Goal: Task Accomplishment & Management: Complete application form

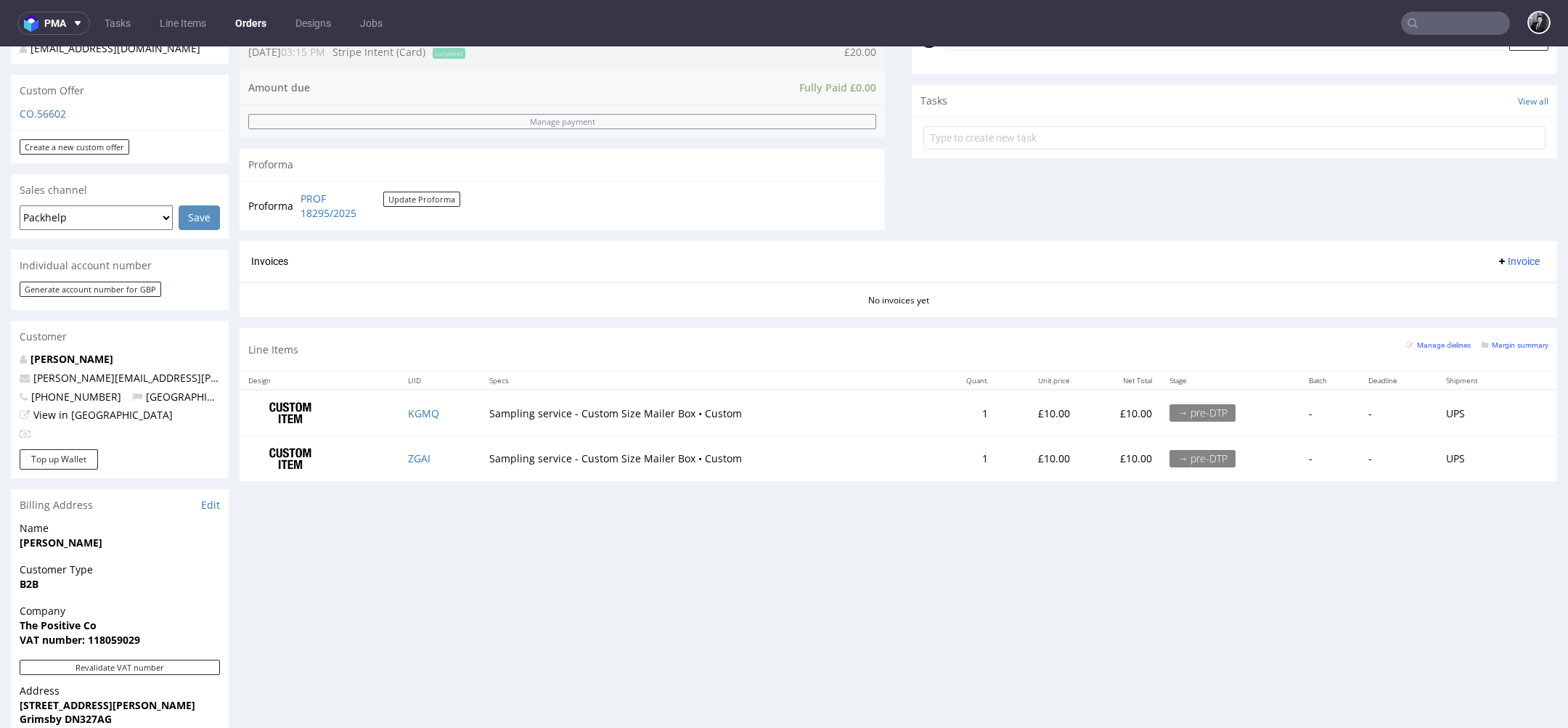
scroll to position [487, 0]
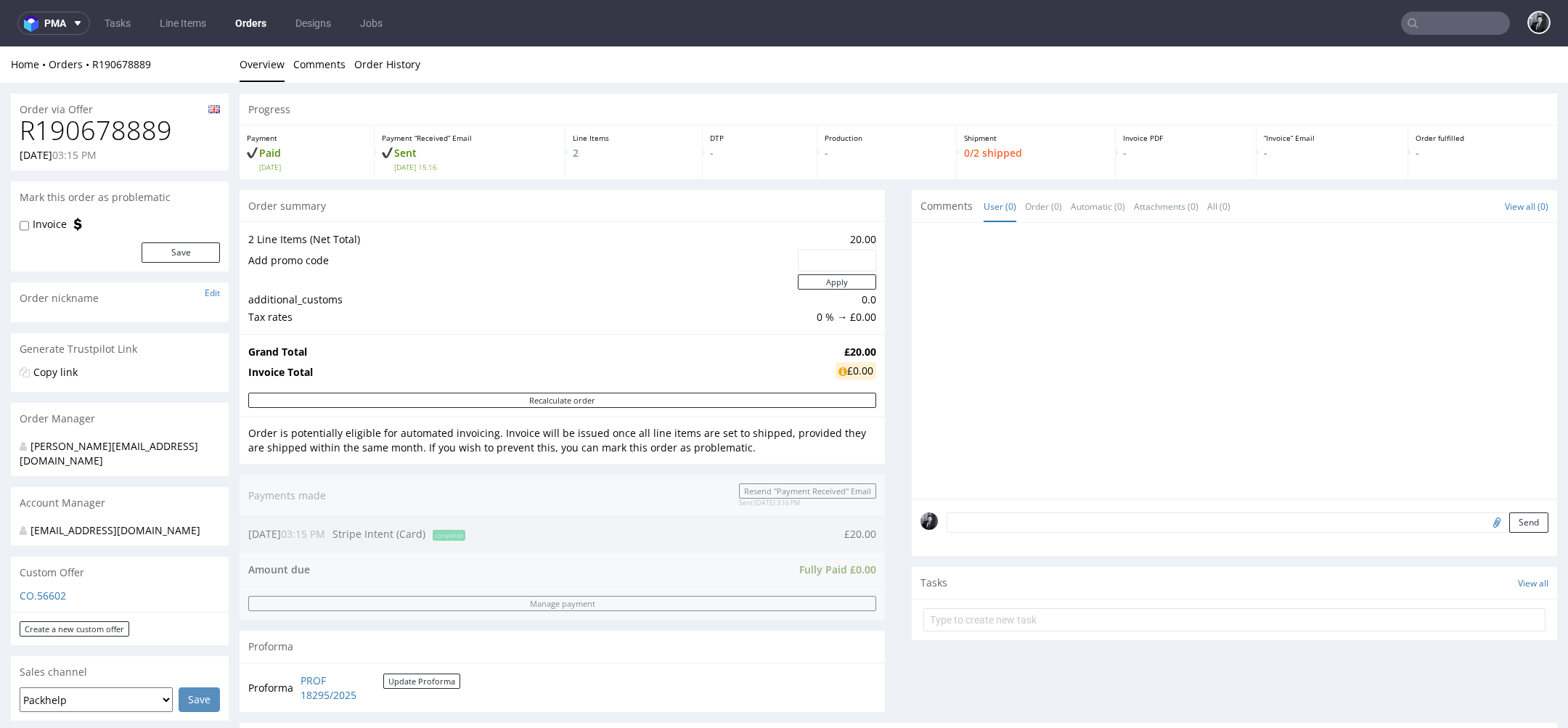
click at [1116, 522] on textarea at bounding box center [1246, 523] width 602 height 20
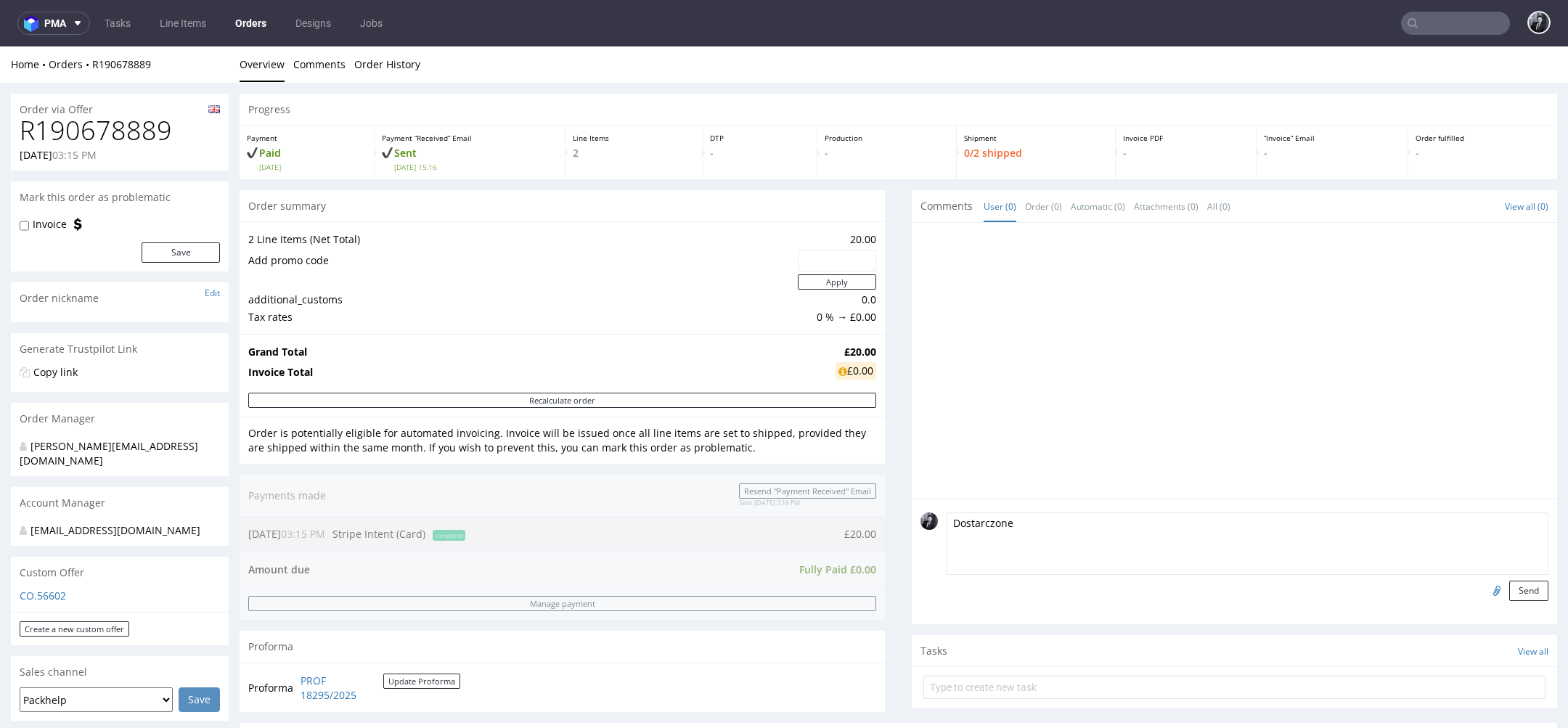
click at [953, 524] on textarea "Dostarczone" at bounding box center [1246, 544] width 602 height 63
click at [1196, 557] on textarea "Dwa niezadrukowane sample, dostarczone" at bounding box center [1246, 544] width 602 height 63
type textarea "Dwa niezadrukowane sample, dostarczone"
click at [1509, 591] on button "Send" at bounding box center [1528, 591] width 40 height 20
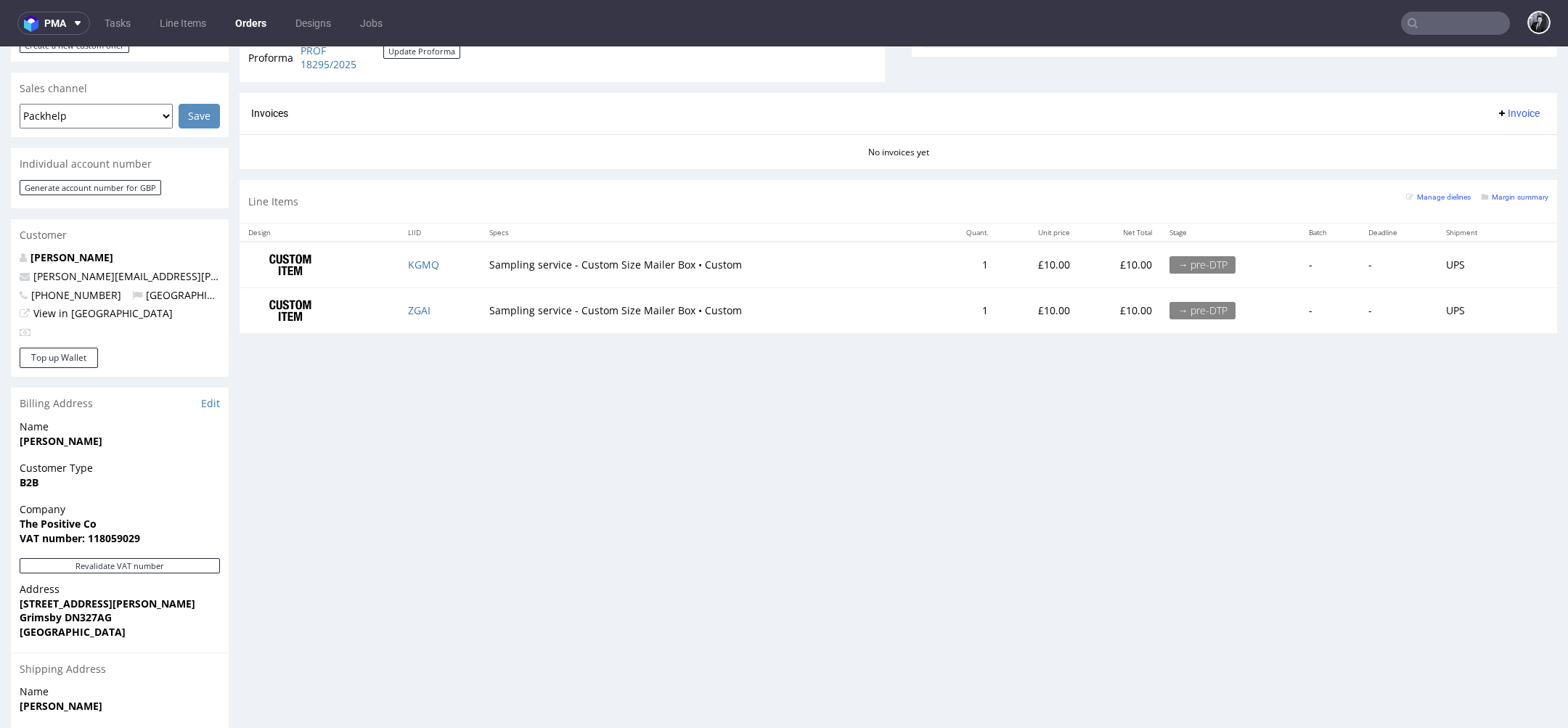
scroll to position [582, 0]
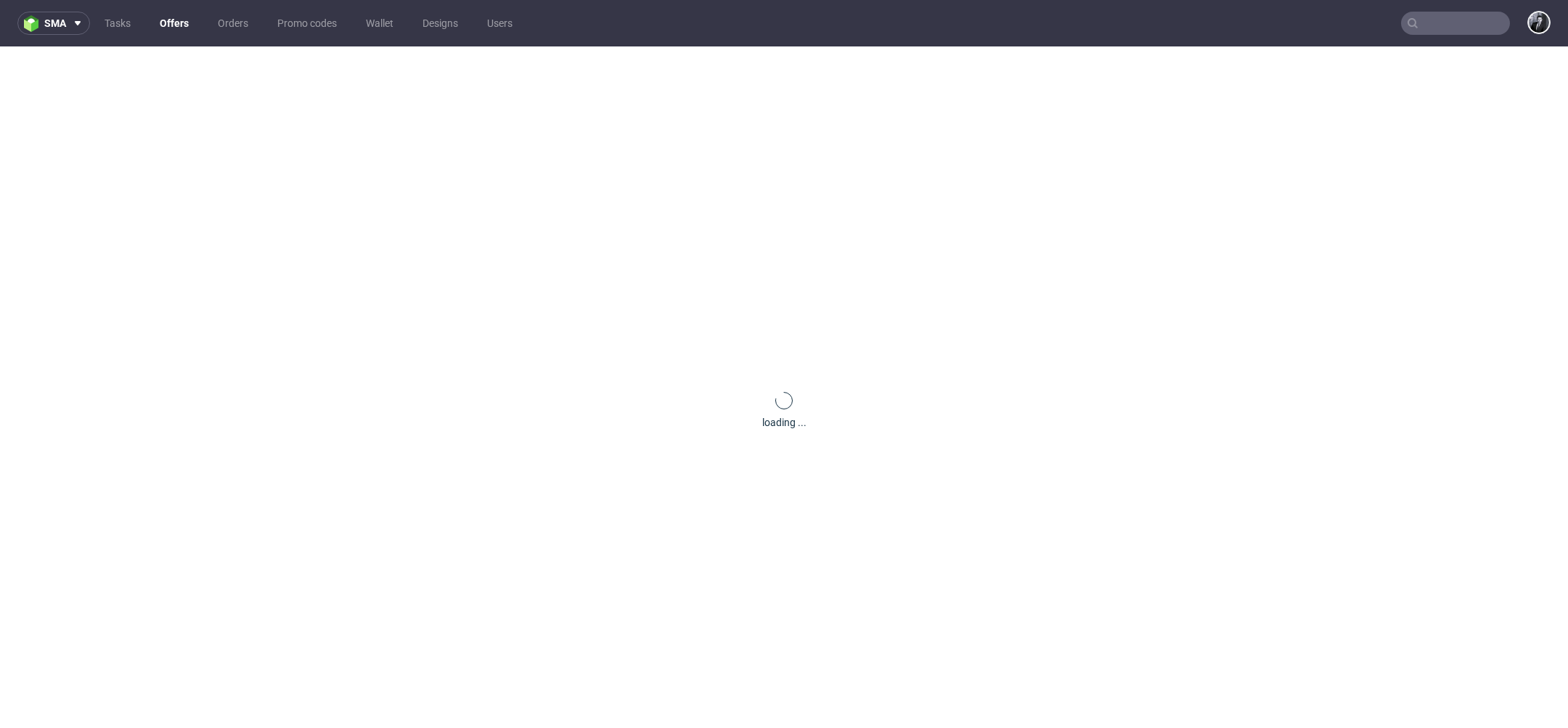
click at [177, 32] on link "Offers" at bounding box center [174, 23] width 46 height 23
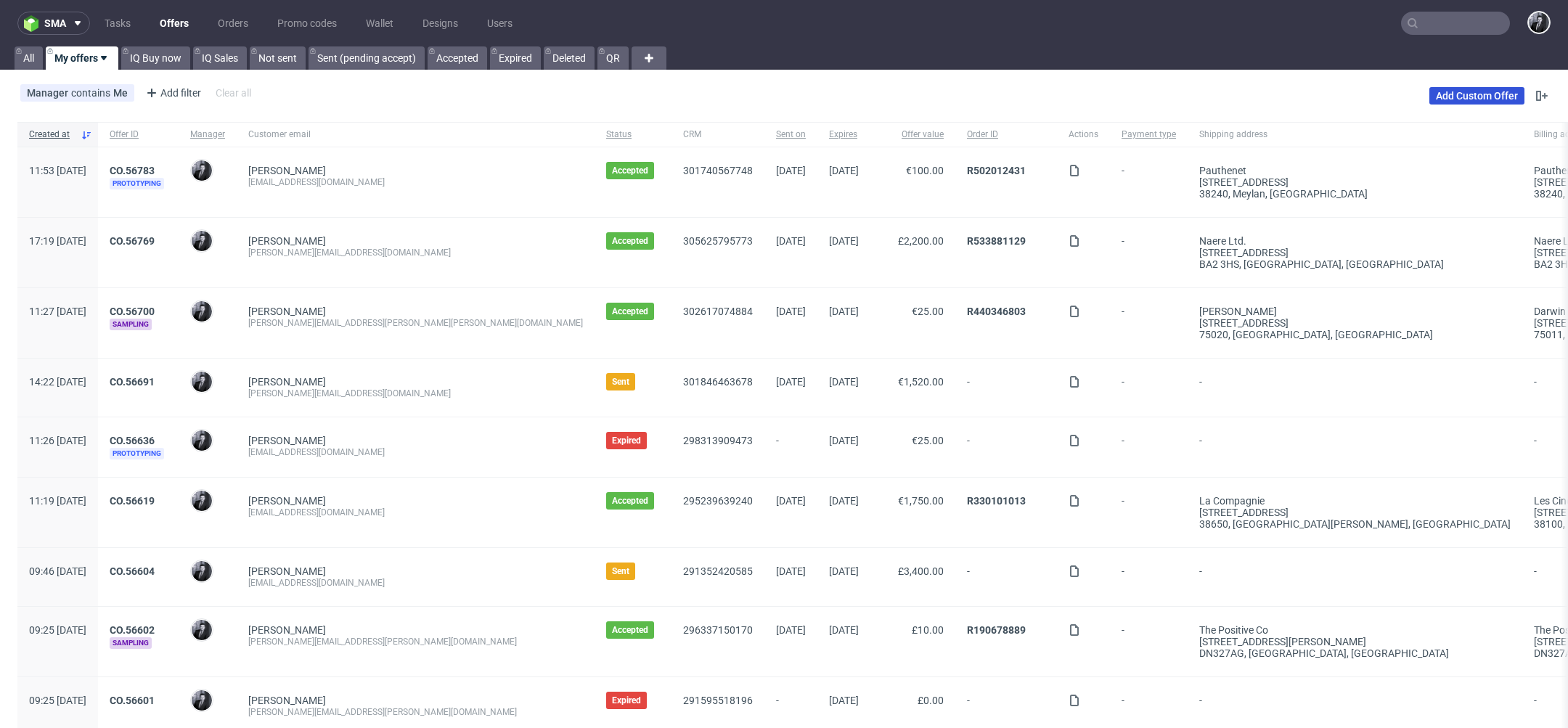
click at [1487, 92] on link "Add Custom Offer" at bounding box center [1476, 96] width 95 height 18
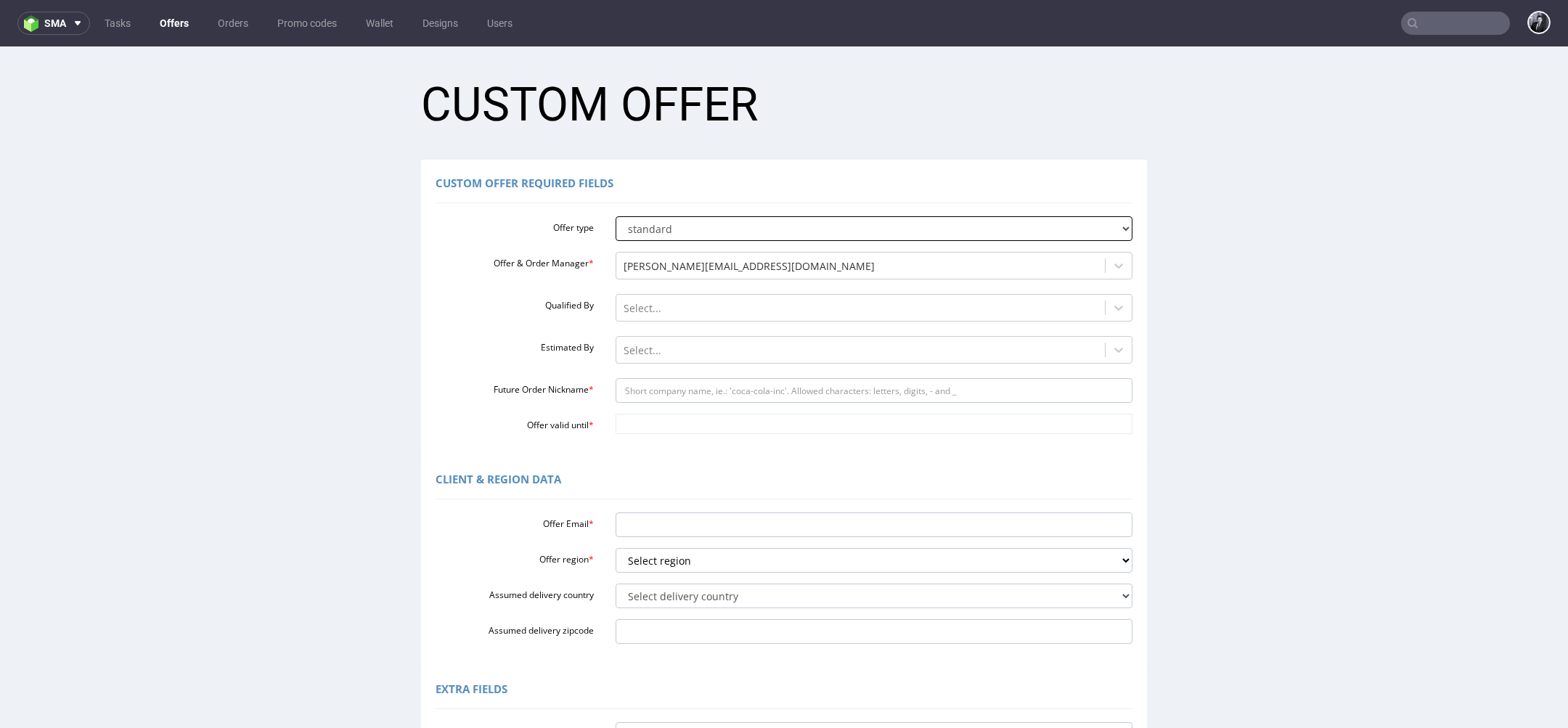
click at [795, 221] on select "standard prototyping sampling" at bounding box center [874, 229] width 518 height 25
click at [615, 217] on select "standard prototyping sampling" at bounding box center [874, 229] width 518 height 25
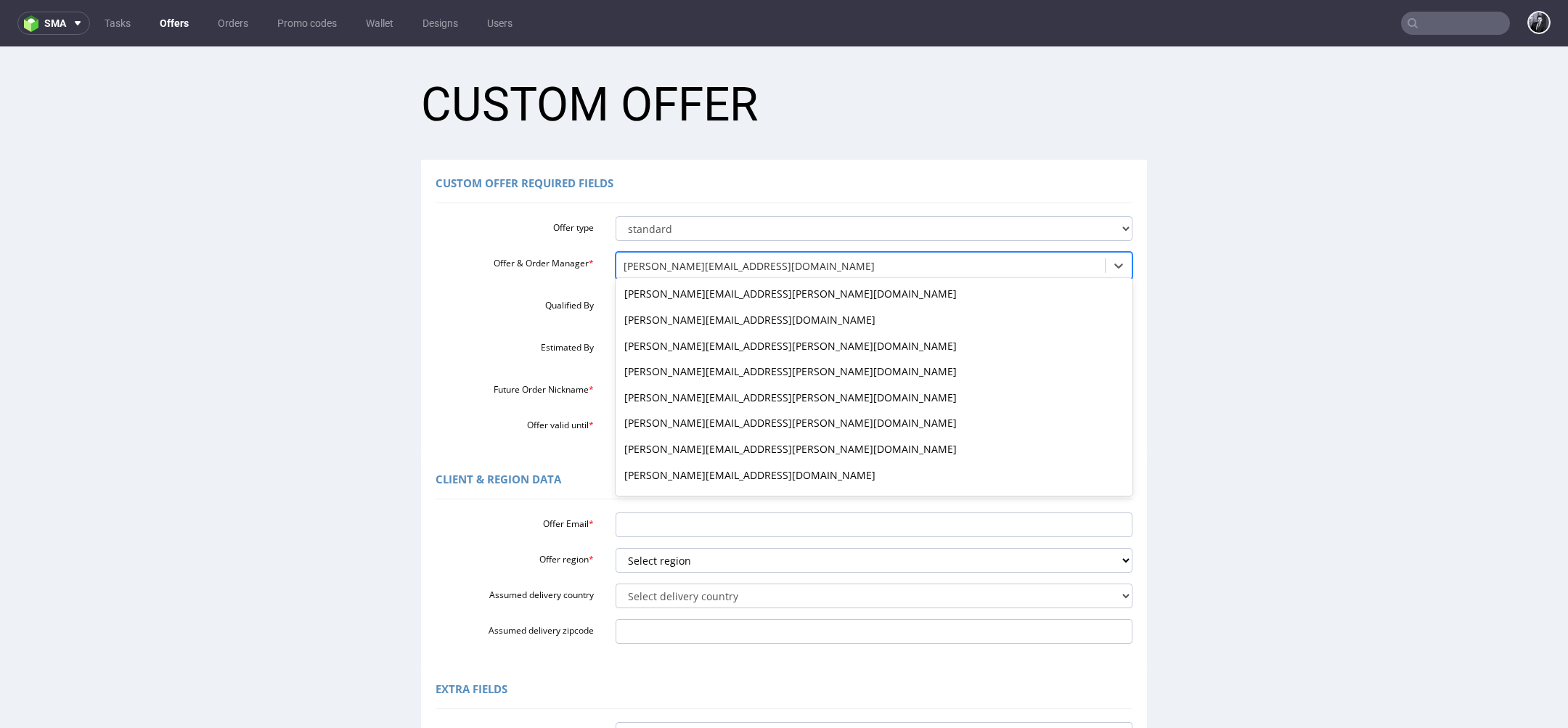
click at [744, 265] on div at bounding box center [860, 266] width 474 height 18
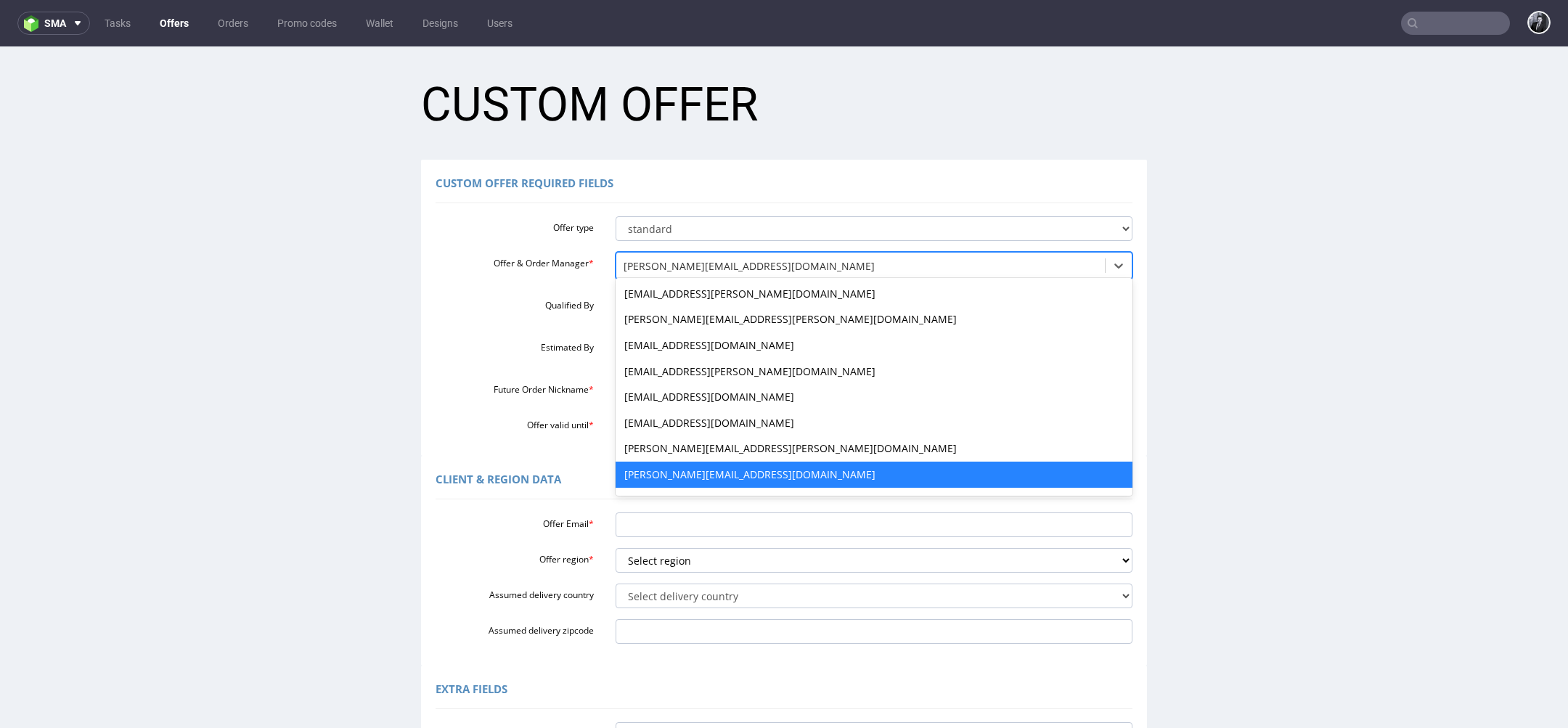
click at [744, 265] on div at bounding box center [860, 266] width 474 height 18
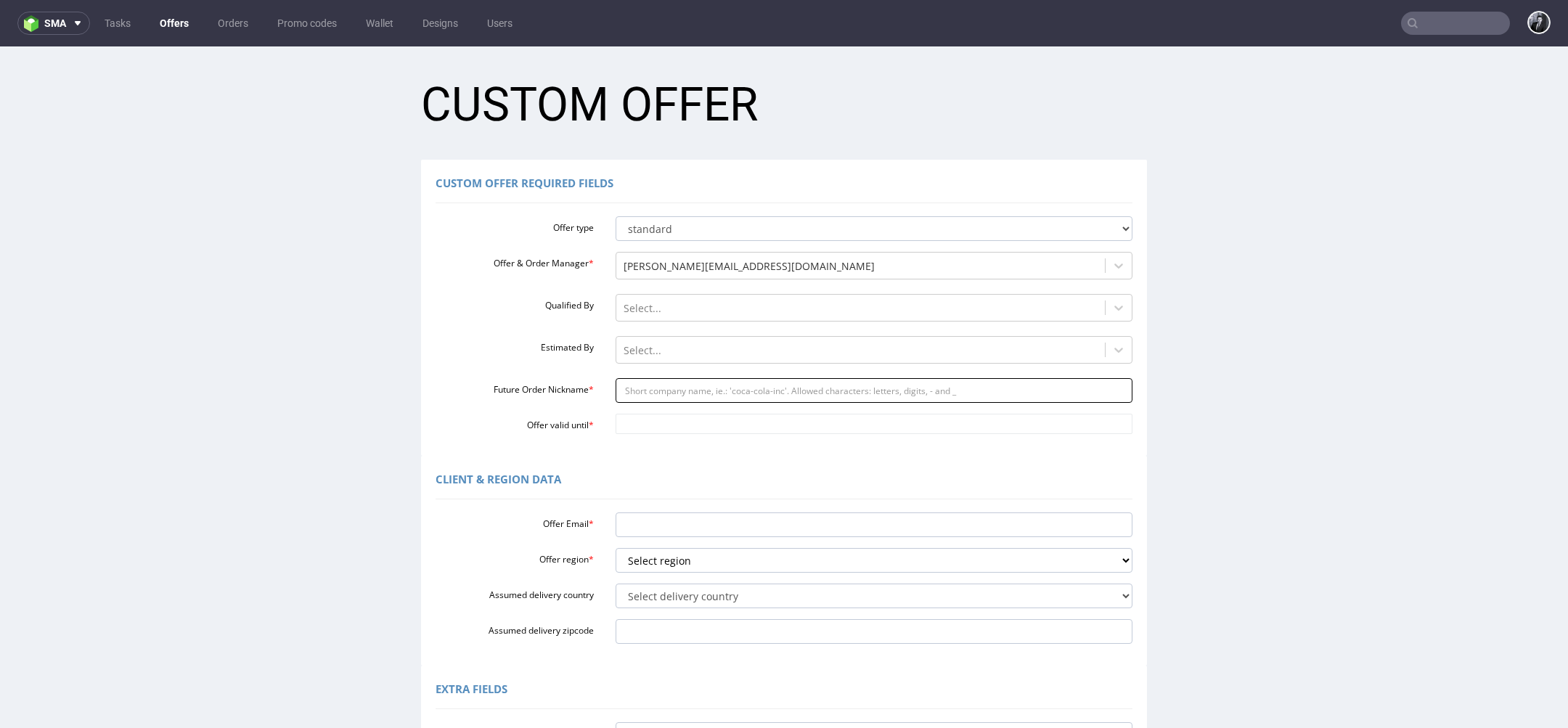
click at [683, 395] on input "Future Order Nickname *" at bounding box center [874, 390] width 518 height 25
paste input "madelinegoraleuradiffr"
type input "madelinegoraleuradiffr"
click at [671, 518] on input "Offer Email *" at bounding box center [874, 524] width 518 height 25
paste input "[PERSON_NAME][EMAIL_ADDRESS][PERSON_NAME][DOMAIN_NAME]"
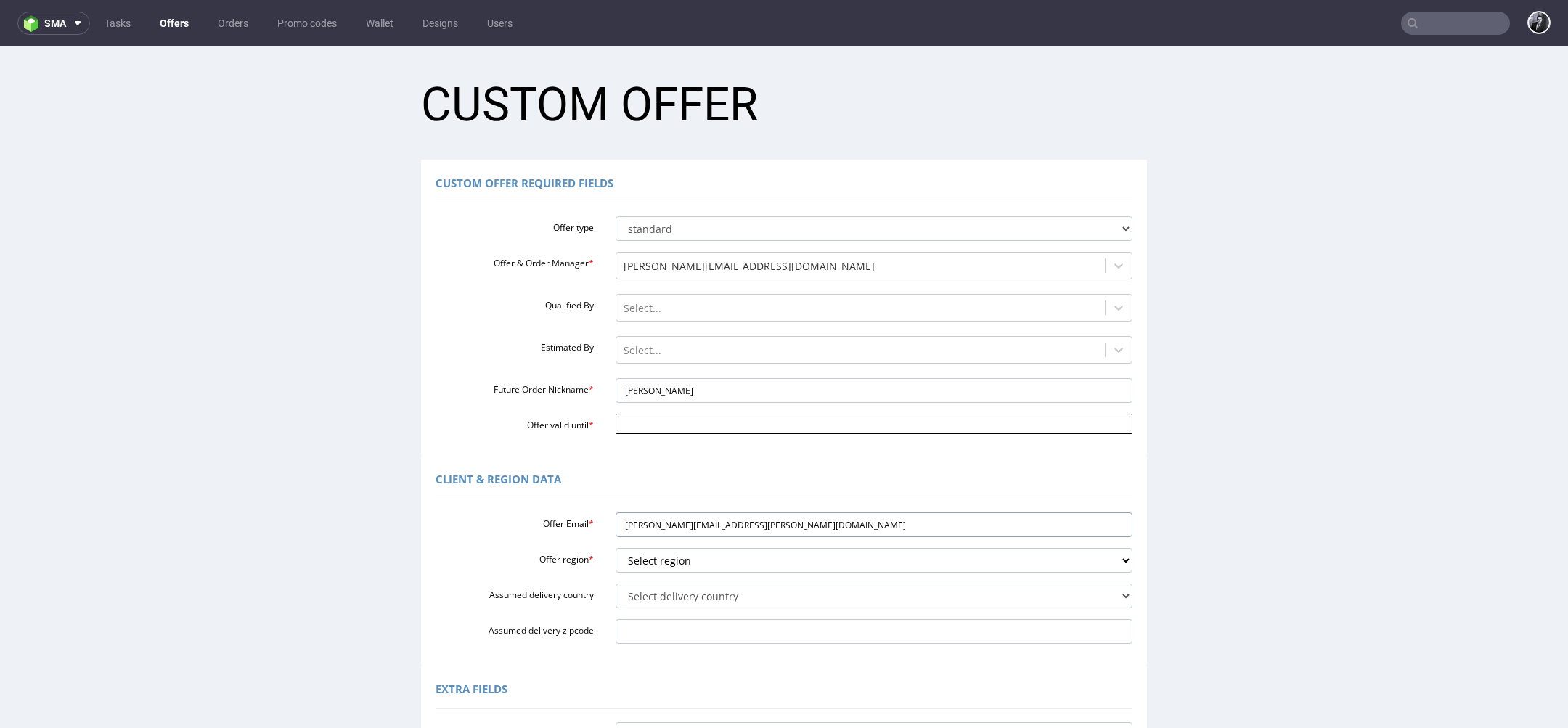
type input "[PERSON_NAME][EMAIL_ADDRESS][PERSON_NAME][DOMAIN_NAME]"
click at [681, 424] on input "Offer valid until *" at bounding box center [874, 424] width 518 height 20
click at [726, 358] on td "26" at bounding box center [731, 359] width 22 height 22
type input "2025-09-26"
click at [693, 466] on div "Client & Region data" at bounding box center [784, 482] width 696 height 35
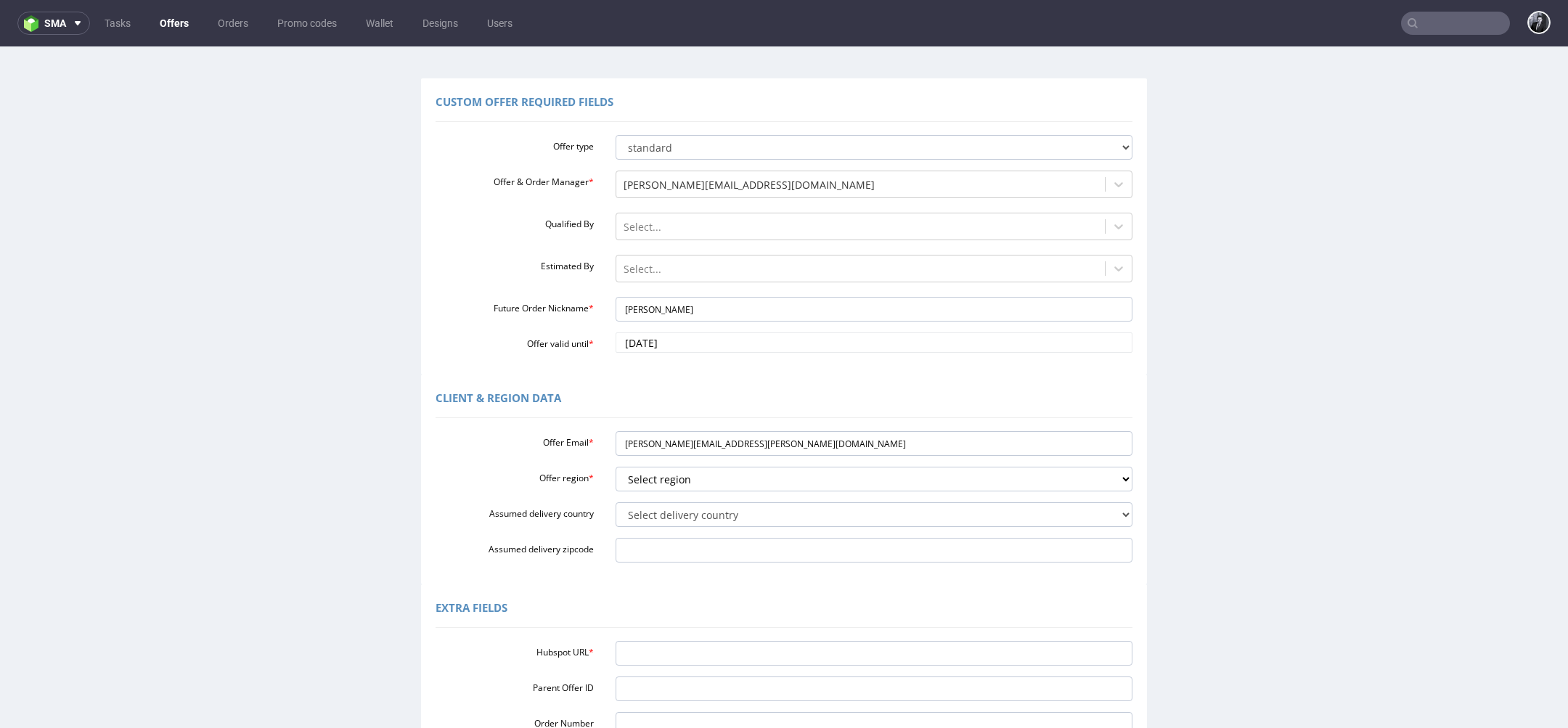
scroll to position [110, 0]
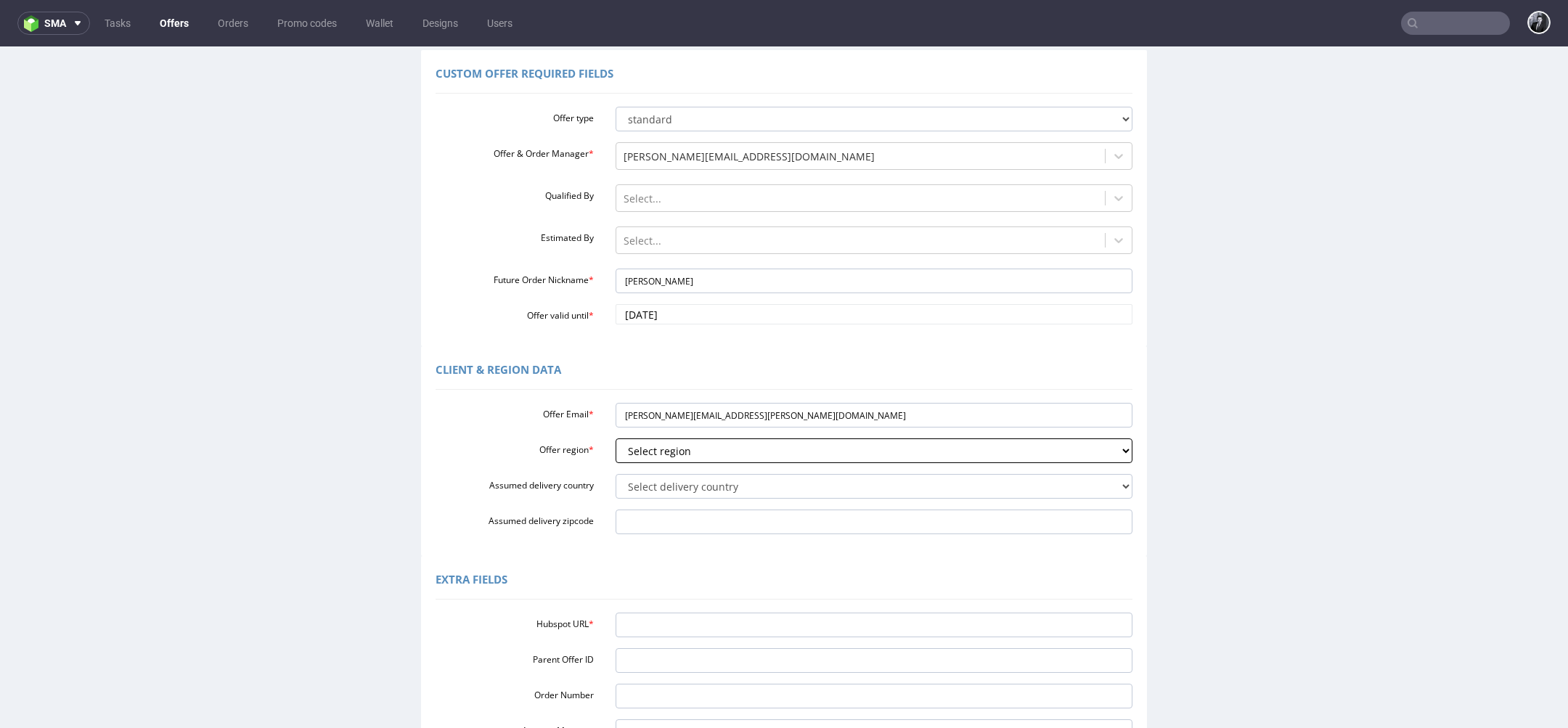
click at [727, 461] on select "Select region eu gb de pl fr it es" at bounding box center [874, 451] width 518 height 25
select select "fr"
click at [615, 439] on select "Select region eu gb de pl fr it es" at bounding box center [874, 451] width 518 height 25
click at [729, 485] on select "Select delivery country Andorra Afghanistan Anguilla Albania Armenia Antarctica…" at bounding box center [874, 486] width 518 height 25
select select "75"
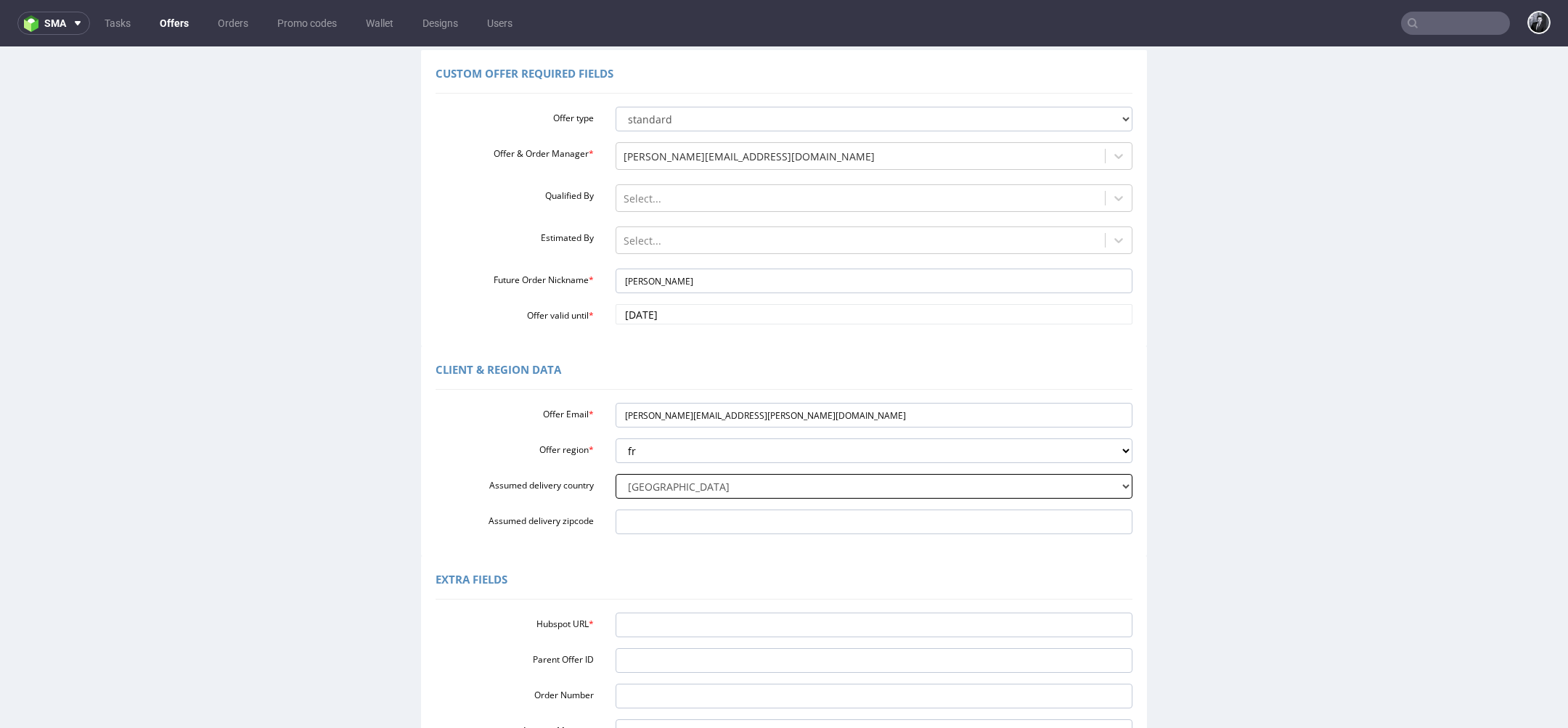
click at [615, 474] on select "Select delivery country Andorra Afghanistan Anguilla Albania Armenia Antarctica…" at bounding box center [874, 486] width 518 height 25
click at [714, 519] on input "Assumed delivery zipcode" at bounding box center [874, 522] width 518 height 25
paste input "62401"
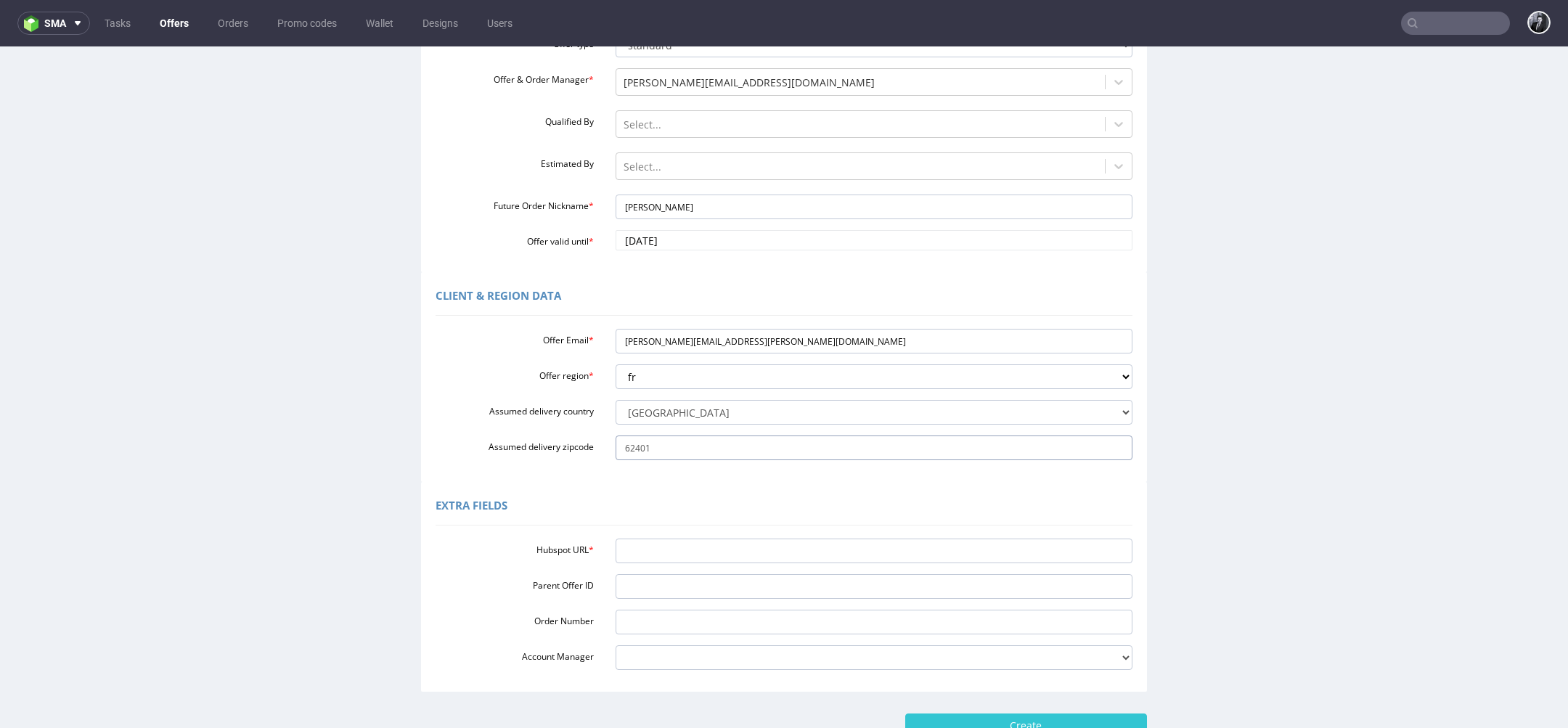
scroll to position [201, 0]
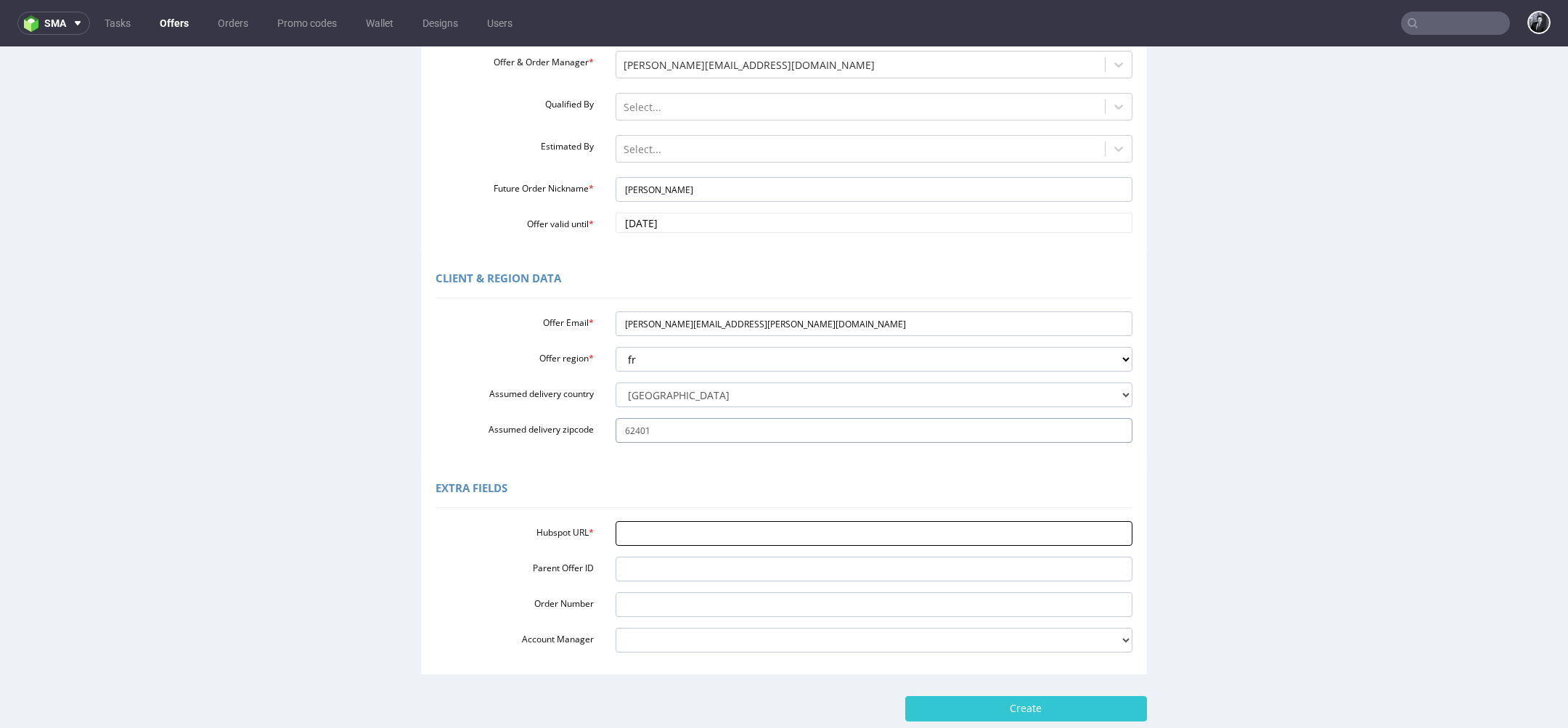
type input "62401"
click at [868, 526] on input "Hubspot URL *" at bounding box center [874, 534] width 518 height 25
paste input "https://app-eu1.hubspot.com/contacts/25600958/record/0-3/307621671107"
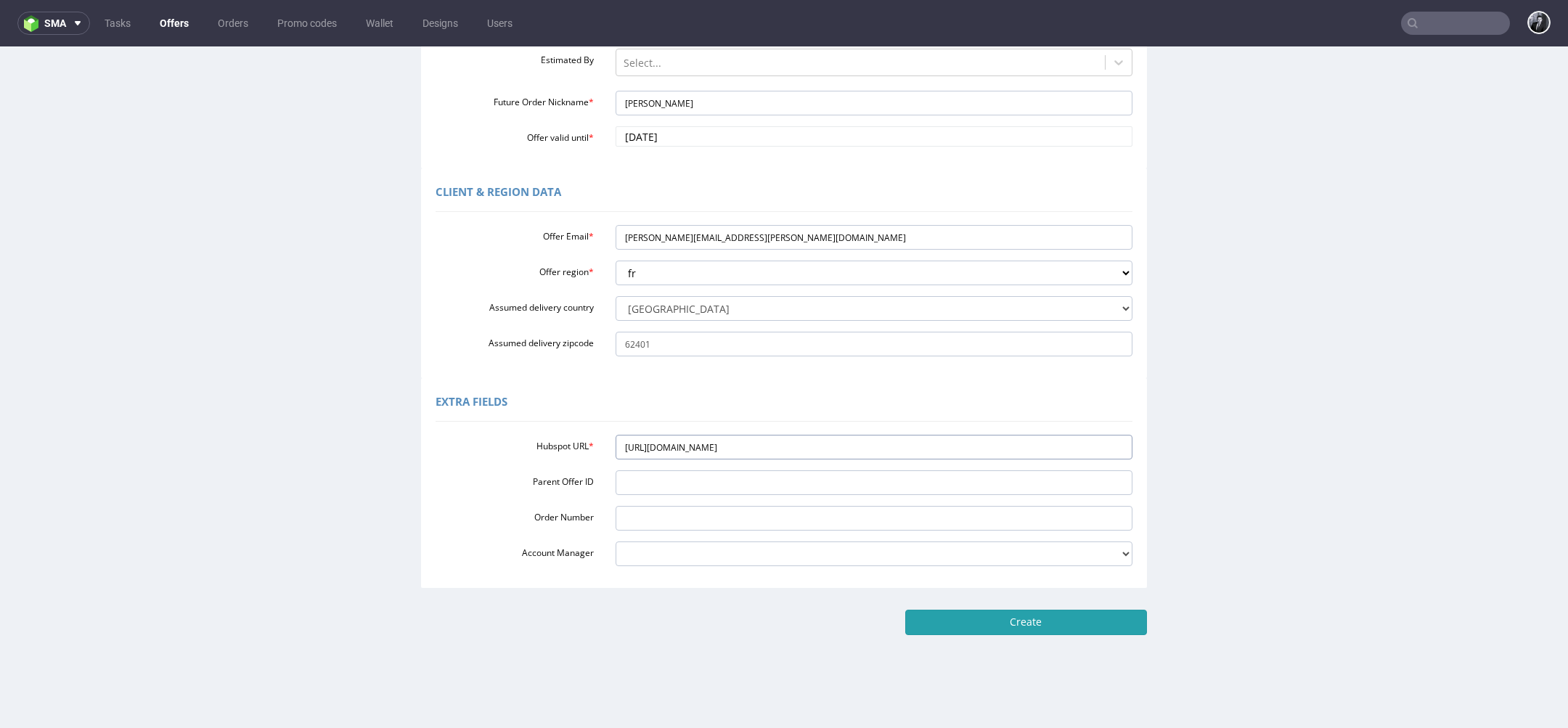
type input "https://app-eu1.hubspot.com/contacts/25600958/record/0-3/307621671107"
click at [1016, 618] on input "Create" at bounding box center [1025, 622] width 241 height 25
type input "Please wait..."
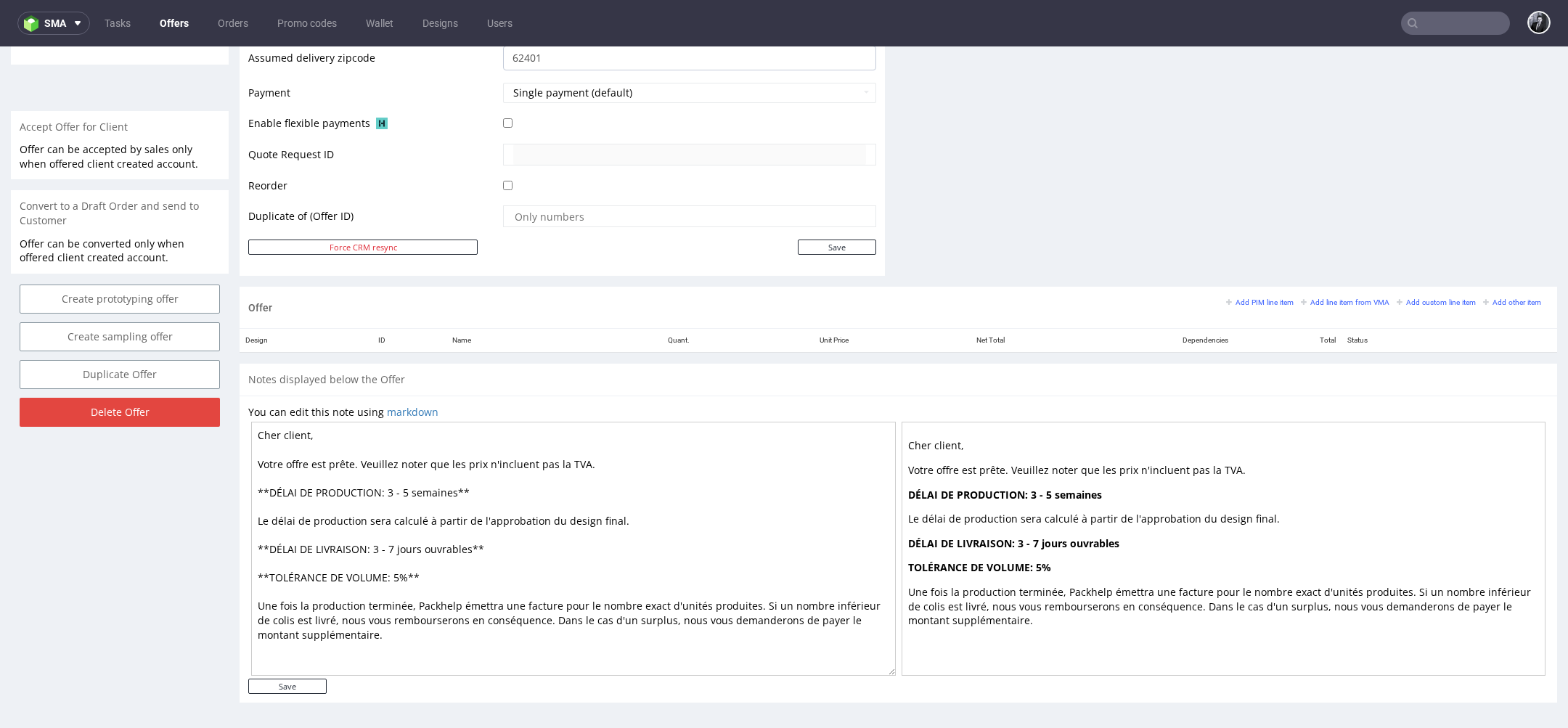
scroll to position [5, 0]
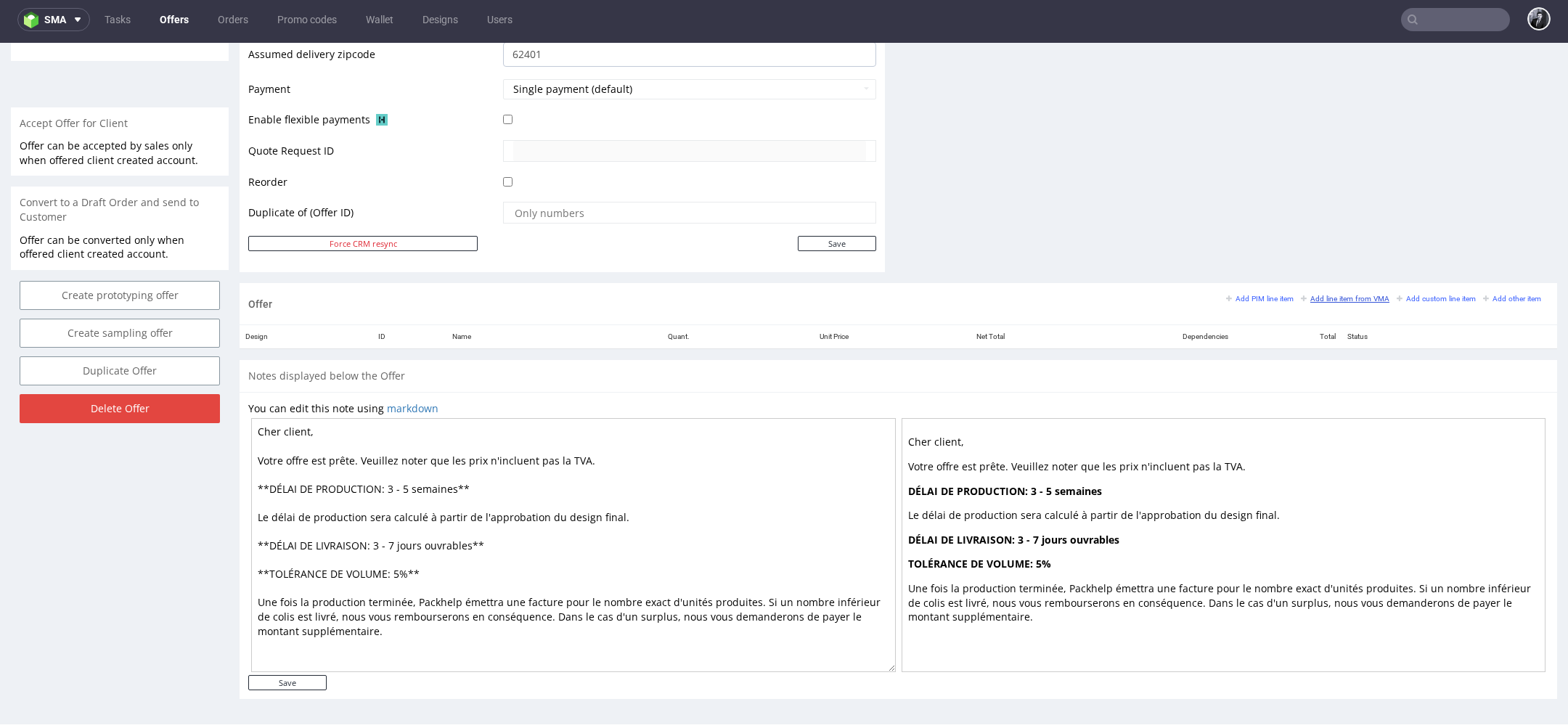
click at [1324, 295] on small "Add line item from VMA" at bounding box center [1345, 299] width 88 height 8
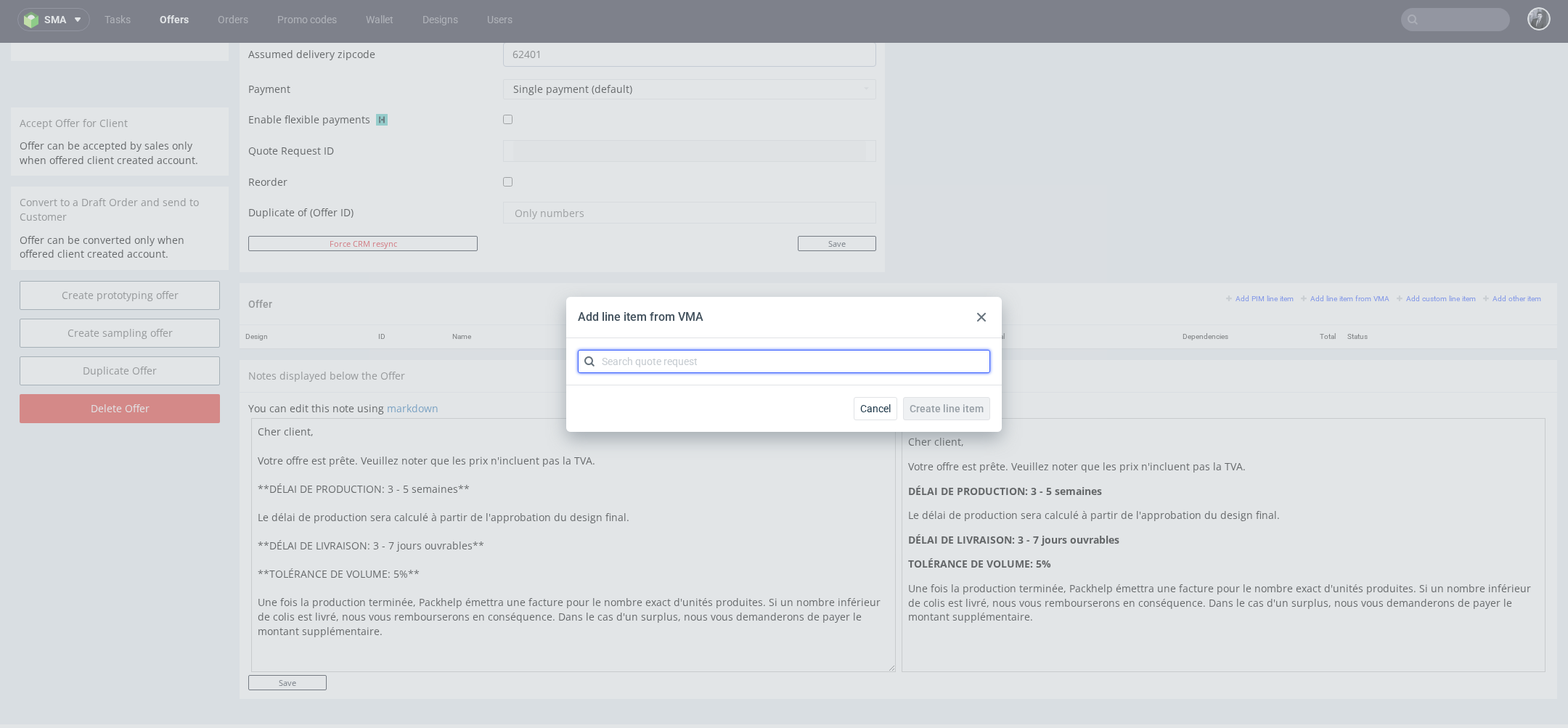
click at [833, 354] on input "text" at bounding box center [784, 361] width 413 height 23
type input "CBKY"
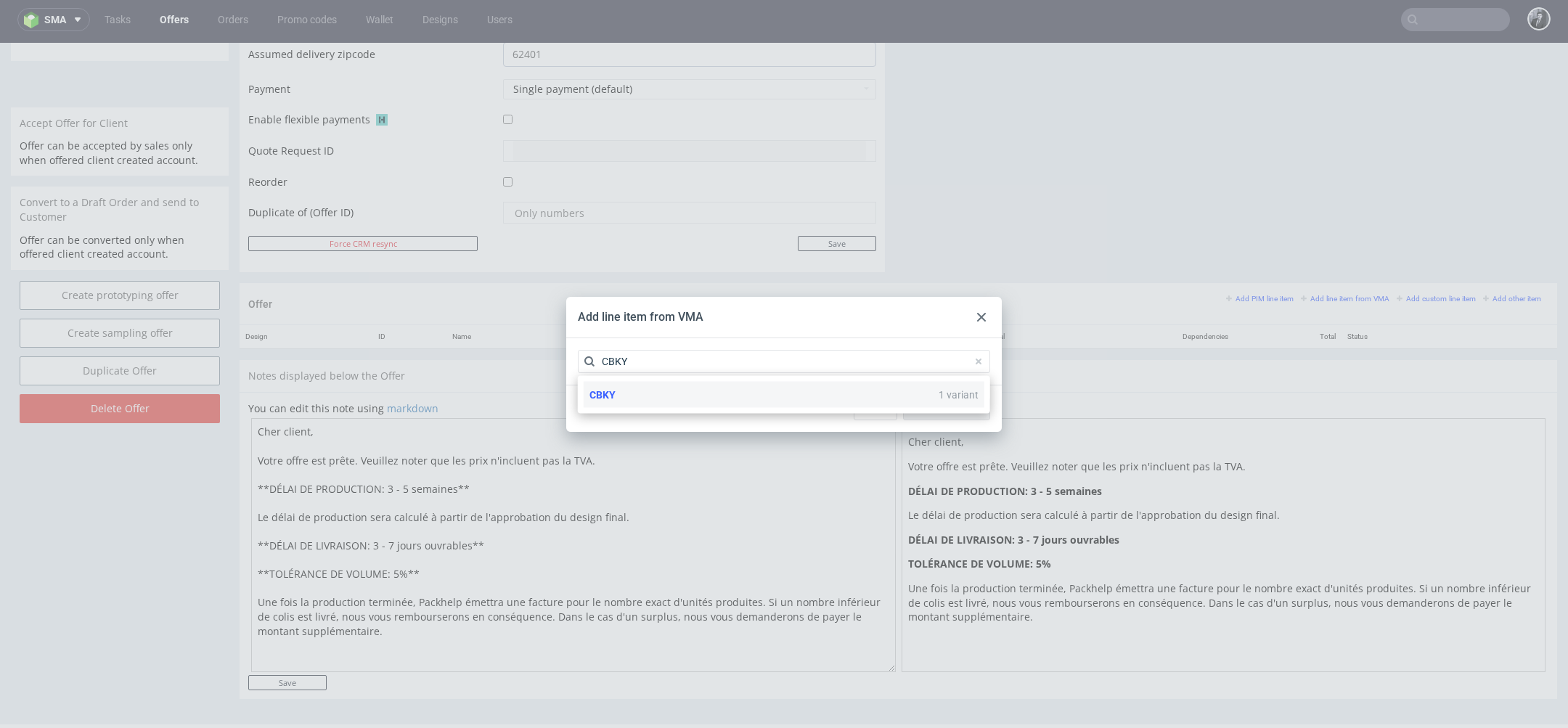
click at [731, 405] on div "CBKY 1 variant" at bounding box center [783, 394] width 401 height 26
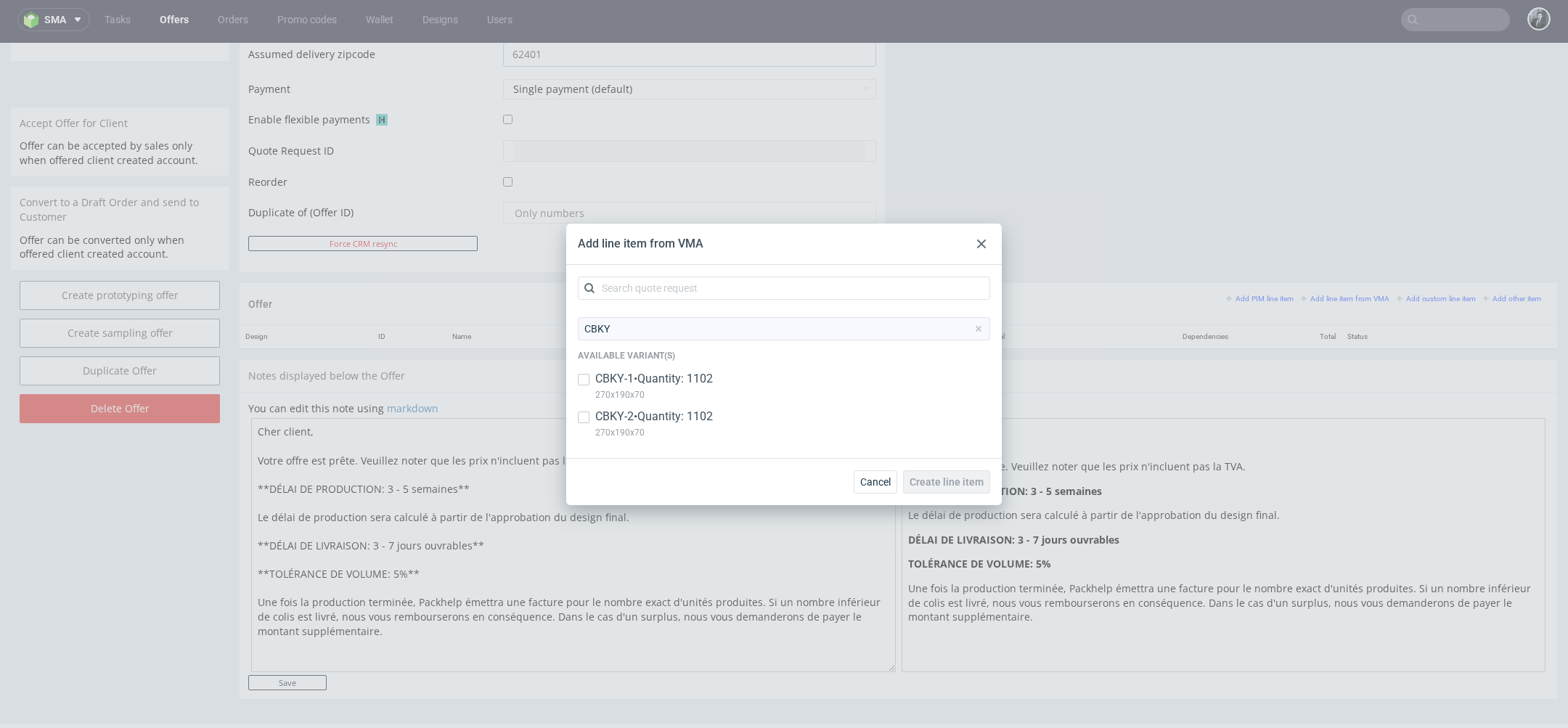
click at [592, 382] on div "CBKY-1 • Quantity: 1102 270x190x70" at bounding box center [784, 390] width 413 height 38
checkbox input "true"
click at [583, 416] on input "checkbox" at bounding box center [583, 417] width 12 height 12
checkbox input "true"
click at [937, 479] on span "Create line item" at bounding box center [946, 482] width 74 height 10
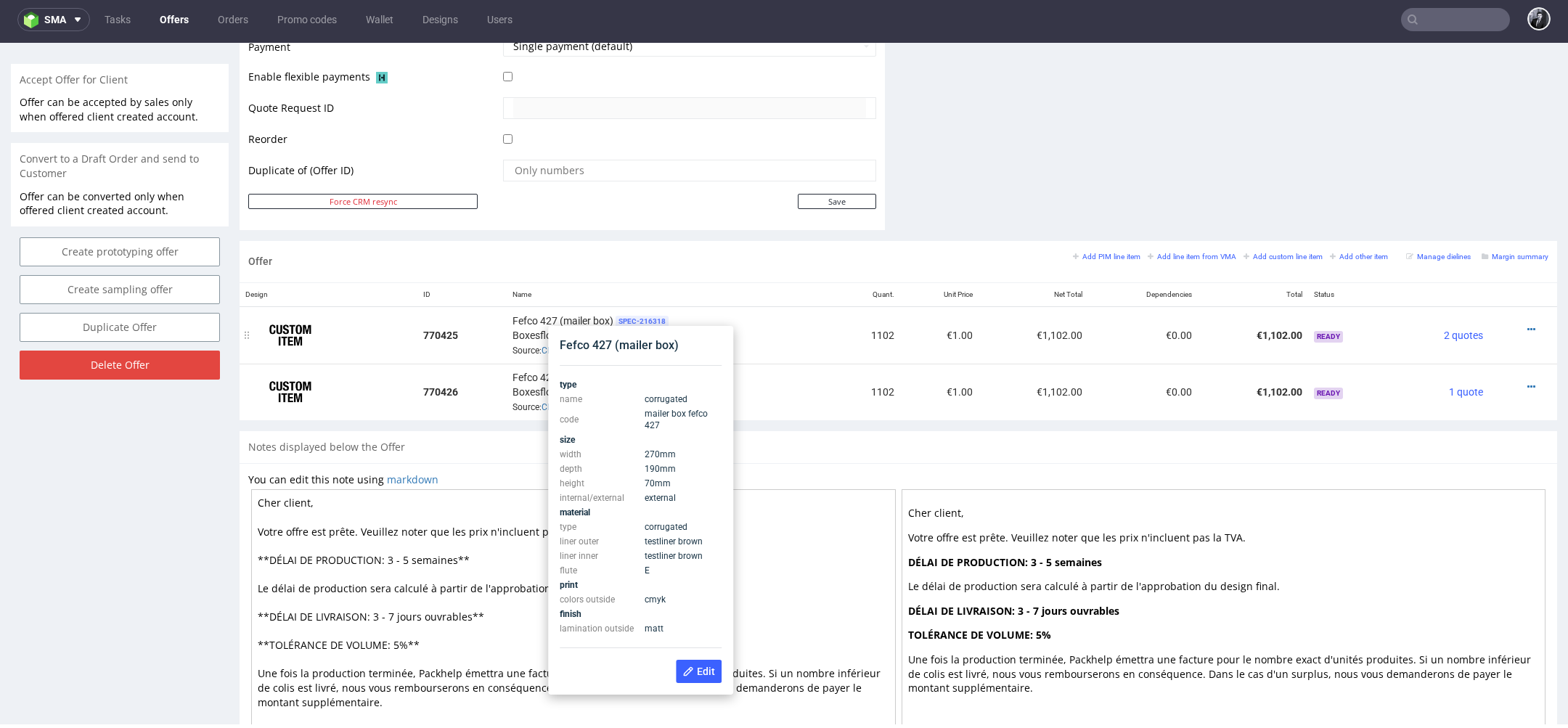
scroll to position [639, 0]
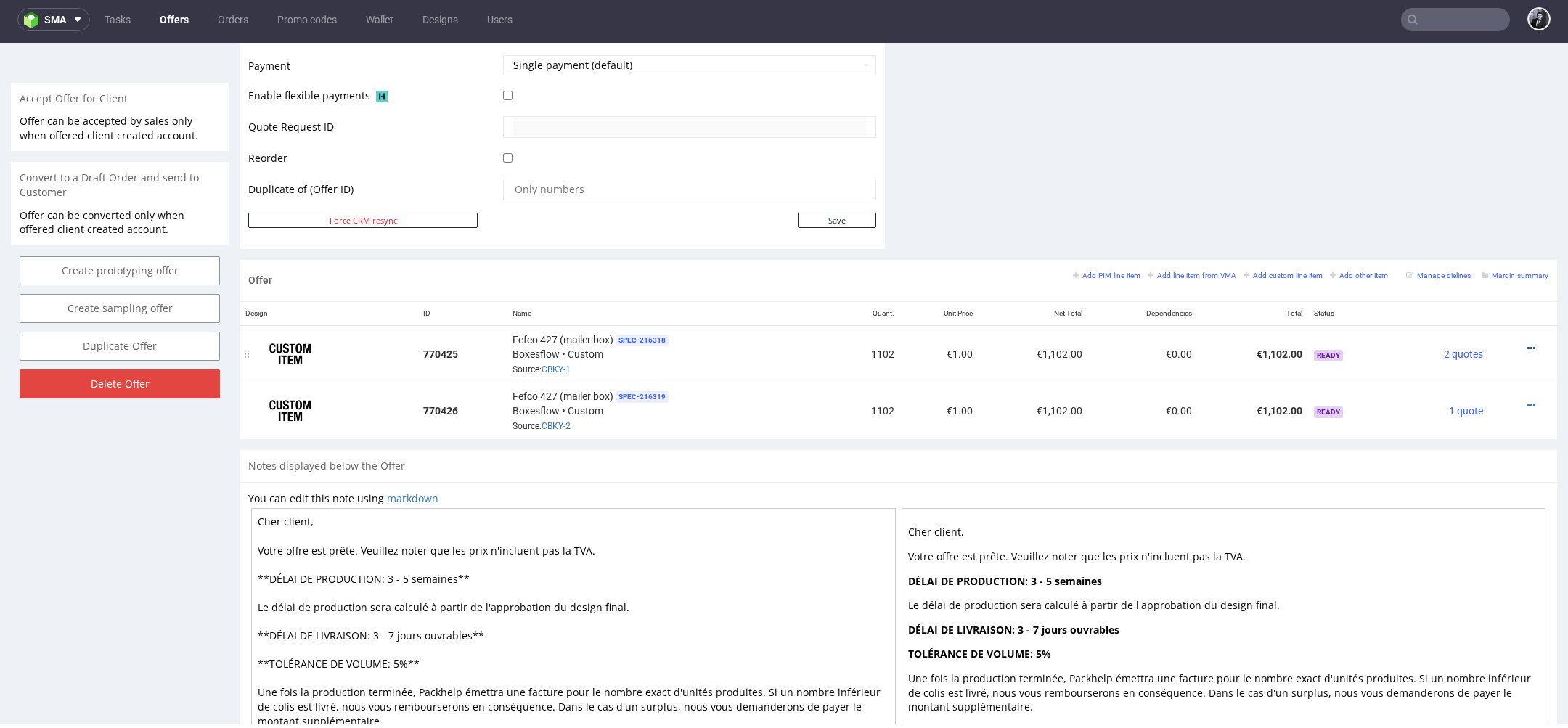
click at [1527, 344] on icon at bounding box center [1531, 348] width 8 height 10
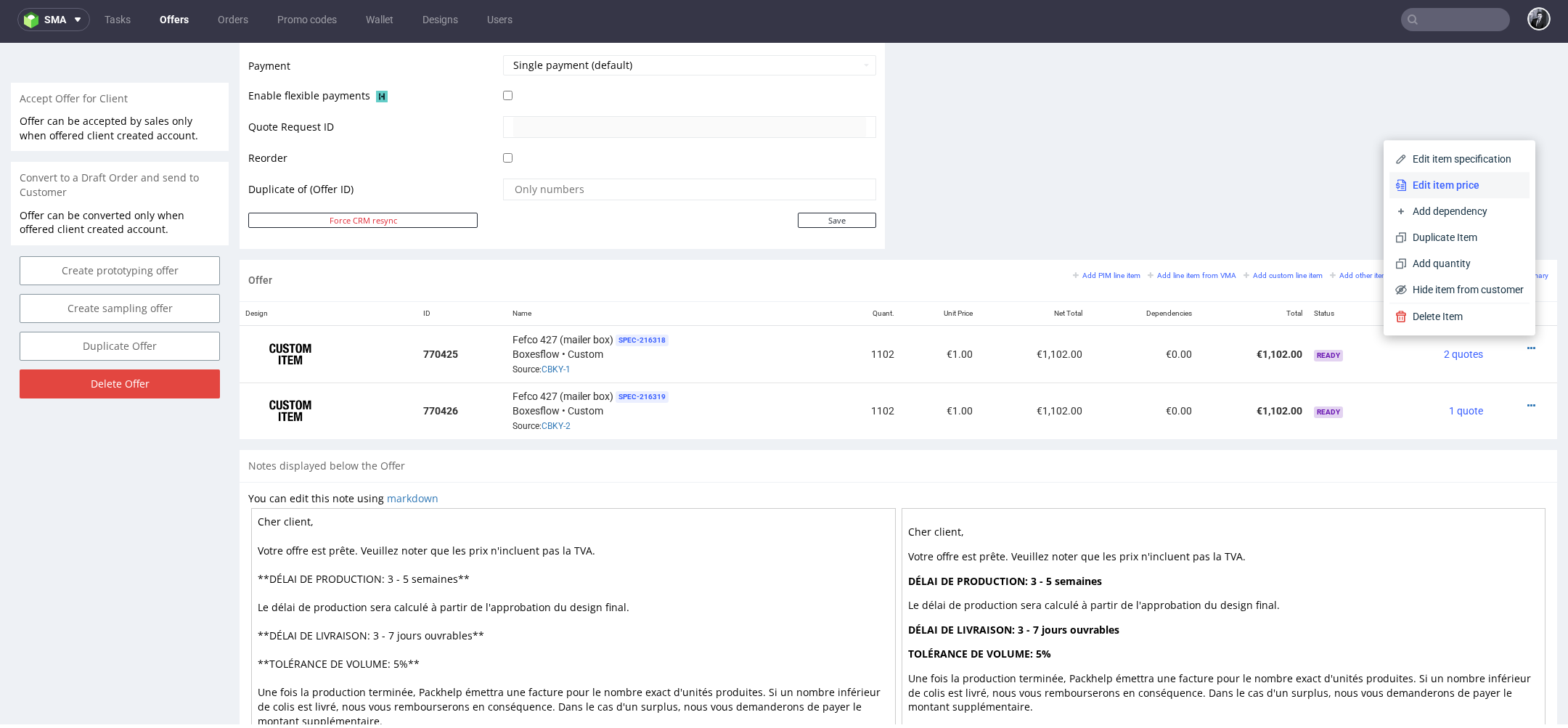
click at [1443, 192] on span "Edit item price" at bounding box center [1465, 185] width 117 height 15
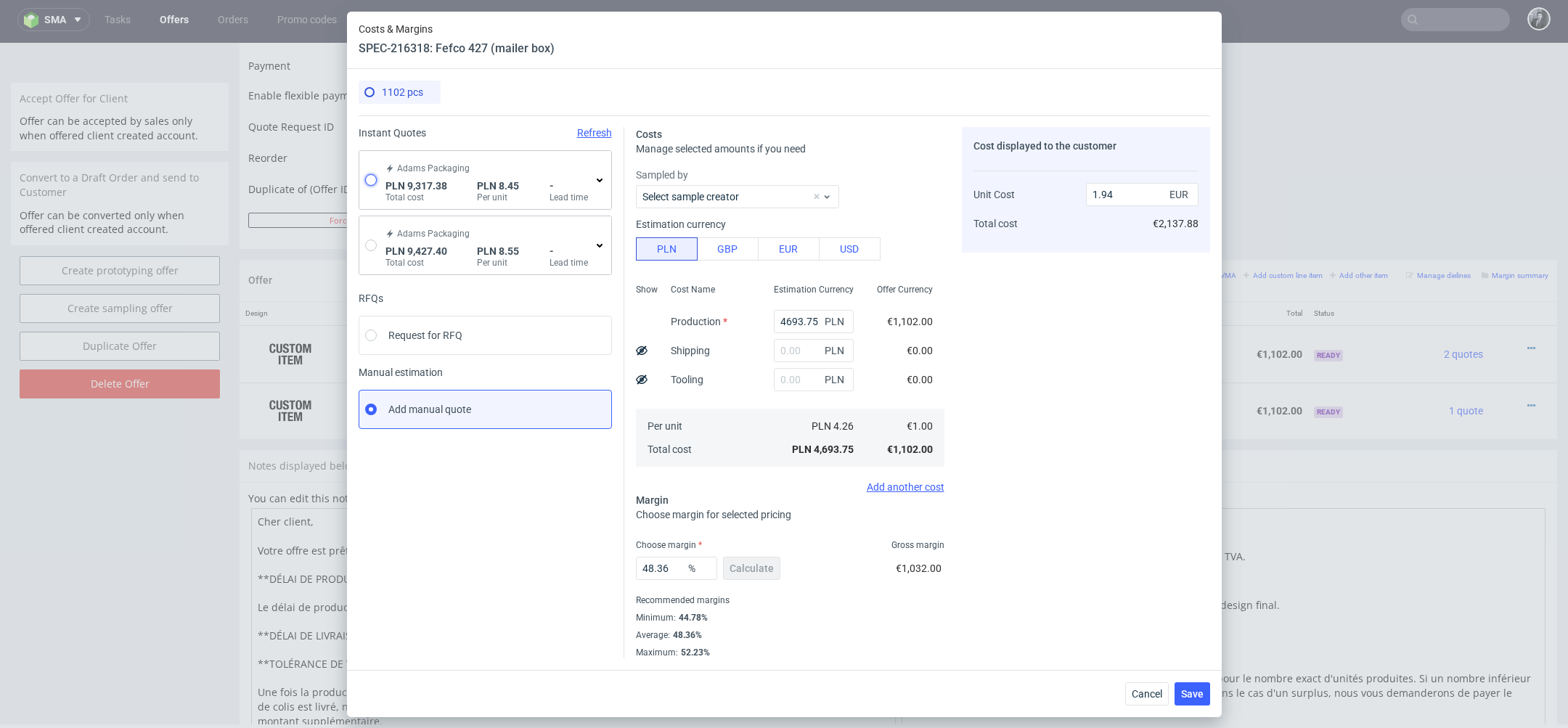
click at [375, 184] on input "radio" at bounding box center [370, 180] width 12 height 12
radio input "true"
radio input "false"
type input "6445.609999999999"
type input "752.4"
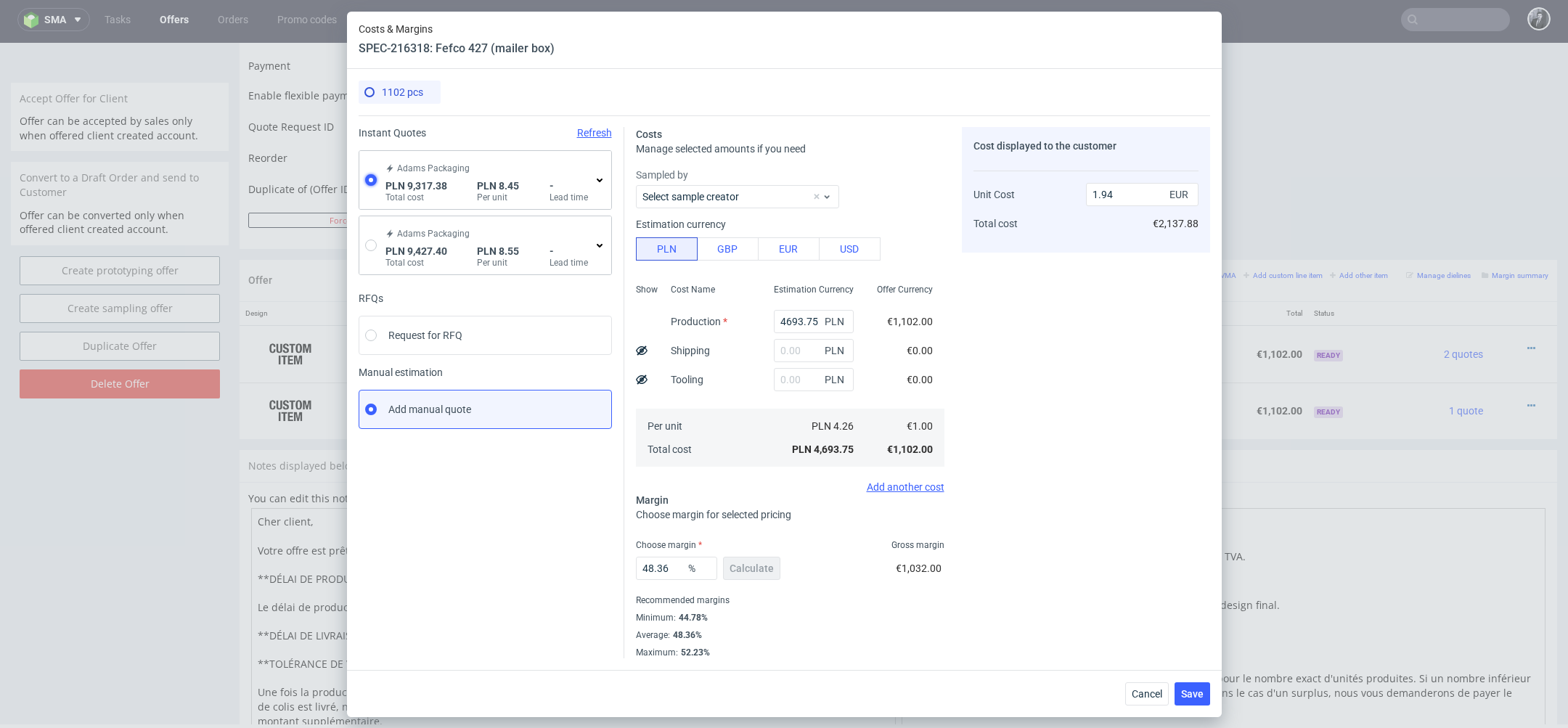
type input "2119.37"
type input "1.98"
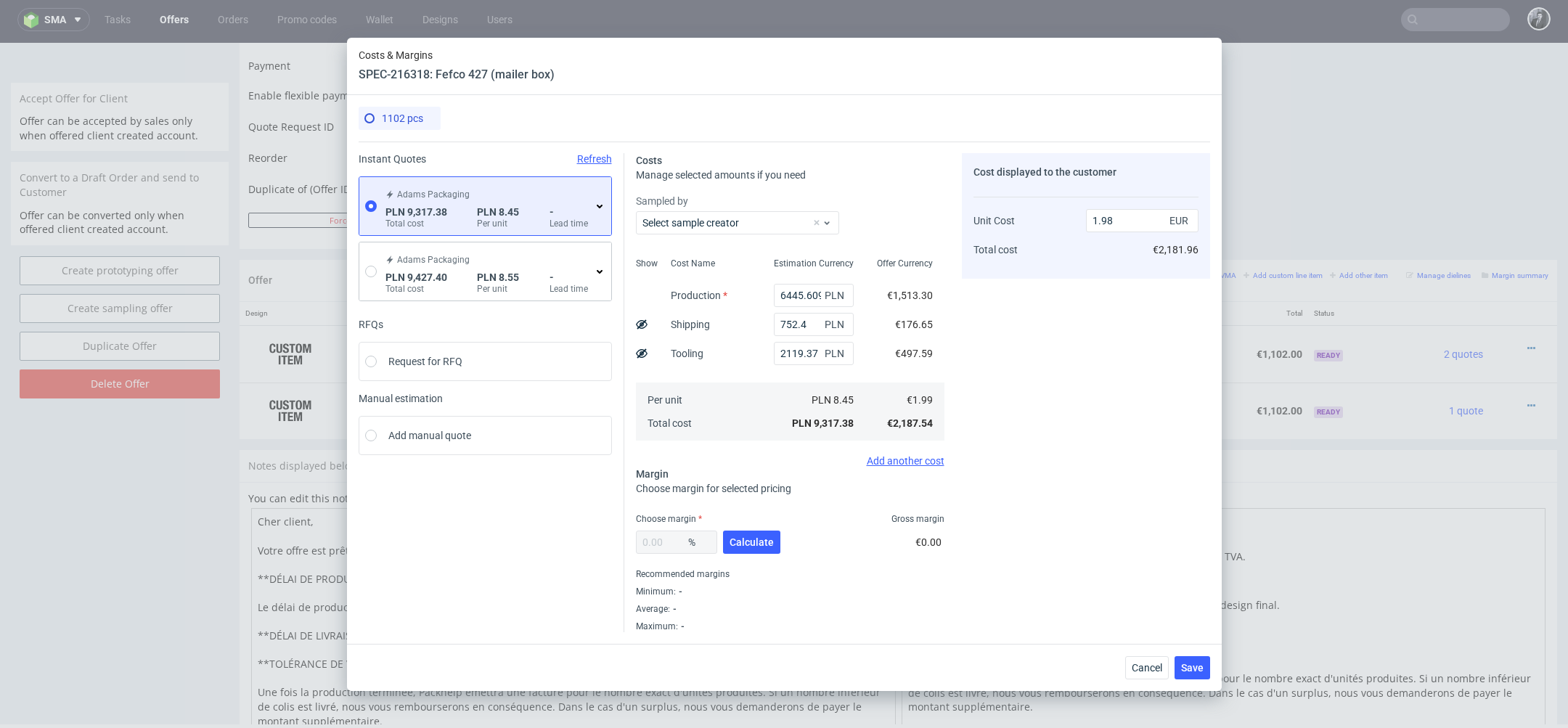
click at [597, 208] on icon at bounding box center [599, 205] width 12 height 12
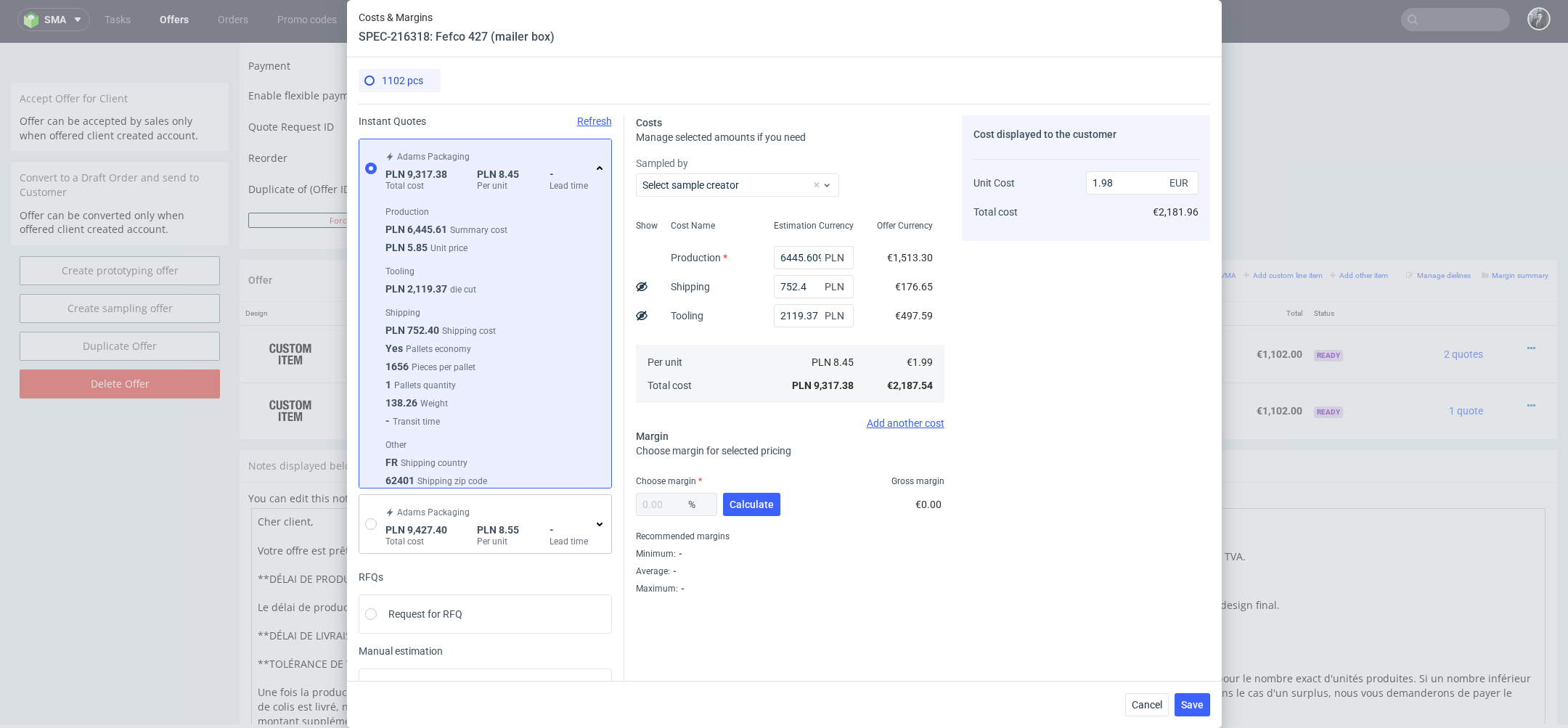
click at [597, 171] on icon at bounding box center [599, 168] width 12 height 12
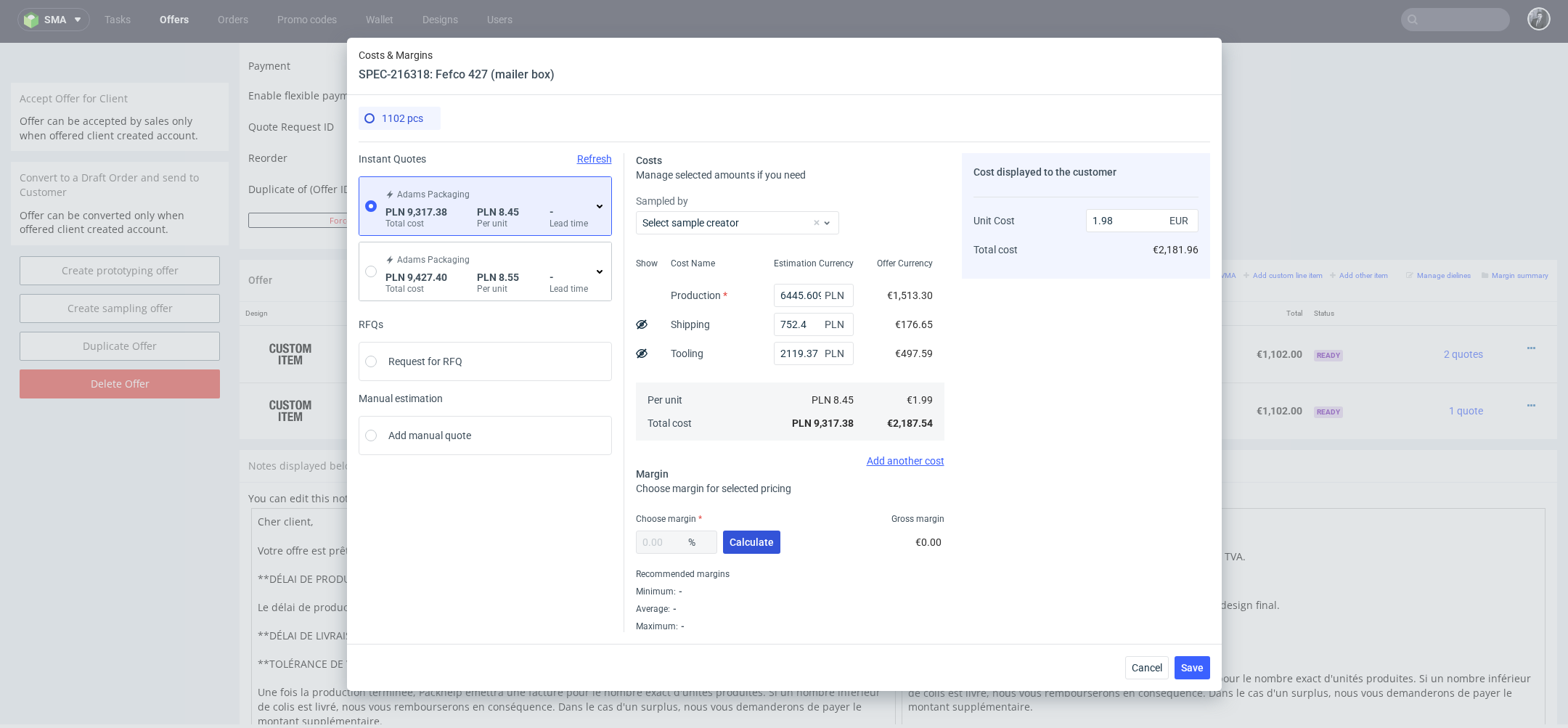
click at [758, 545] on span "Calculate" at bounding box center [752, 542] width 44 height 10
type input "34.15"
click at [1117, 227] on input "3.01" at bounding box center [1142, 220] width 112 height 23
type input "3"
type input "1.99"
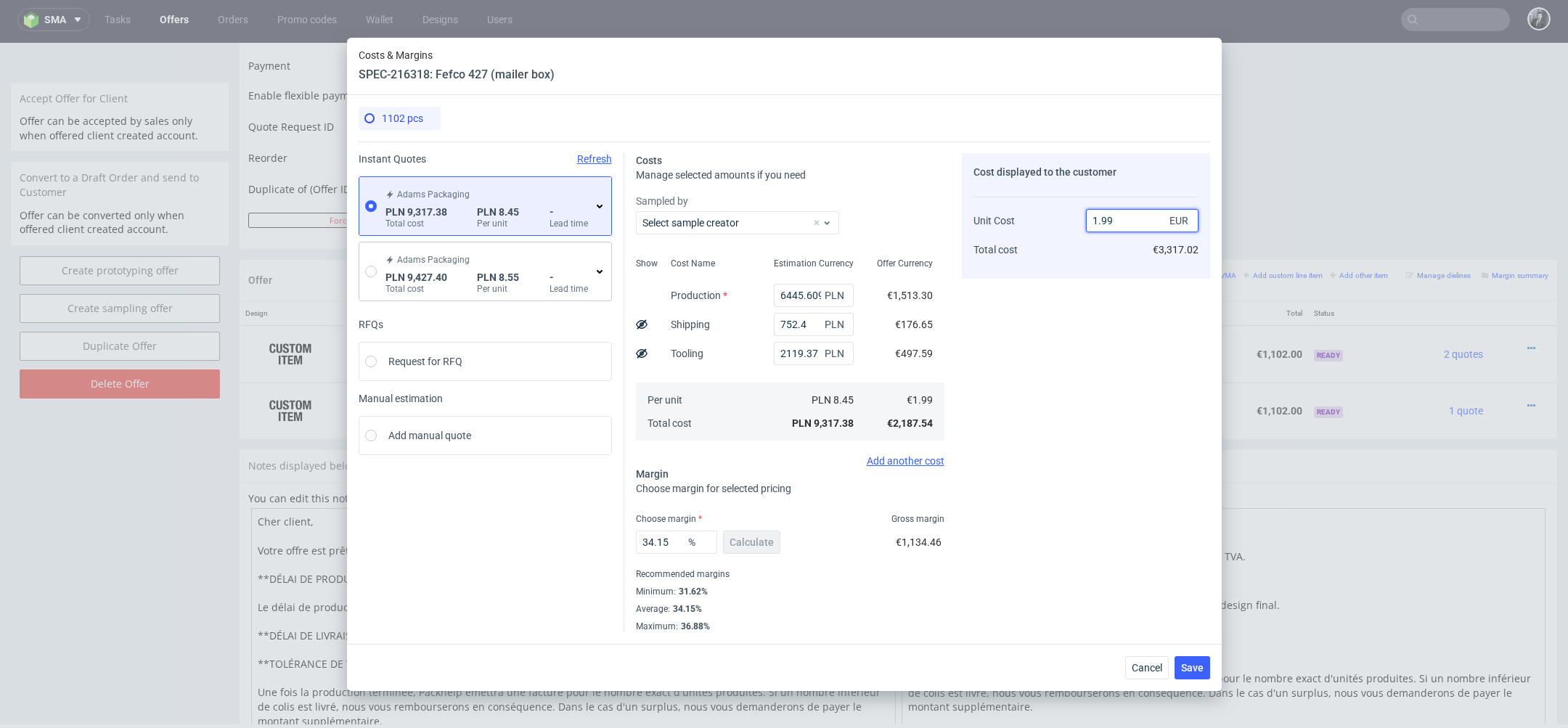
type input "0.49999999999999917"
type input "1.9988"
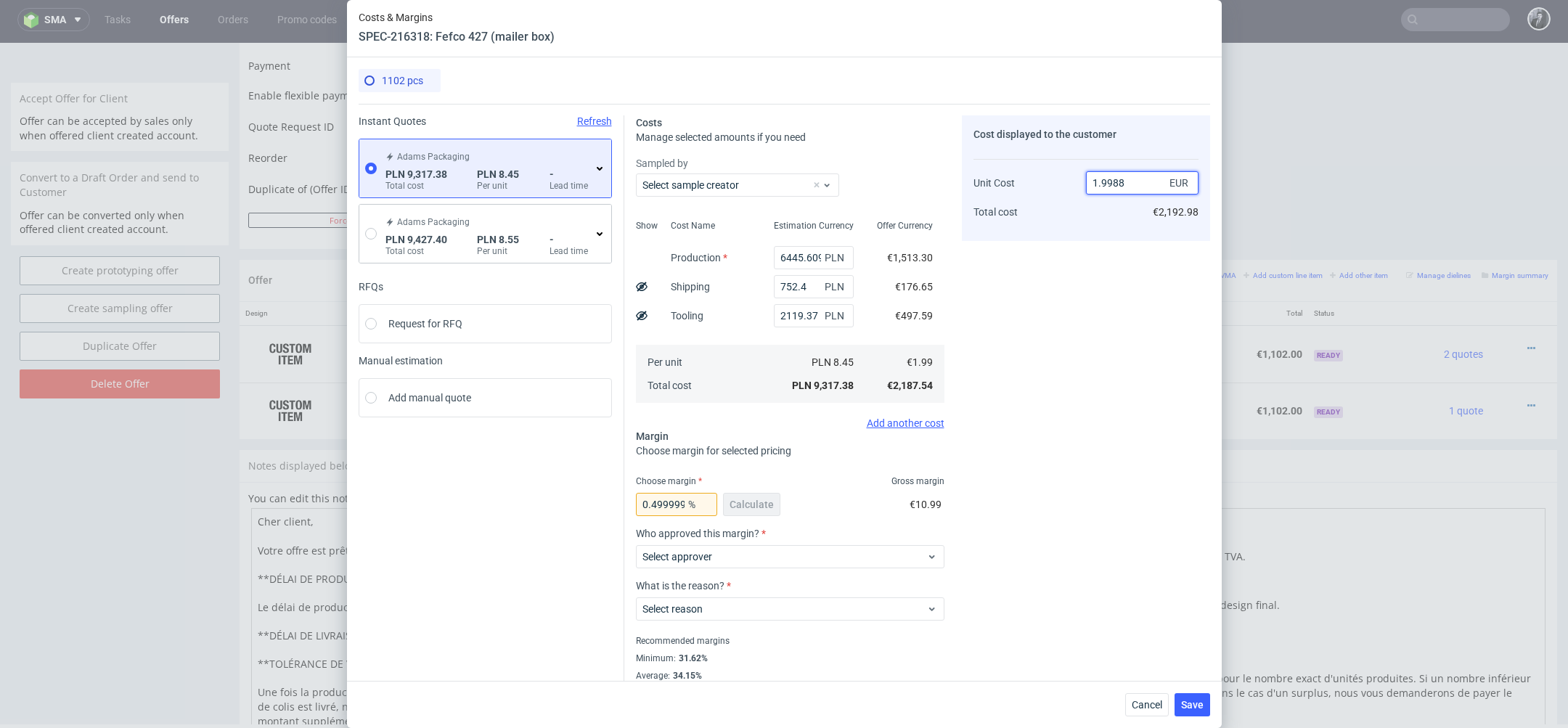
type input "0.44026415849509554"
type input "1"
type input "2.87"
type input "30.902777777777775"
type input "2.77"
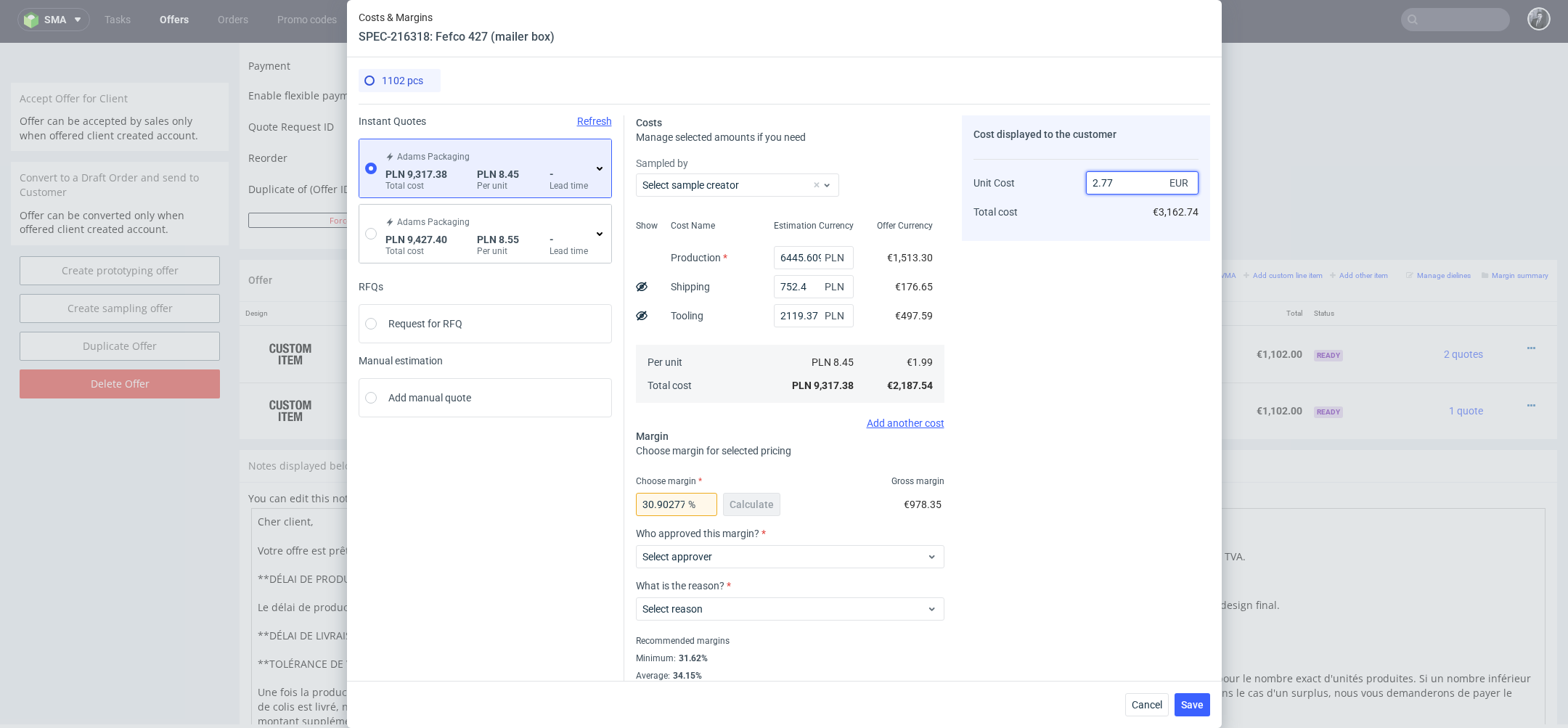
type input "28.158844765342963"
type input "2.99"
type input "33.44481605351171"
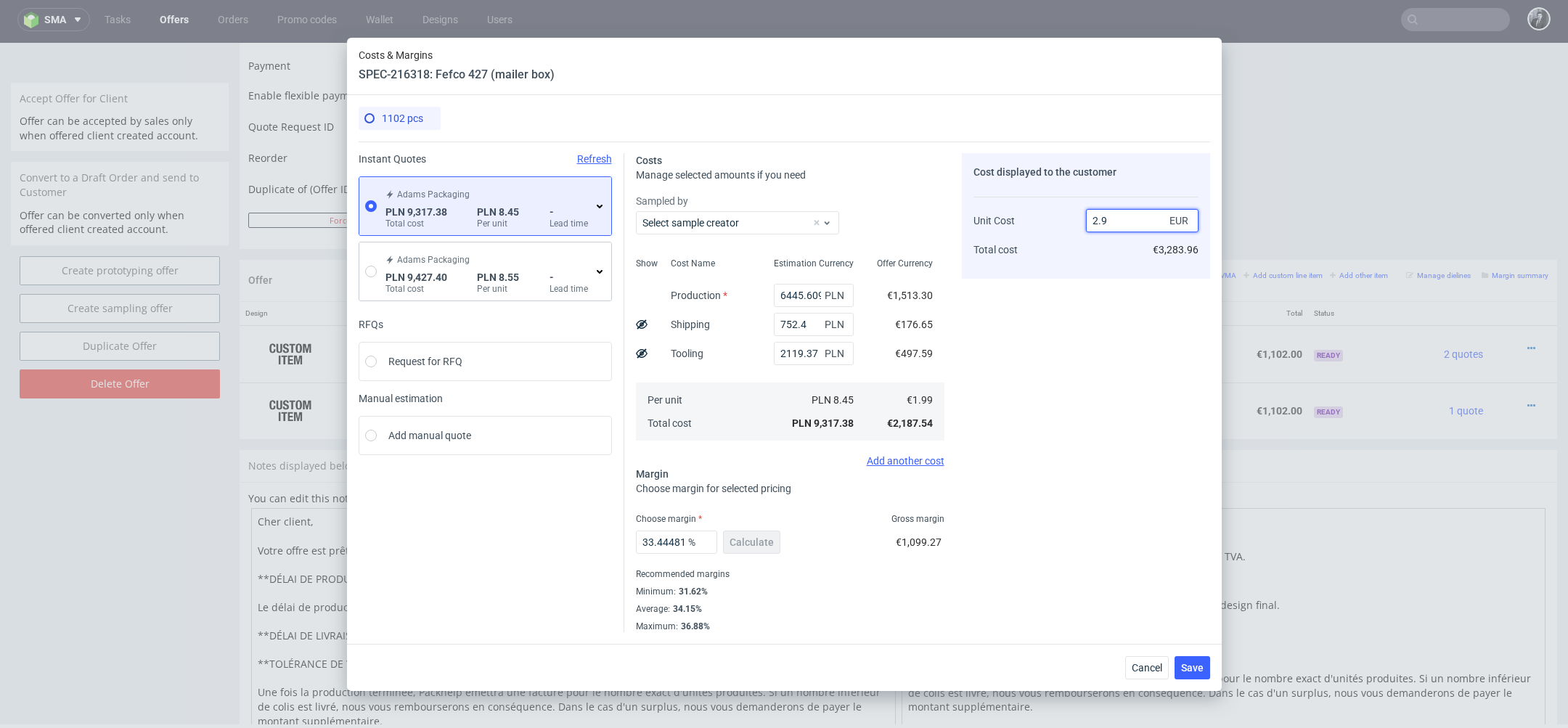
type input "2.90"
type input "31.379310344827584"
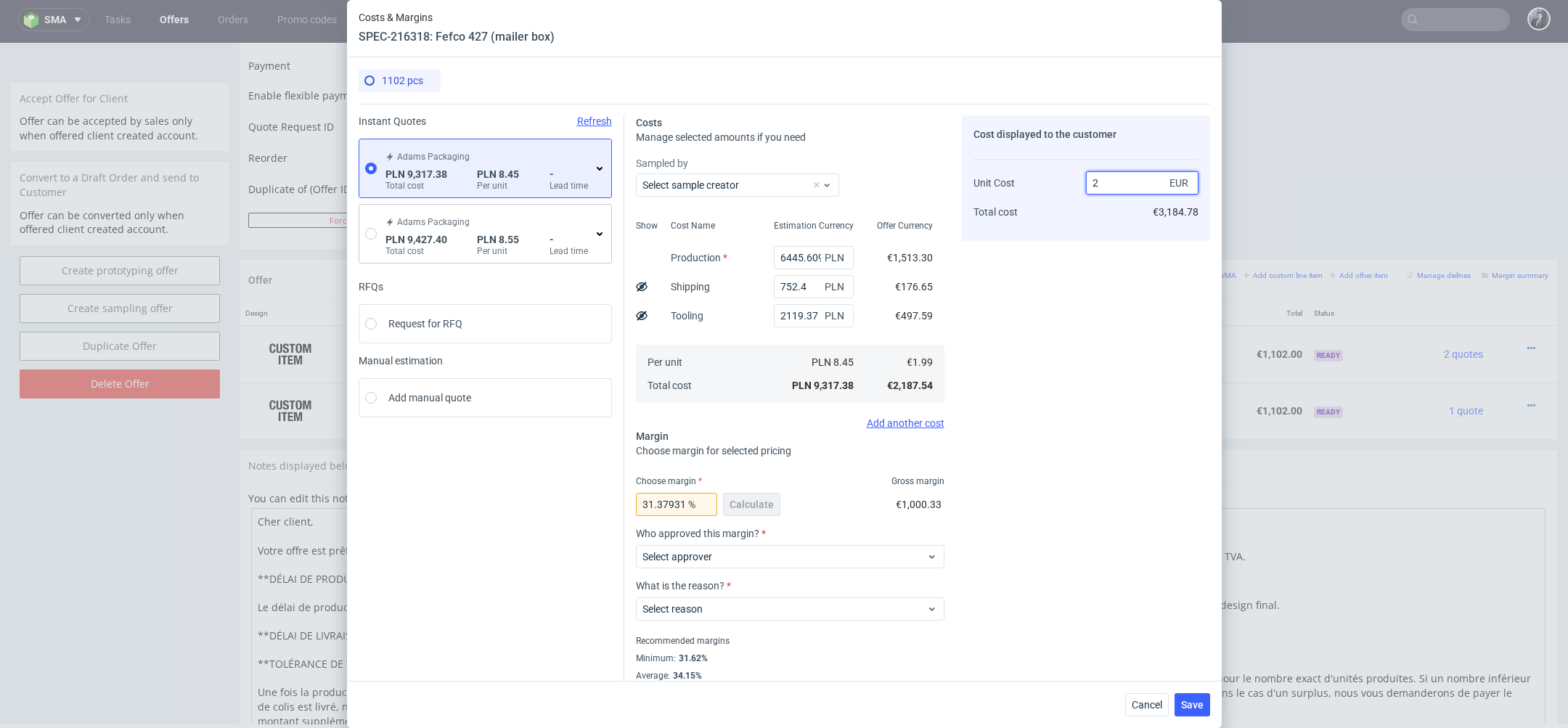
type input "23"
type input "91.34782608695652"
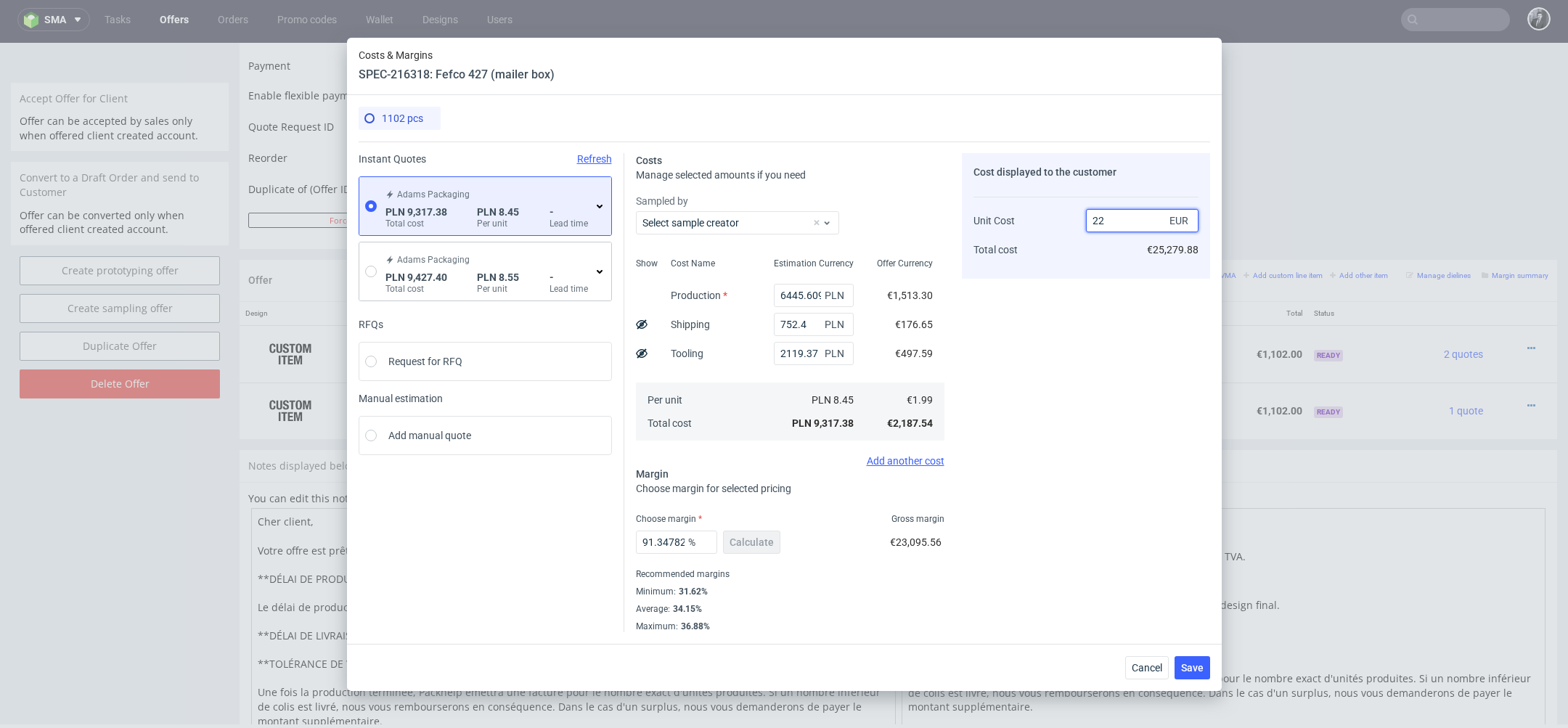
type input "2"
type input "3"
type input "33.666666666666664"
type input "2.99"
click at [1087, 437] on div "Cost displayed to the customer Unit Cost Total cost 2.99 EUR €3,294.98" at bounding box center [1085, 393] width 248 height 479
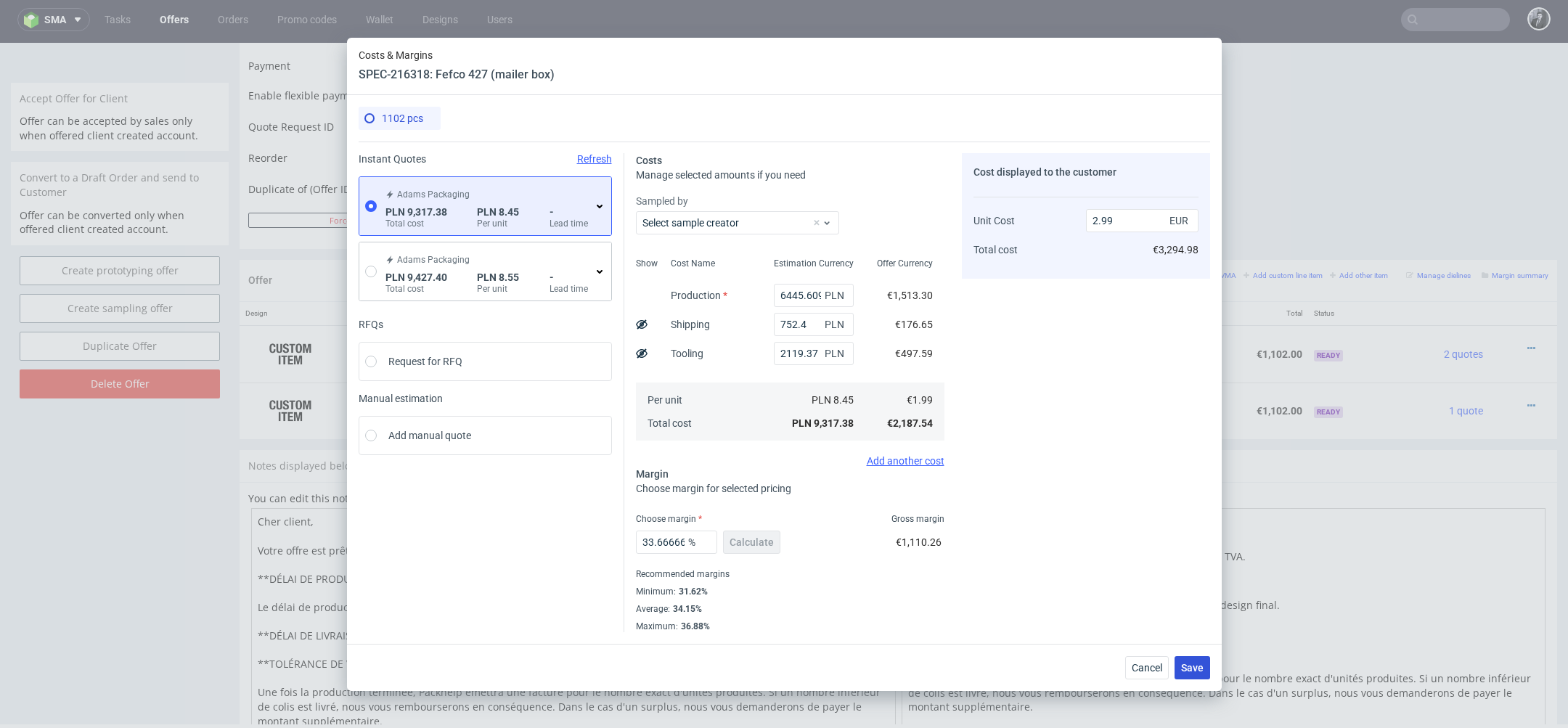
click at [1196, 671] on span "Save" at bounding box center [1192, 667] width 22 height 10
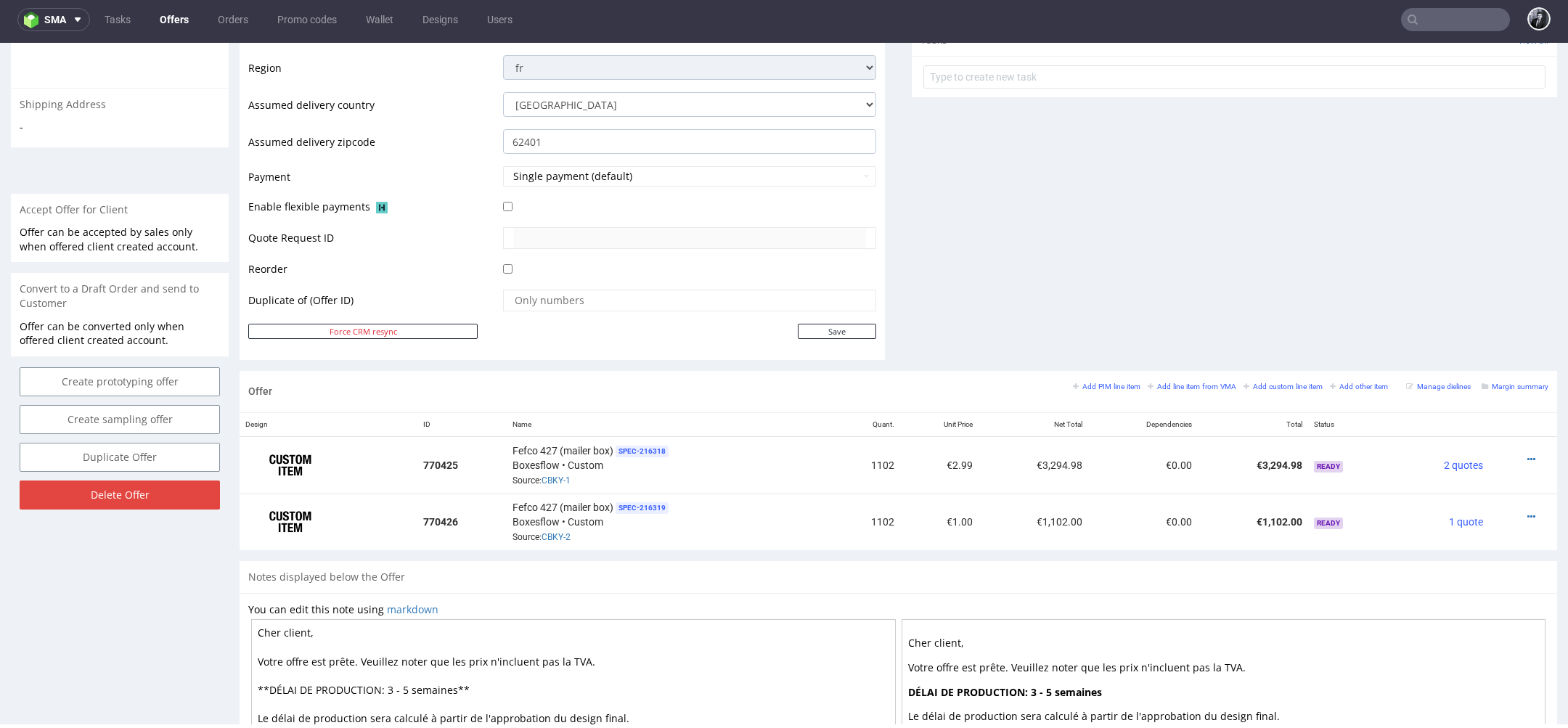
scroll to position [728, 0]
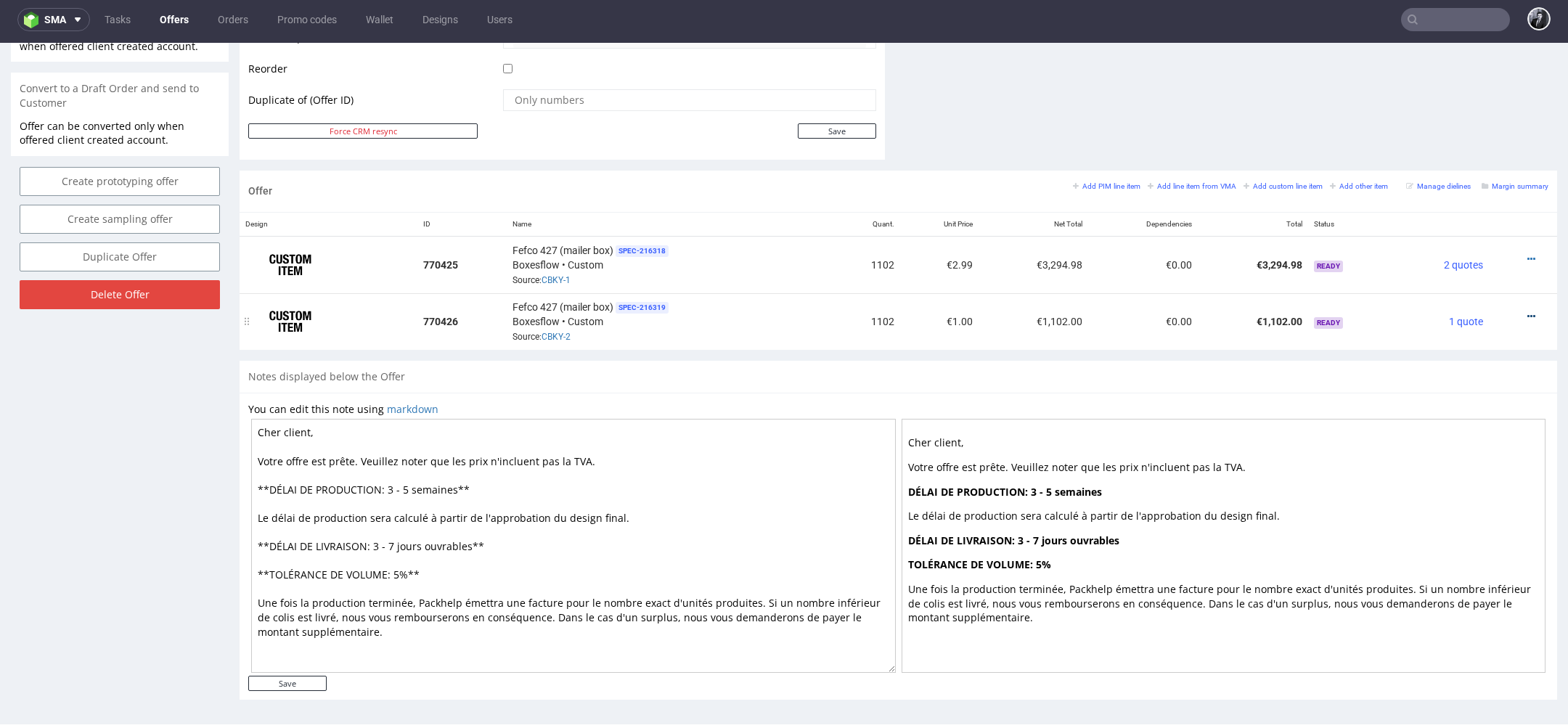
click at [1527, 311] on icon at bounding box center [1531, 316] width 8 height 10
click at [1469, 147] on span "Edit item price" at bounding box center [1465, 153] width 117 height 15
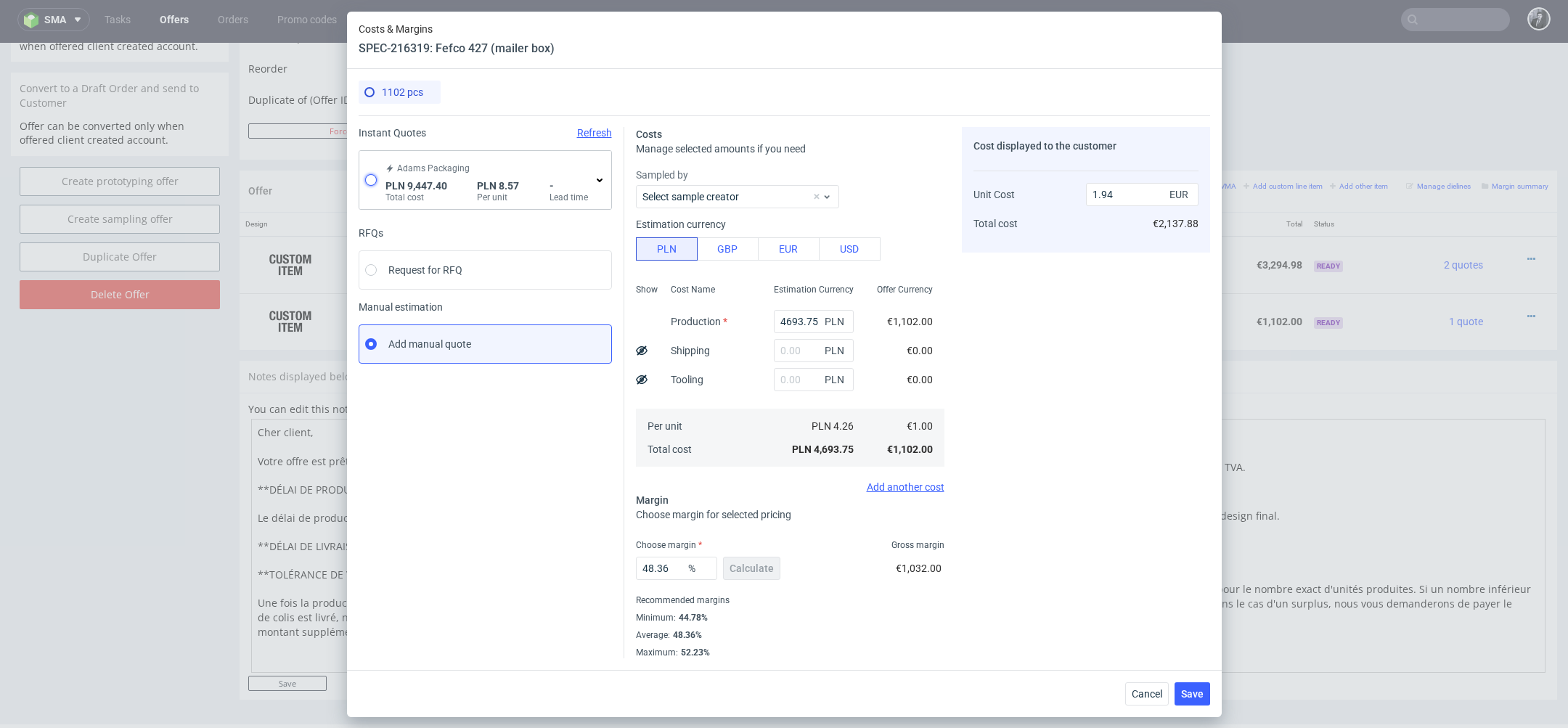
click at [375, 182] on input "radio" at bounding box center [370, 180] width 12 height 12
radio input "true"
radio input "false"
type input "6575.629999999999"
type input "752.4"
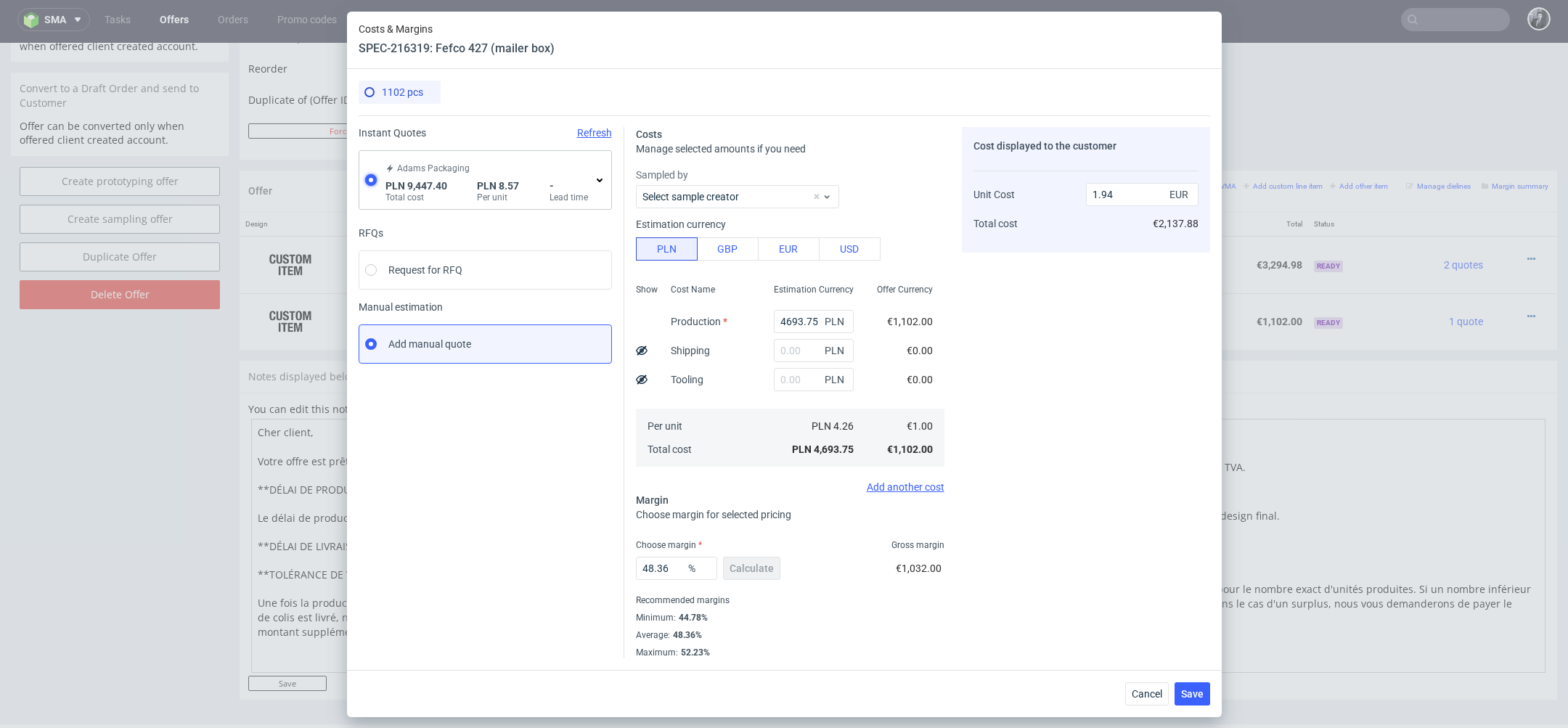
type input "2119.37"
type input "2.01"
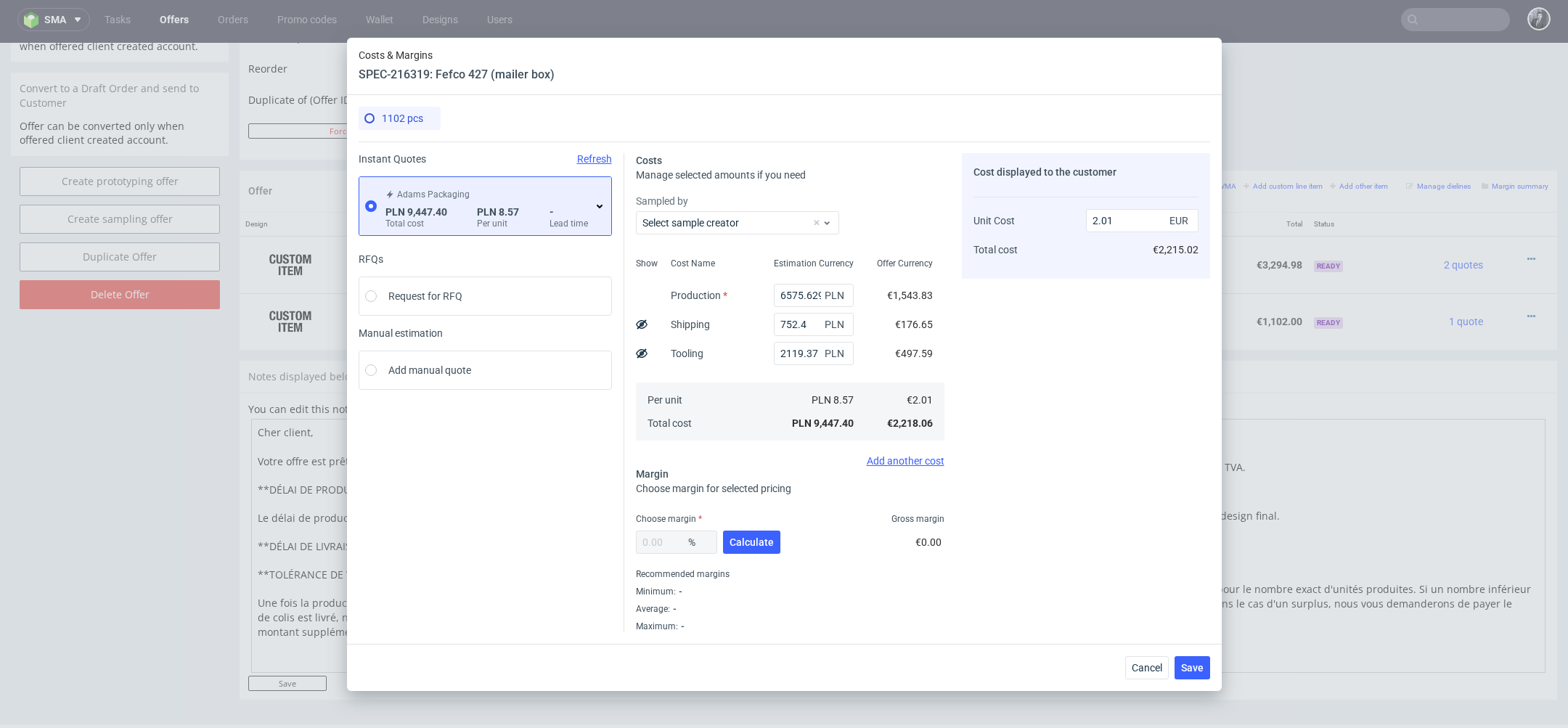
click at [593, 207] on icon at bounding box center [599, 205] width 12 height 12
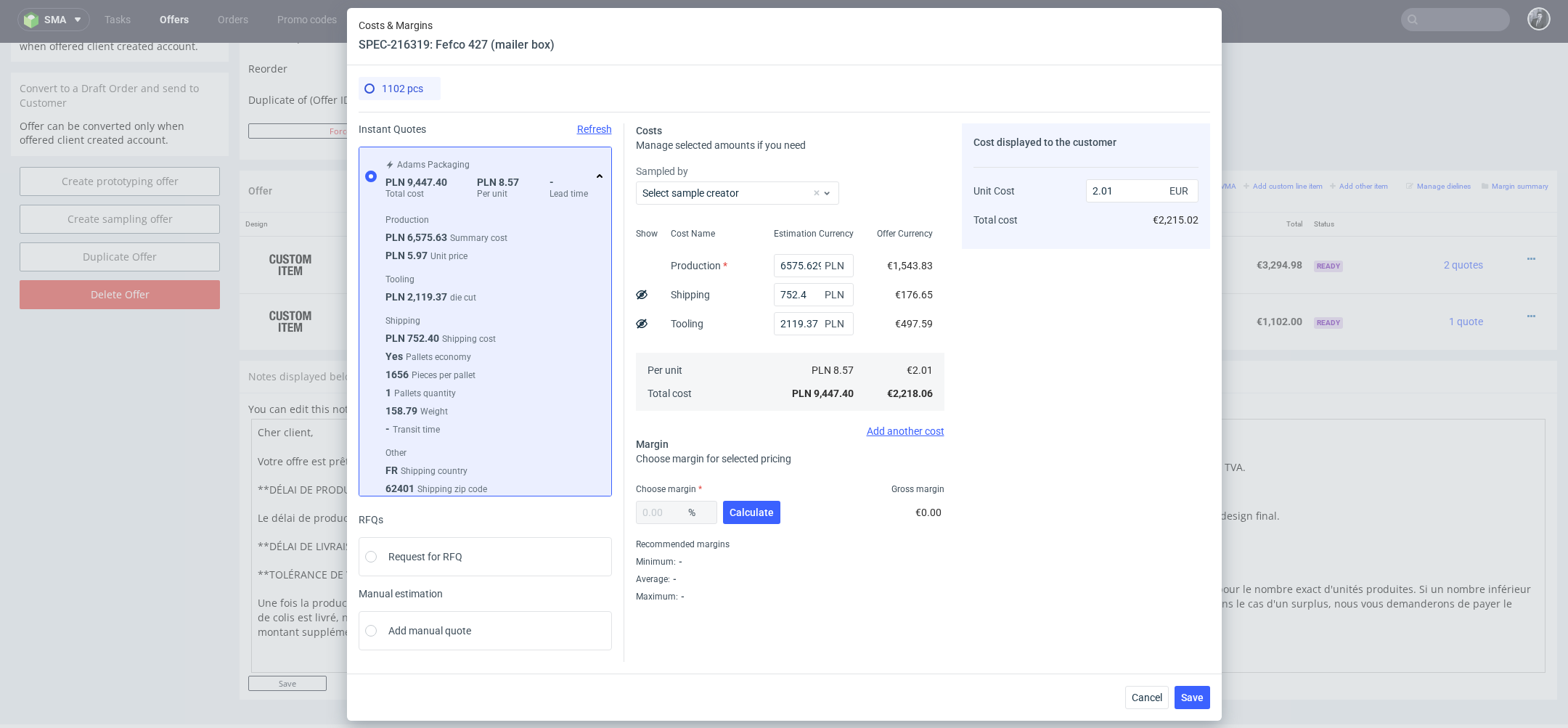
click at [593, 170] on div "Adams Packaging PLN 9,447.40 Total cost PLN 8.57 Per unit - Lead time" at bounding box center [494, 176] width 223 height 46
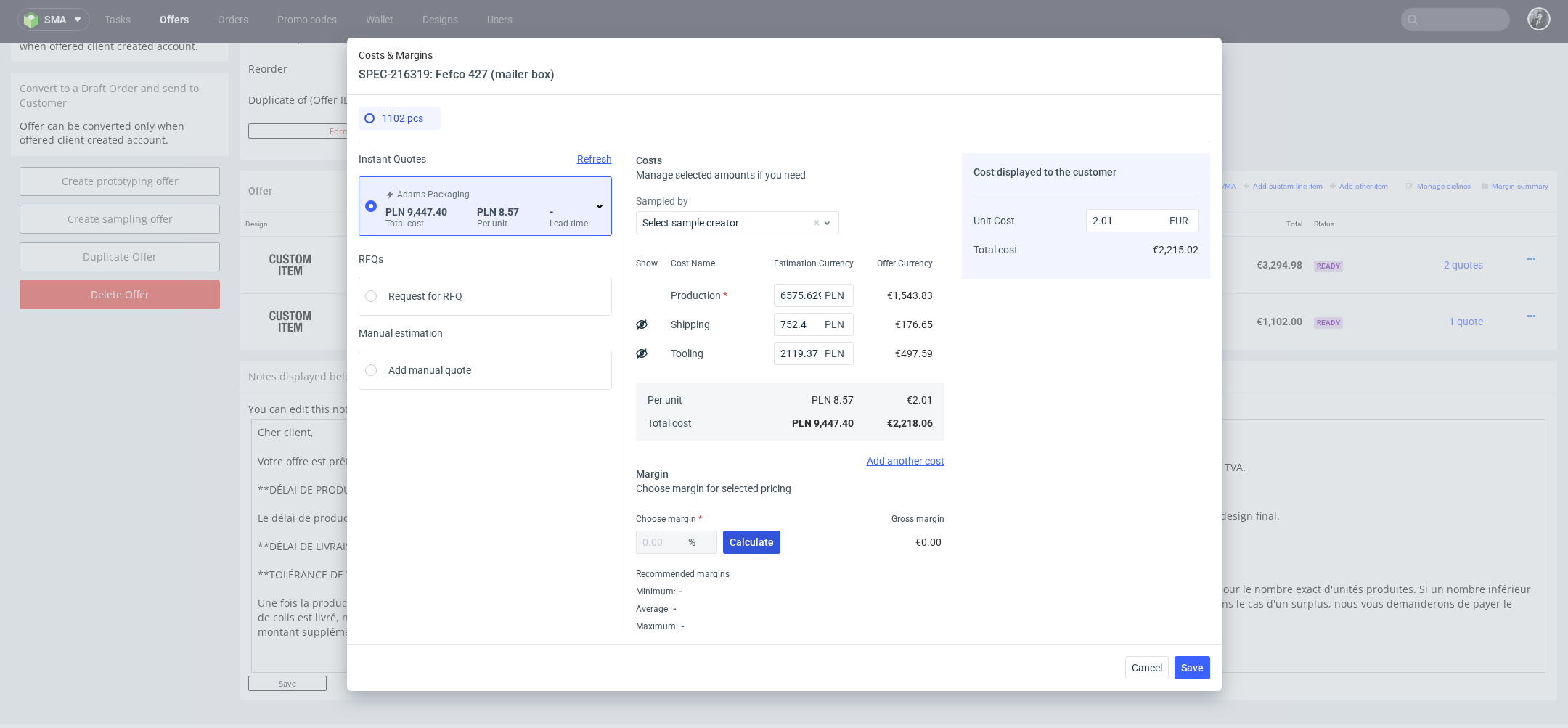
click at [761, 546] on span "Calculate" at bounding box center [752, 542] width 44 height 10
type input "34.05"
click at [1131, 218] on input "3.05" at bounding box center [1142, 220] width 112 height 23
type input "3"
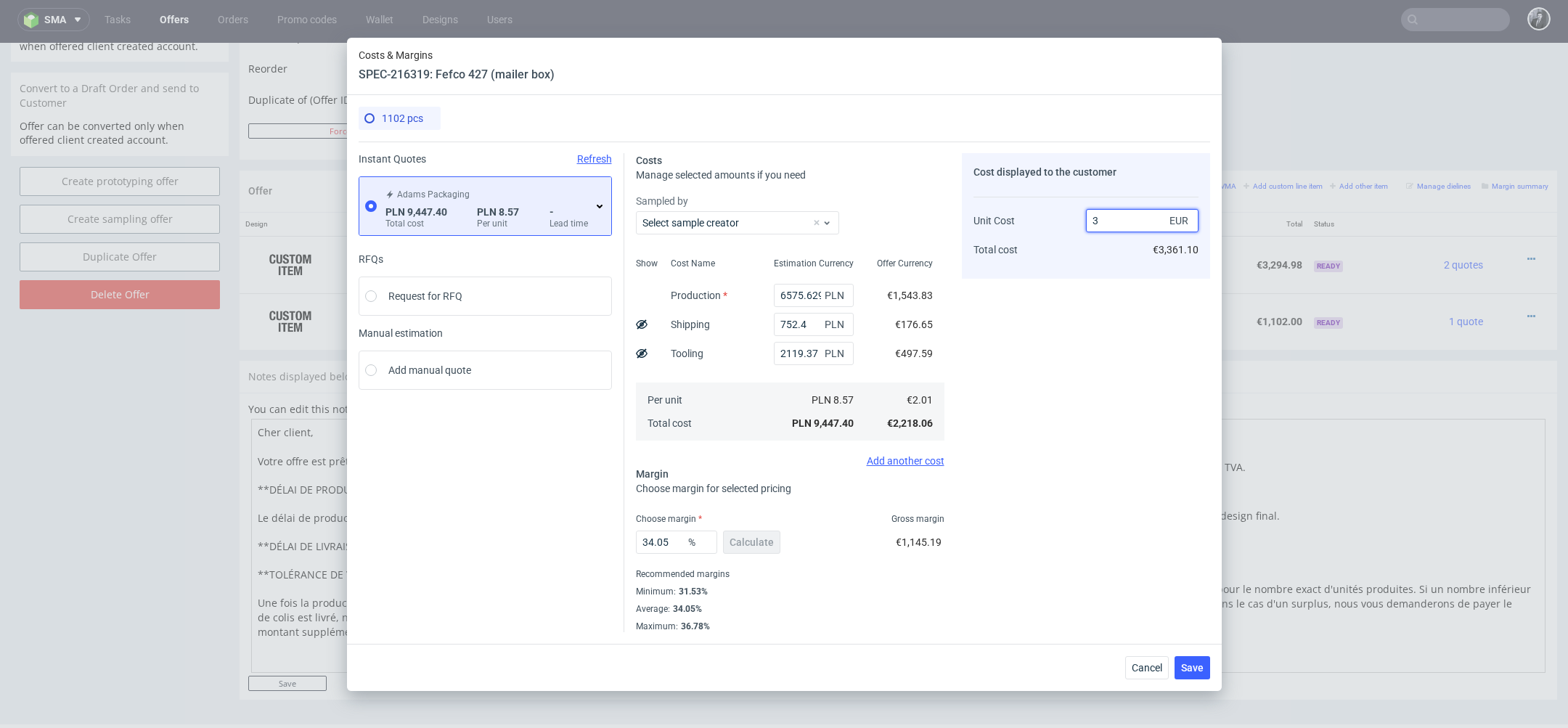
type input "33"
type input "2"
type input "-0.49999999999999917"
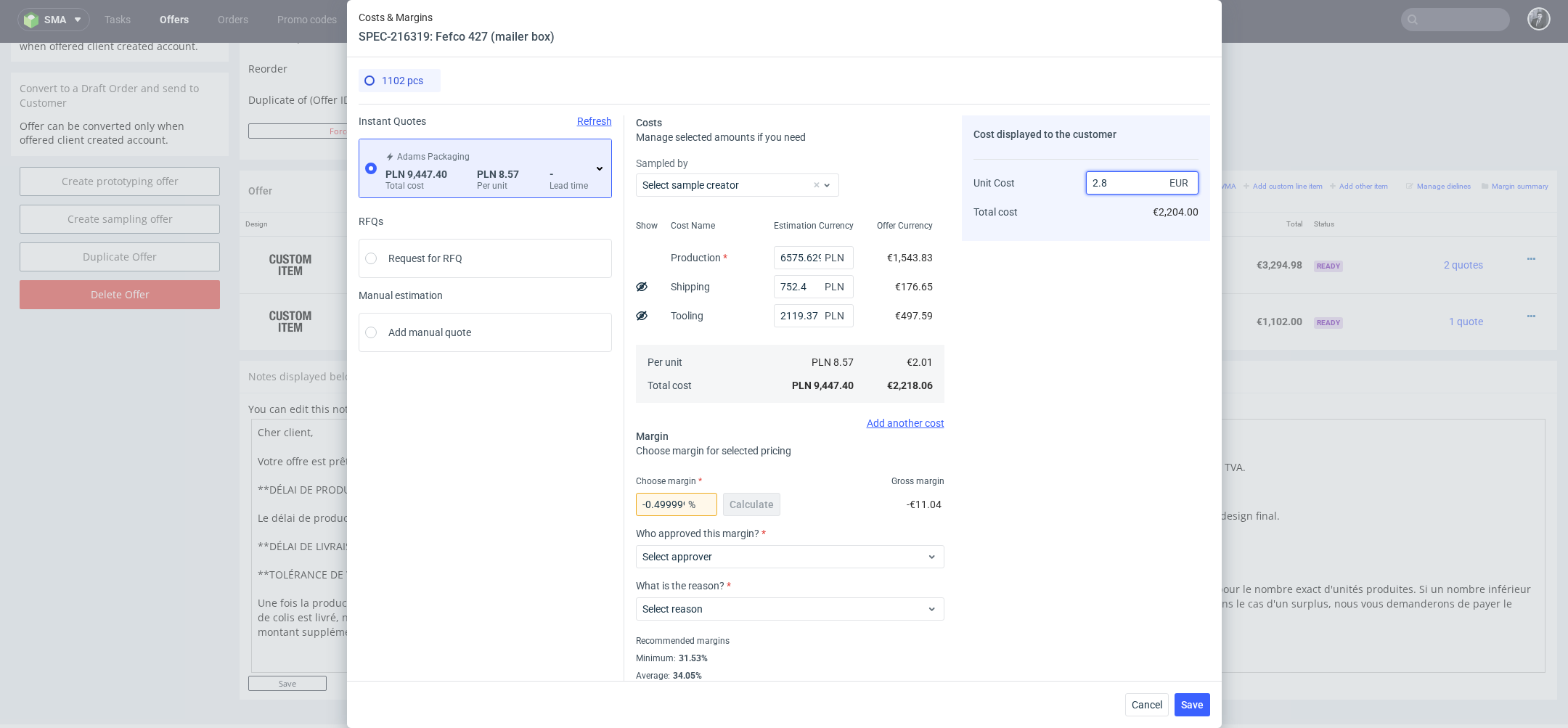
type input "2.80"
type input "28.214285714285715"
type input "2.79"
type input "27.956989247311824"
type input "2.79"
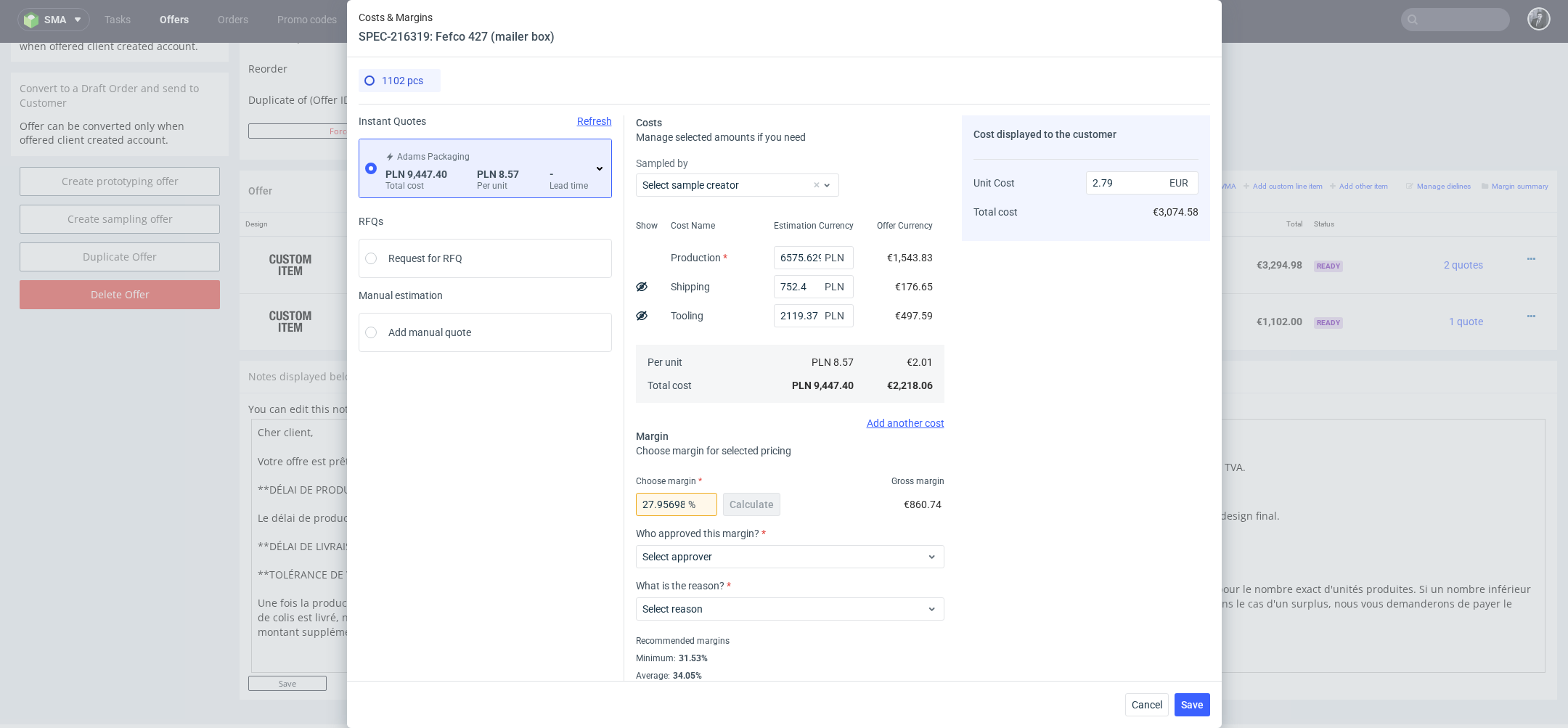
click at [1114, 346] on div "Cost displayed to the customer Unit Cost Total cost 2.79 EUR €3,074.58" at bounding box center [1085, 406] width 248 height 583
click at [751, 549] on span "Select approver" at bounding box center [784, 557] width 285 height 15
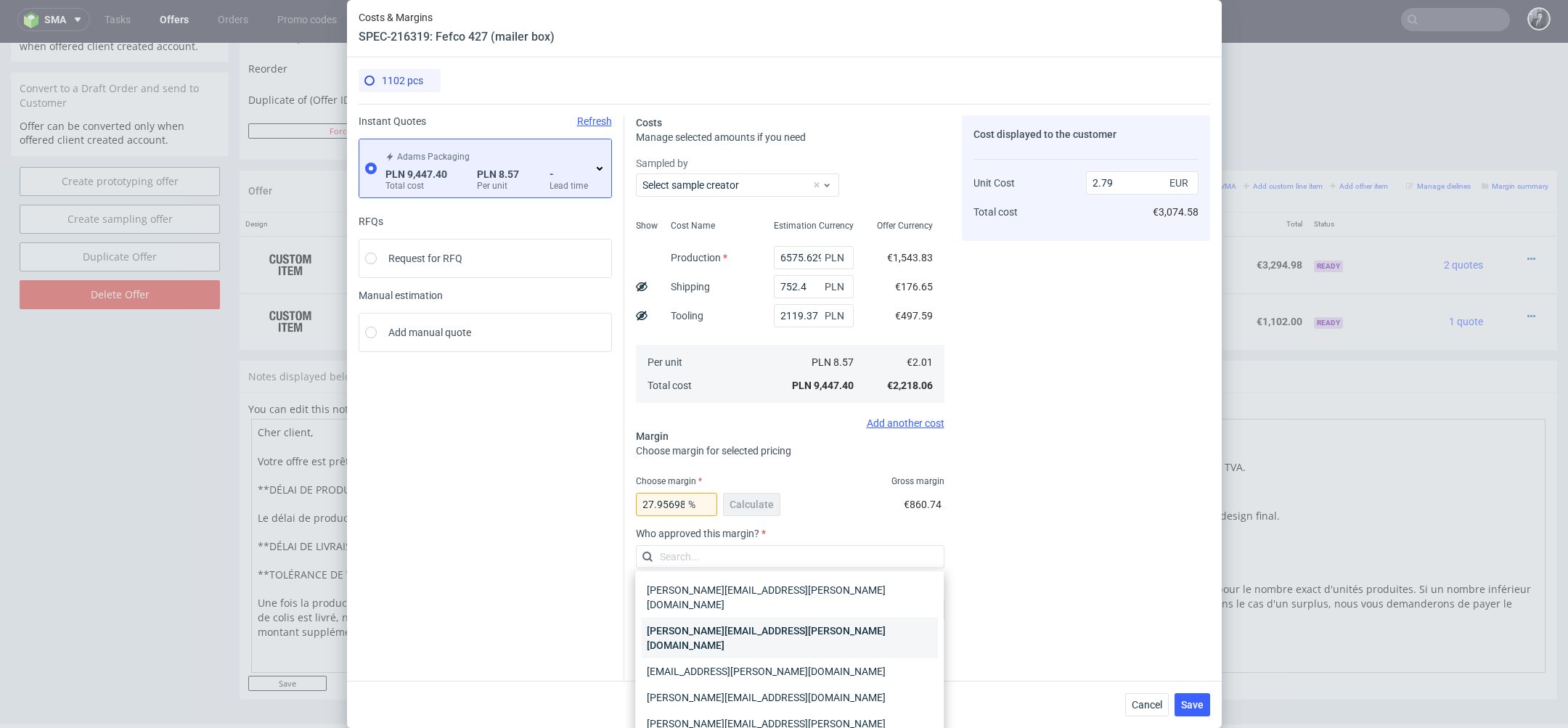
click at [755, 623] on div "katarzyna.traczyk@packhelp.com" at bounding box center [790, 638] width 297 height 41
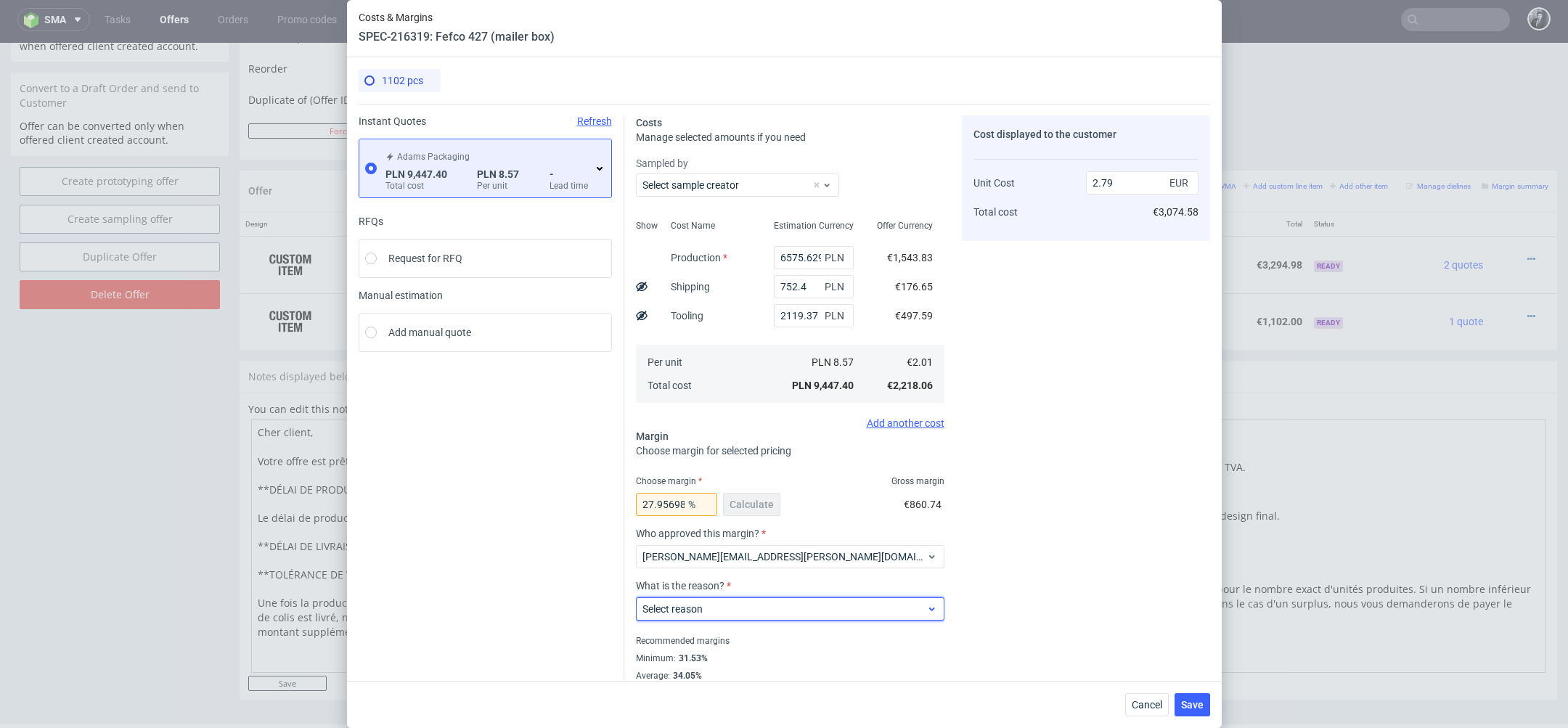
click at [776, 606] on span "Select reason" at bounding box center [784, 609] width 285 height 15
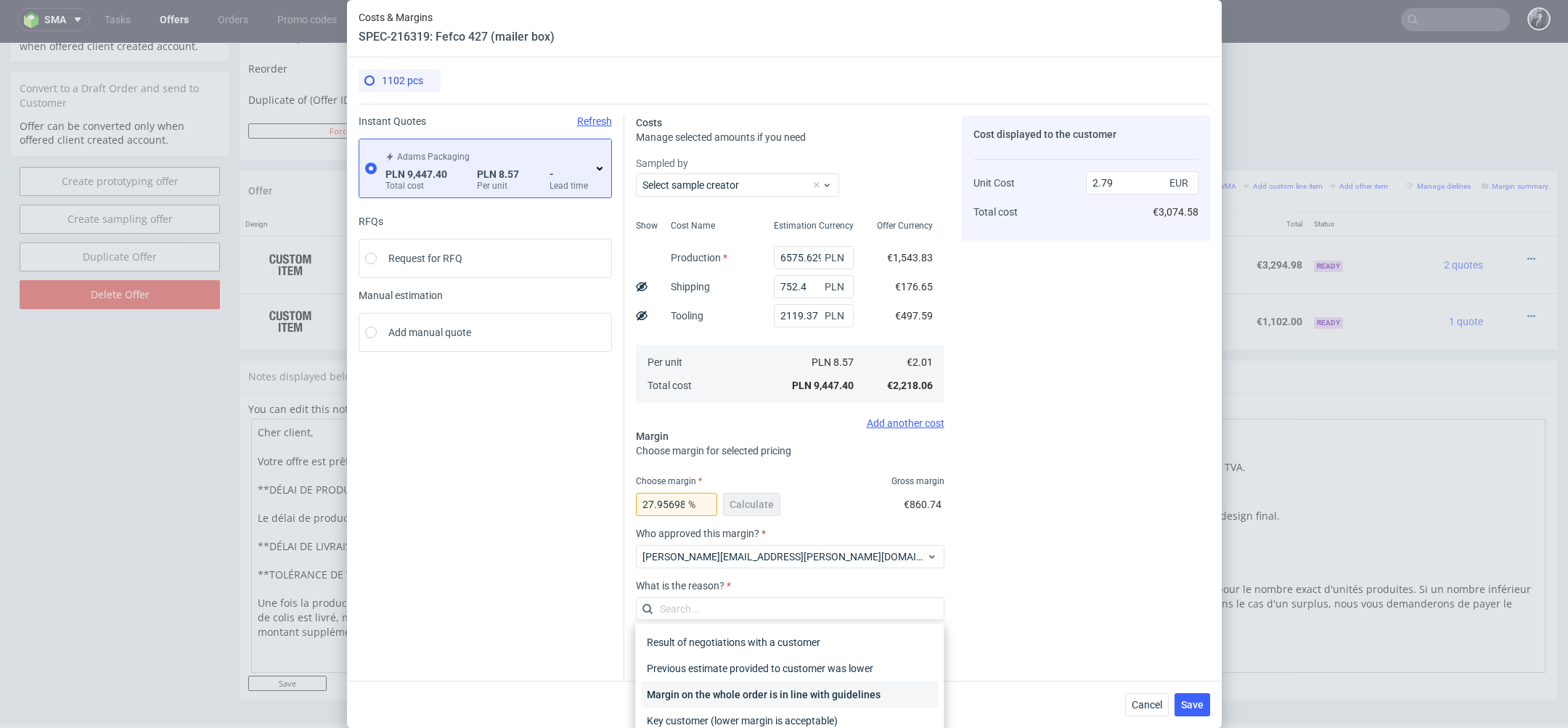
click at [813, 691] on div "Margin on the whole order is in line with guidelines" at bounding box center [790, 695] width 297 height 26
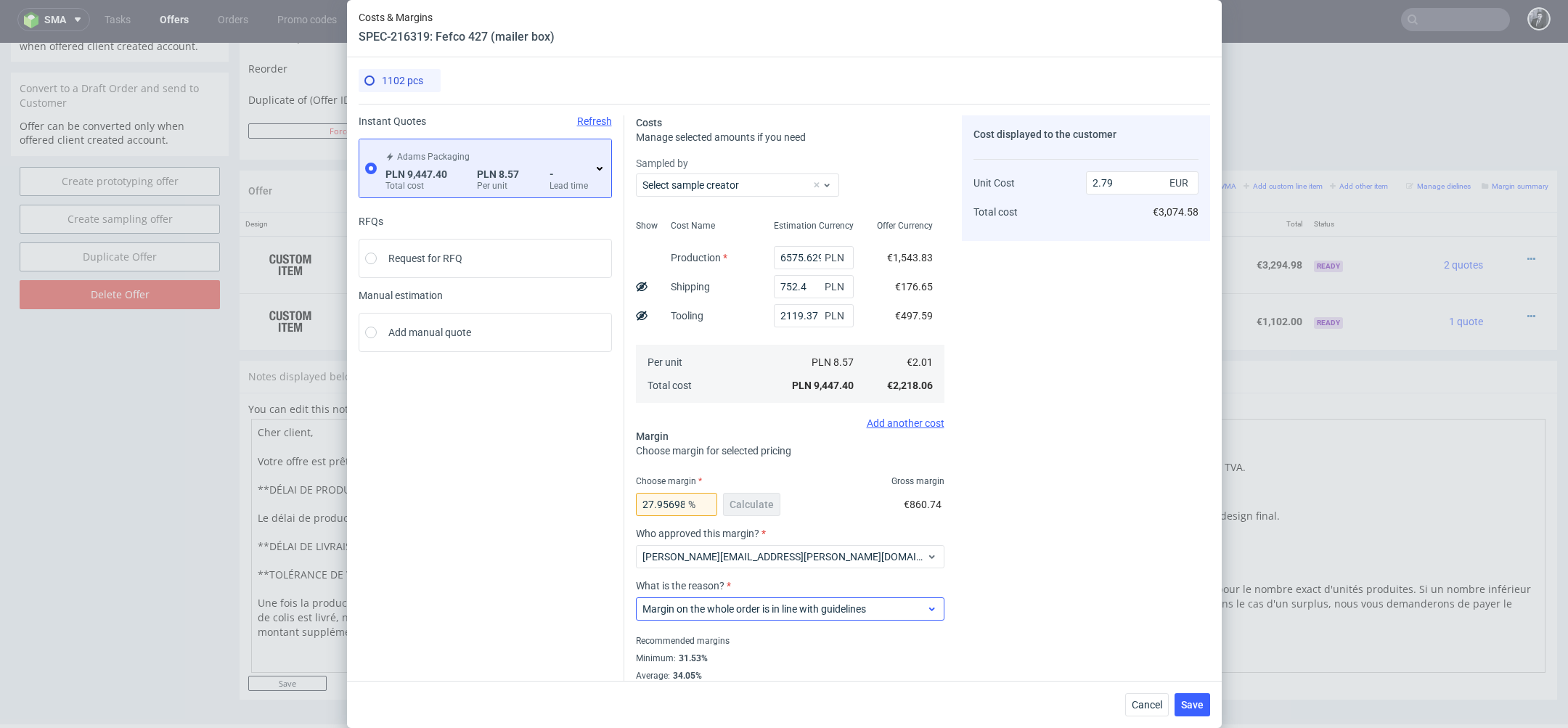
scroll to position [29, 0]
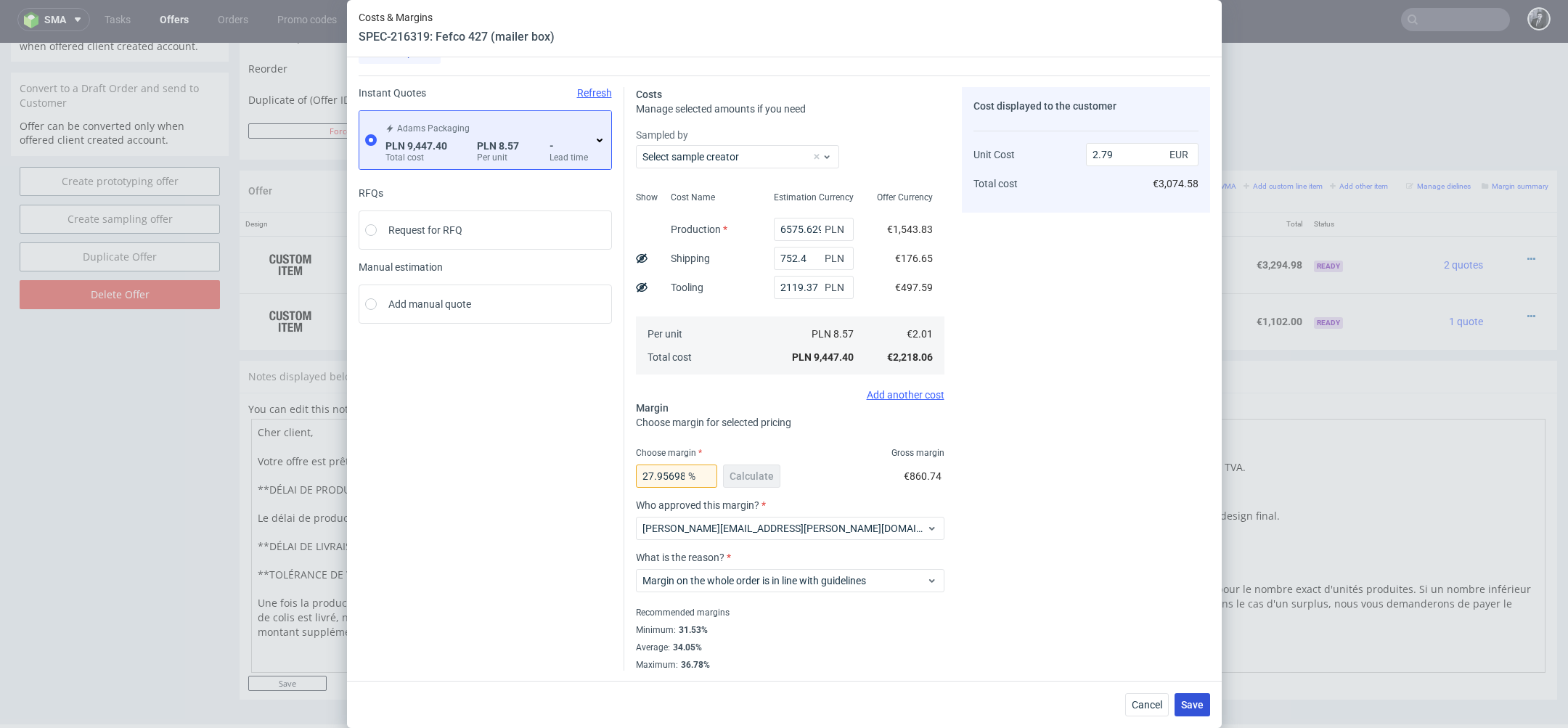
click at [1195, 704] on span "Save" at bounding box center [1192, 705] width 22 height 10
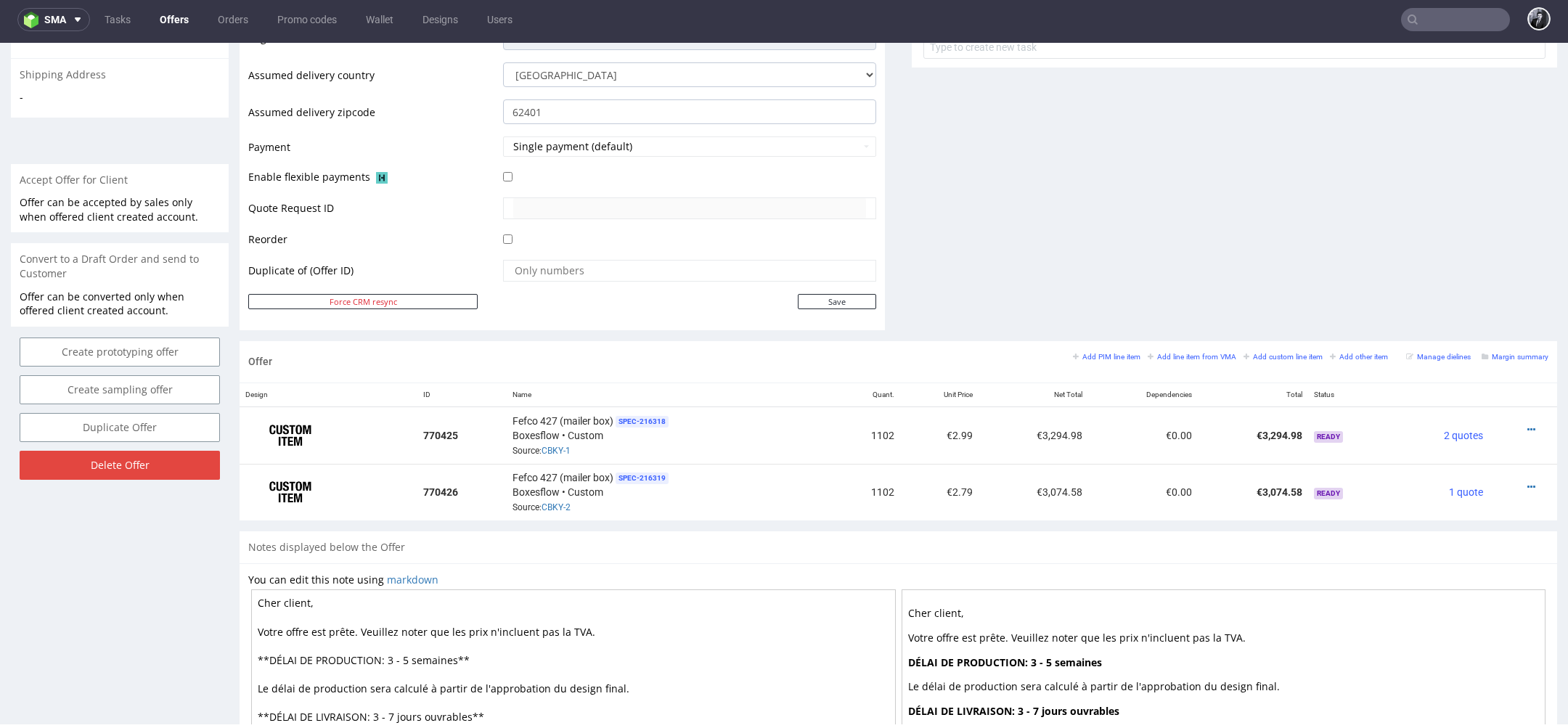
scroll to position [567, 0]
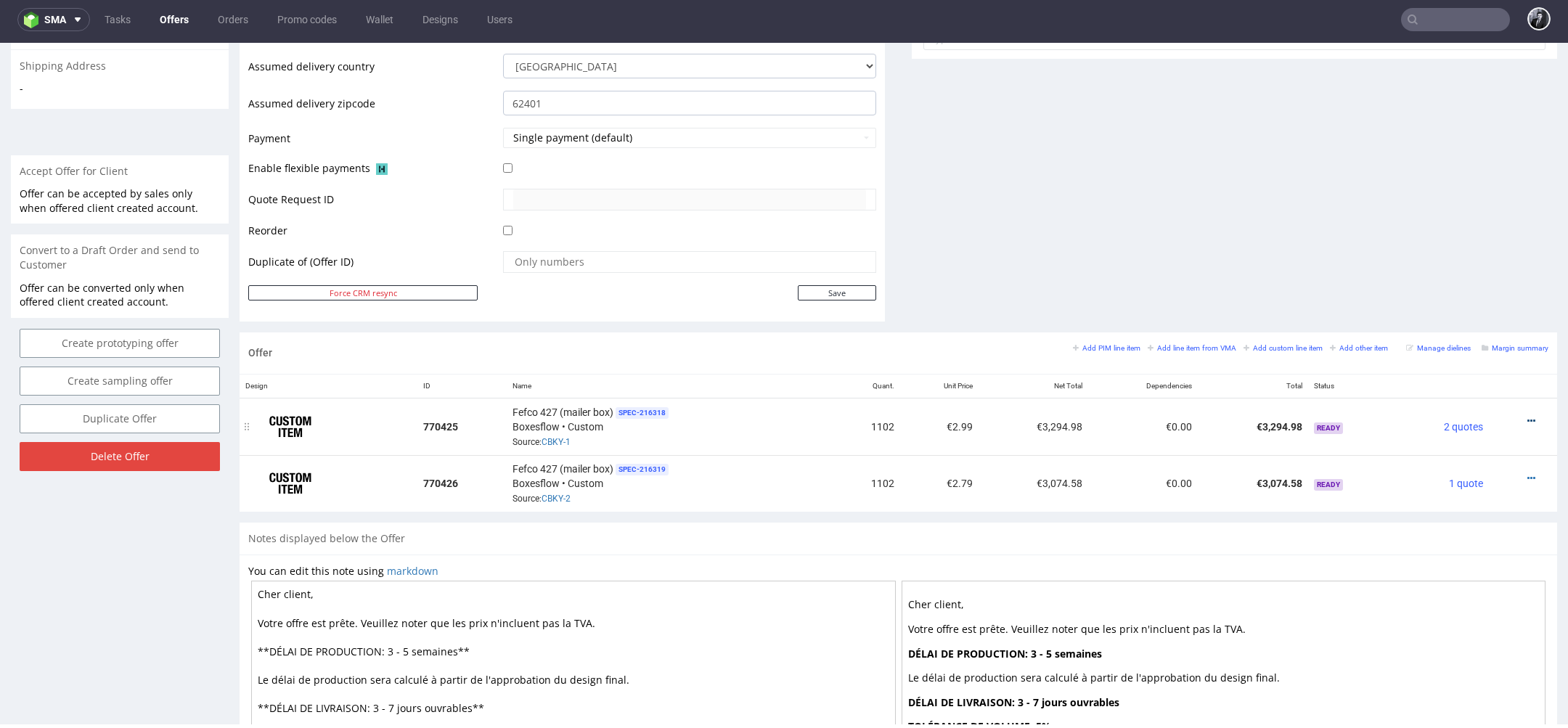
click at [1527, 416] on icon at bounding box center [1531, 420] width 8 height 10
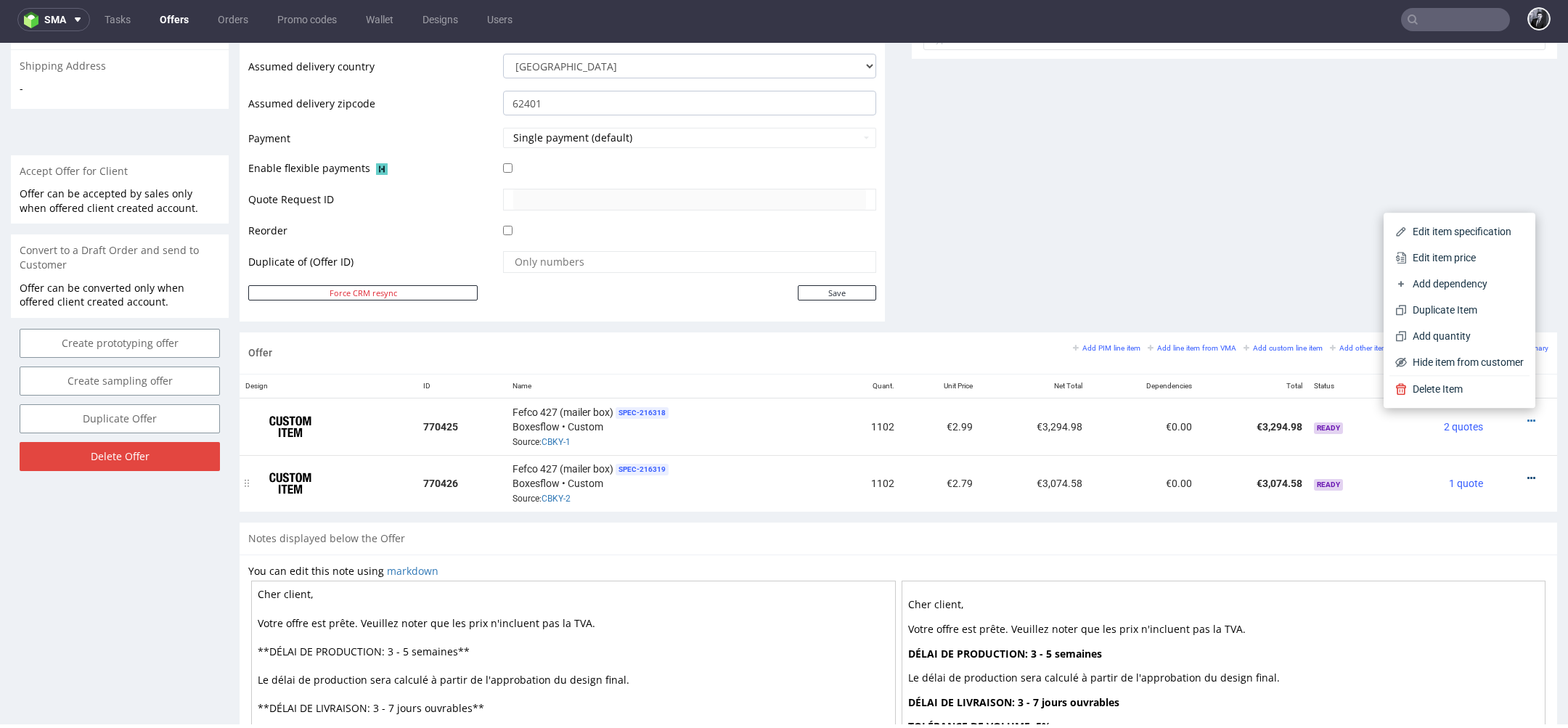
click at [1527, 474] on icon at bounding box center [1531, 478] width 8 height 10
click at [1456, 321] on span "Edit item price" at bounding box center [1465, 314] width 117 height 15
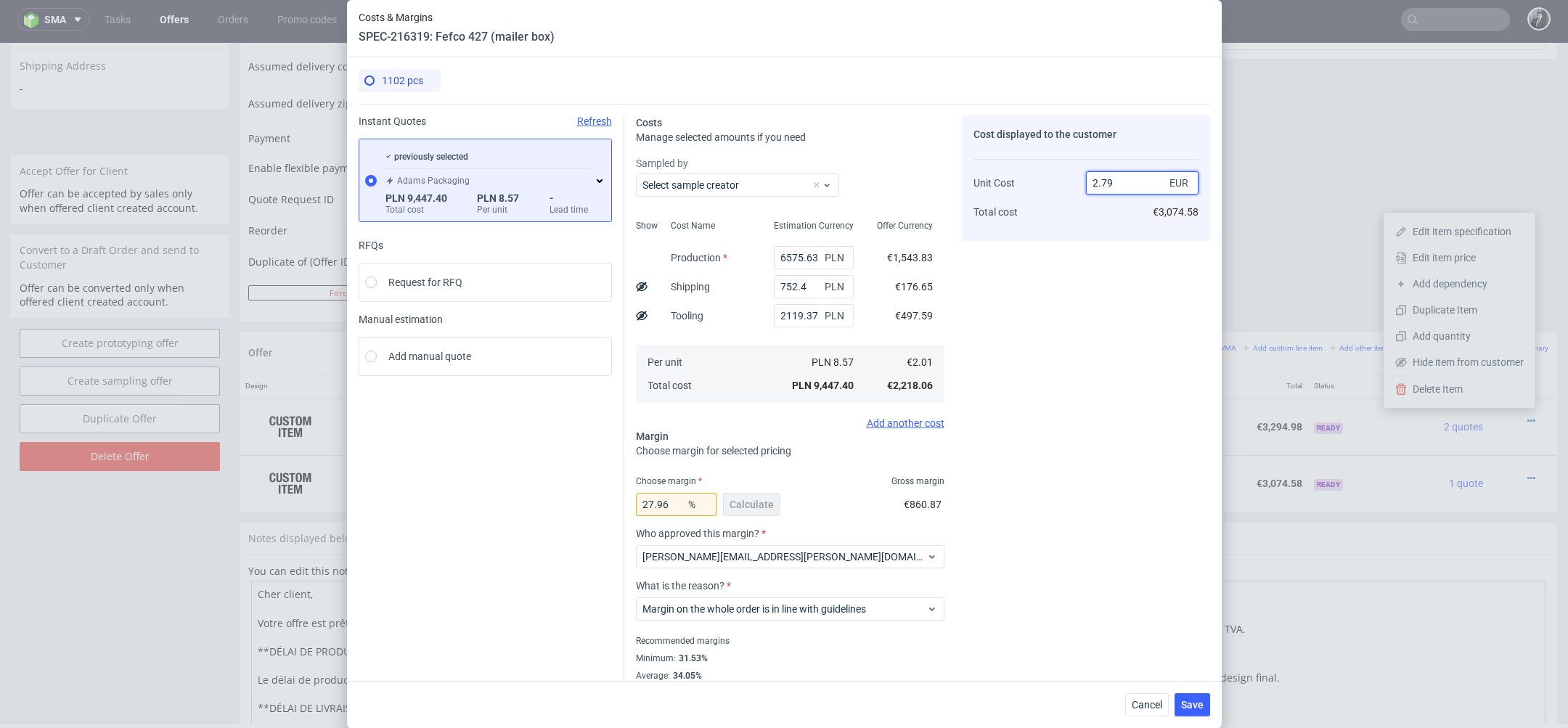
click at [1122, 173] on input "2.79" at bounding box center [1142, 182] width 112 height 23
click at [1122, 182] on input "2.79" at bounding box center [1142, 182] width 112 height 23
type input "2.9"
type input "30.689655172413786"
type input "2.99"
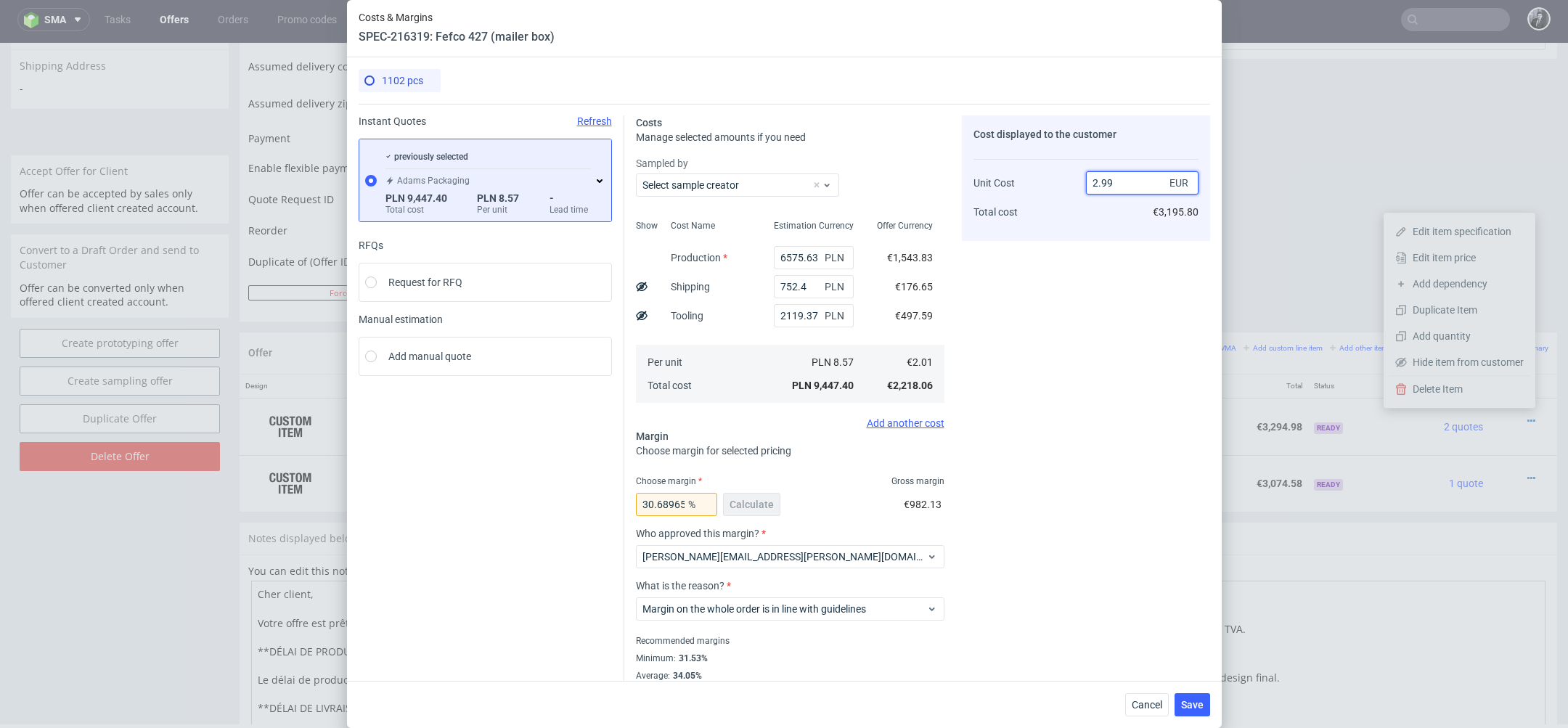
type input "32.77591973244147"
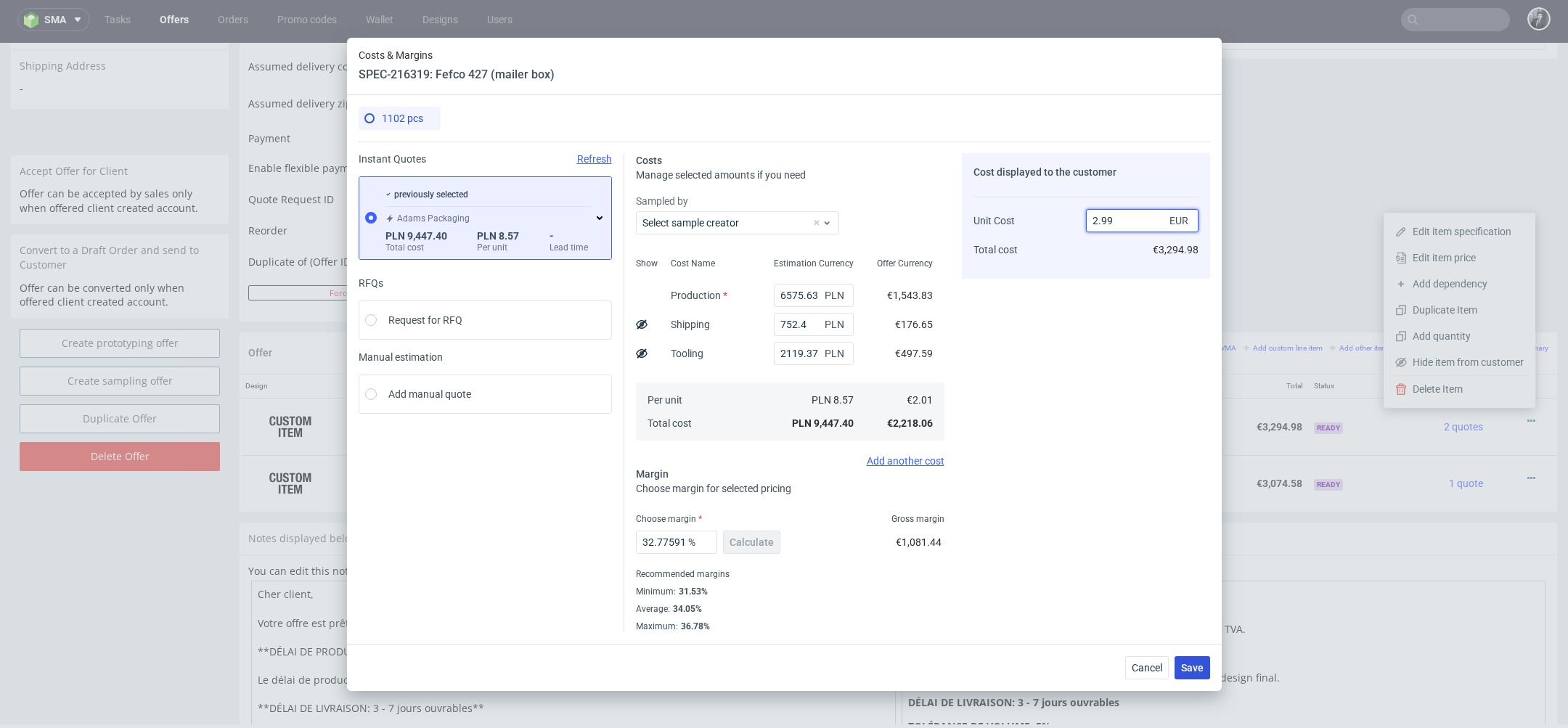
type input "2.99"
click at [1193, 672] on span "Save" at bounding box center [1192, 667] width 22 height 10
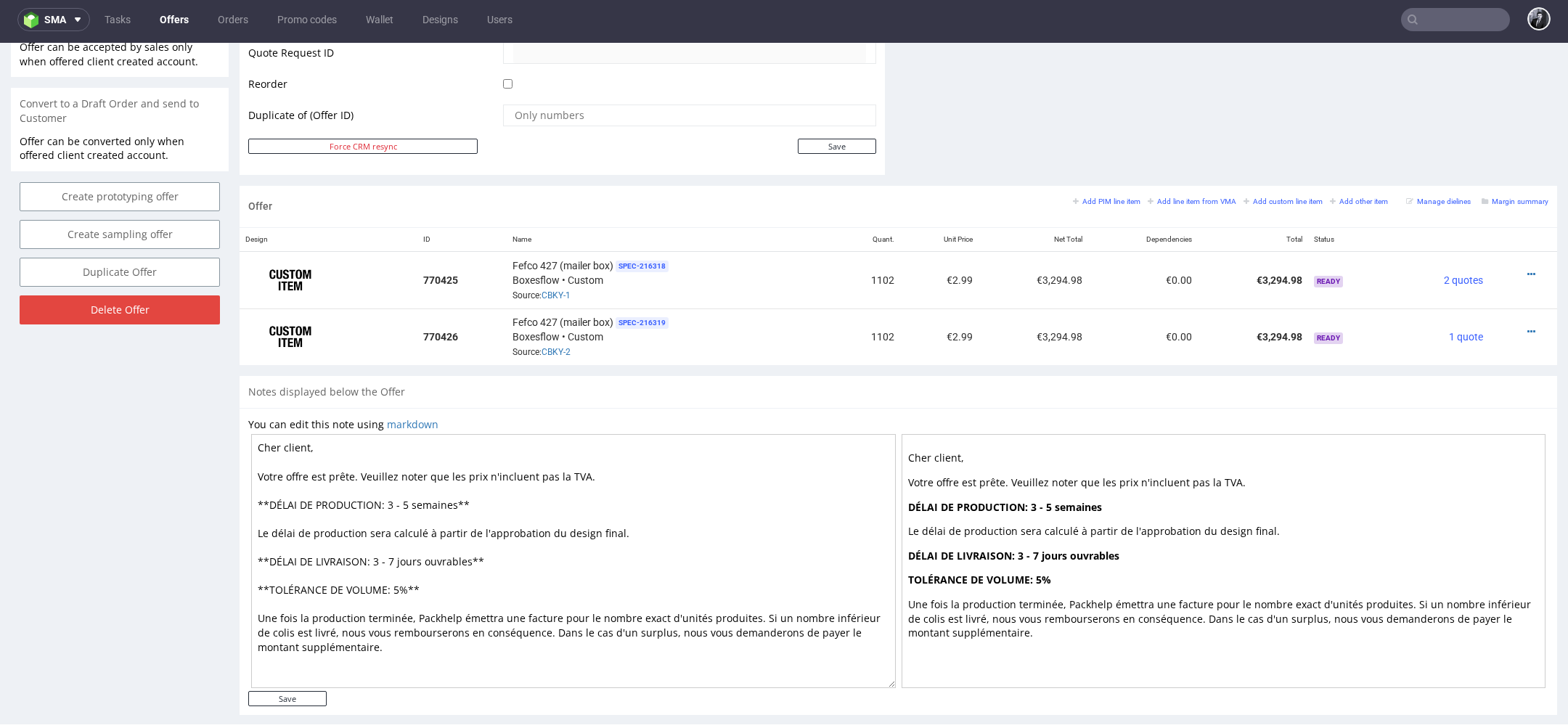
scroll to position [717, 0]
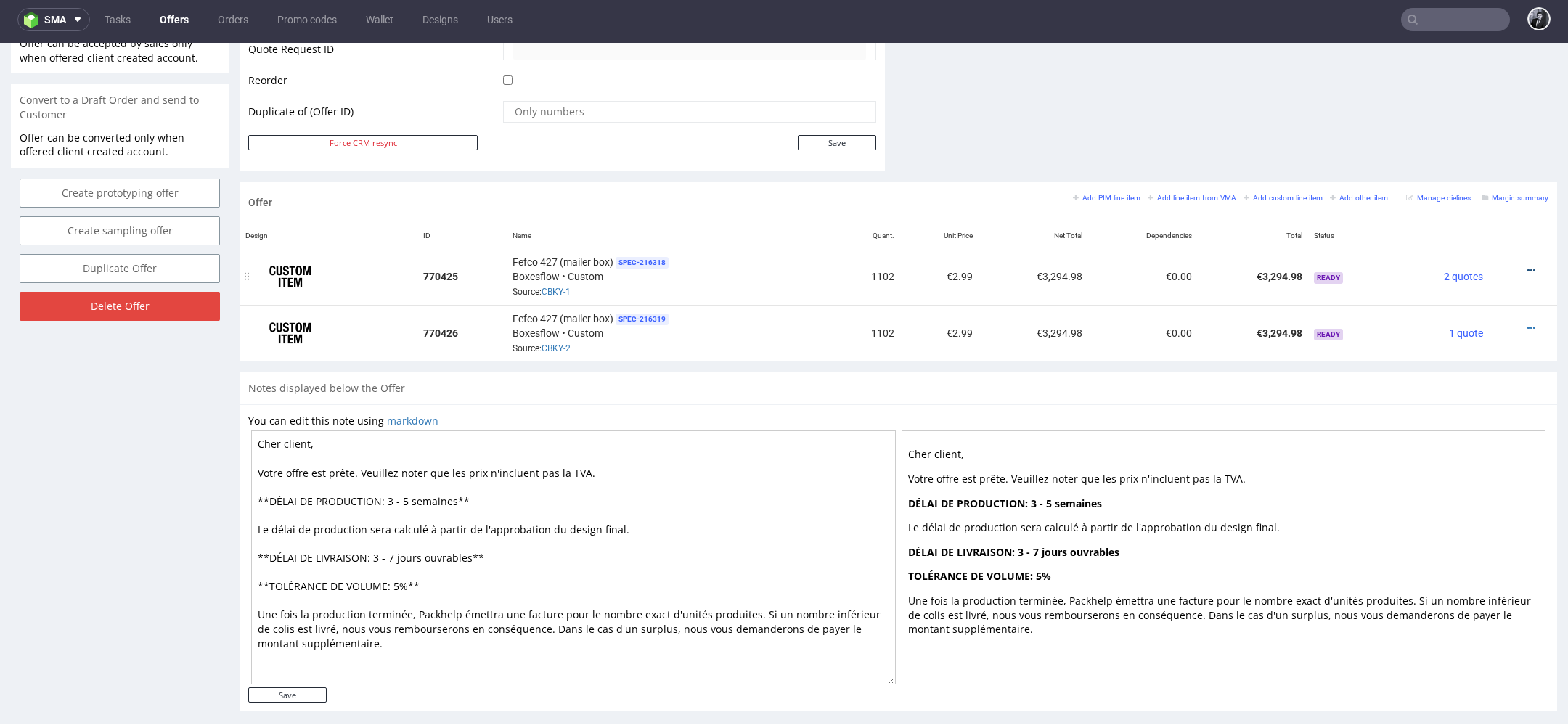
click at [1527, 269] on icon at bounding box center [1531, 270] width 8 height 10
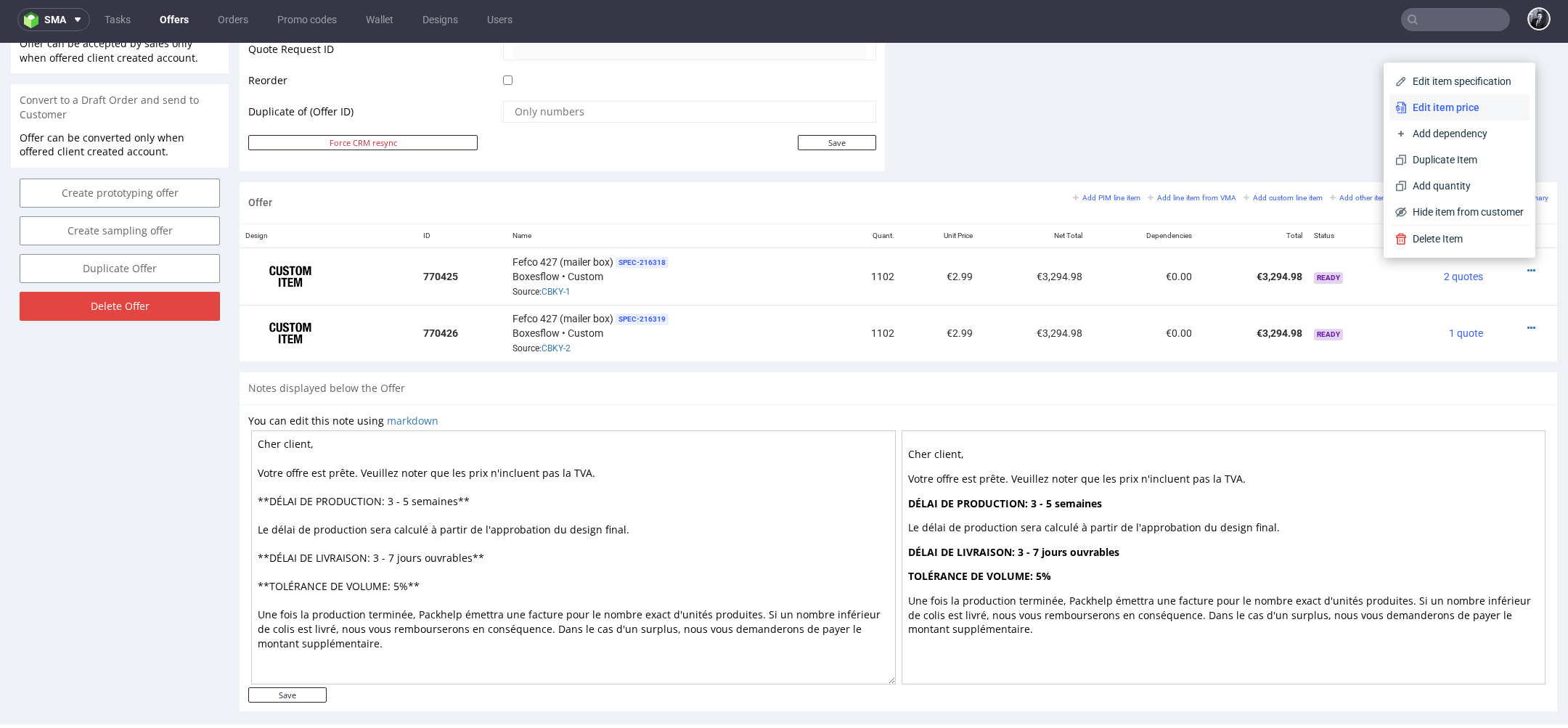
click at [1449, 114] on span "Edit item price" at bounding box center [1465, 108] width 117 height 15
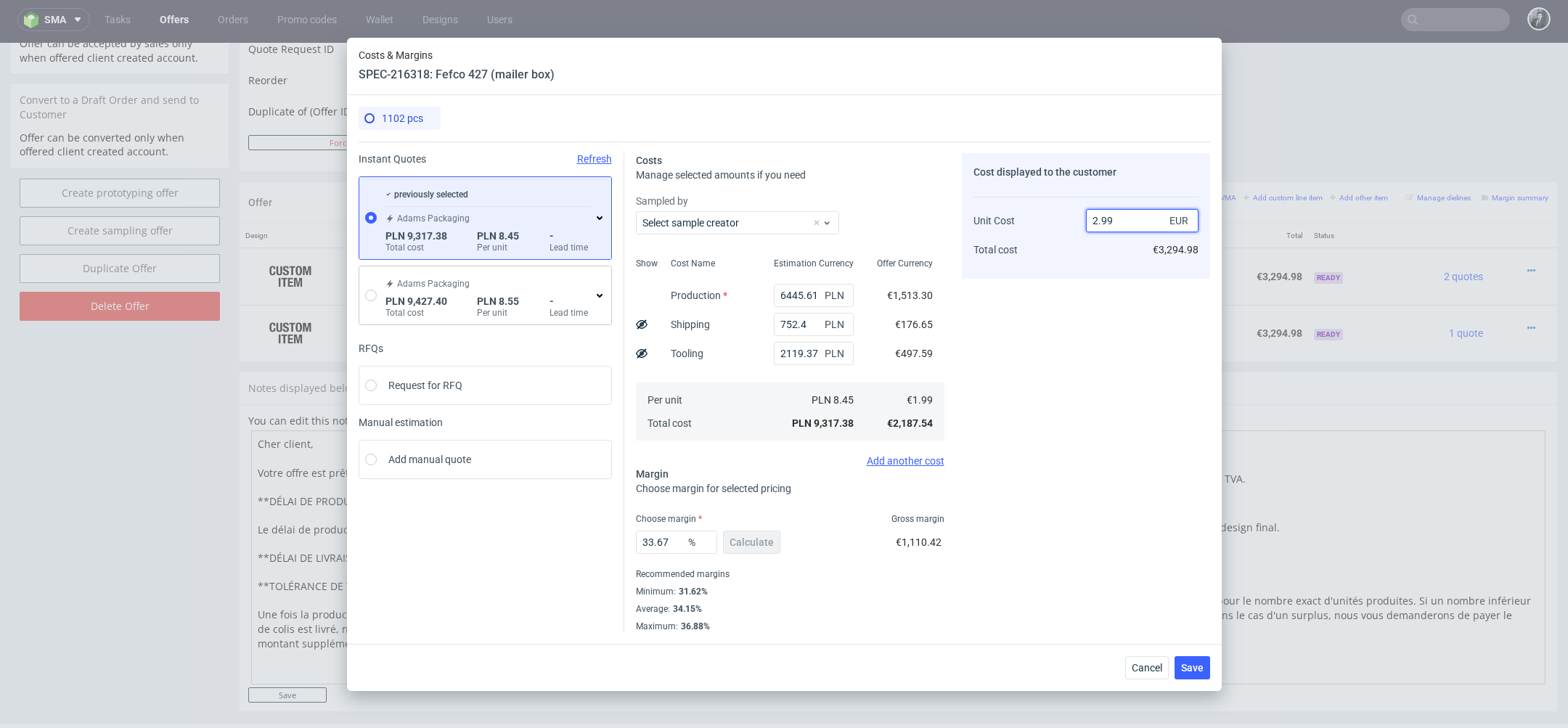
click at [1137, 222] on input "2.99" at bounding box center [1142, 220] width 112 height 23
type input "1.99"
type input "0.49999999999999917"
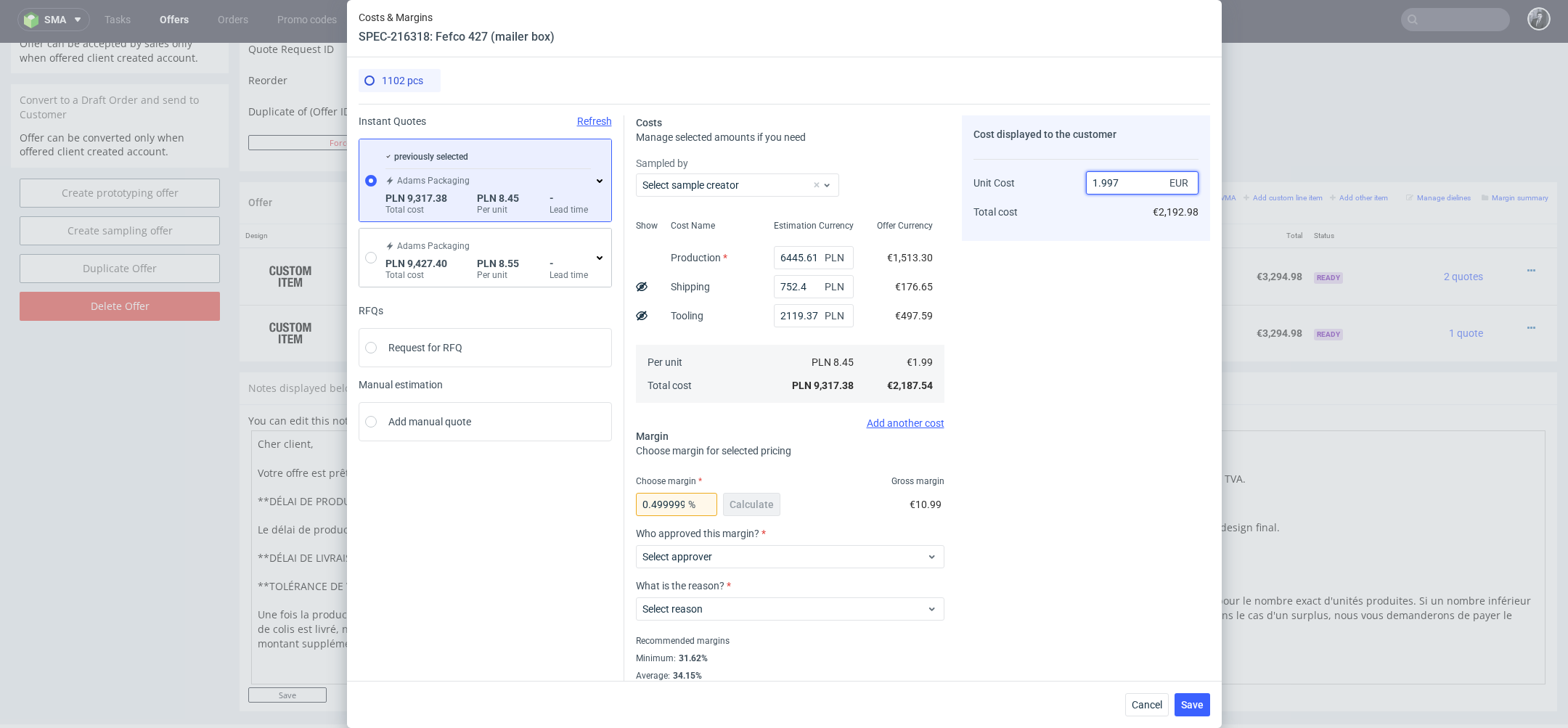
type input "1.9979"
type input "0.3954151859452507"
type input "1"
type input "2.699"
type input "26.268988514264535"
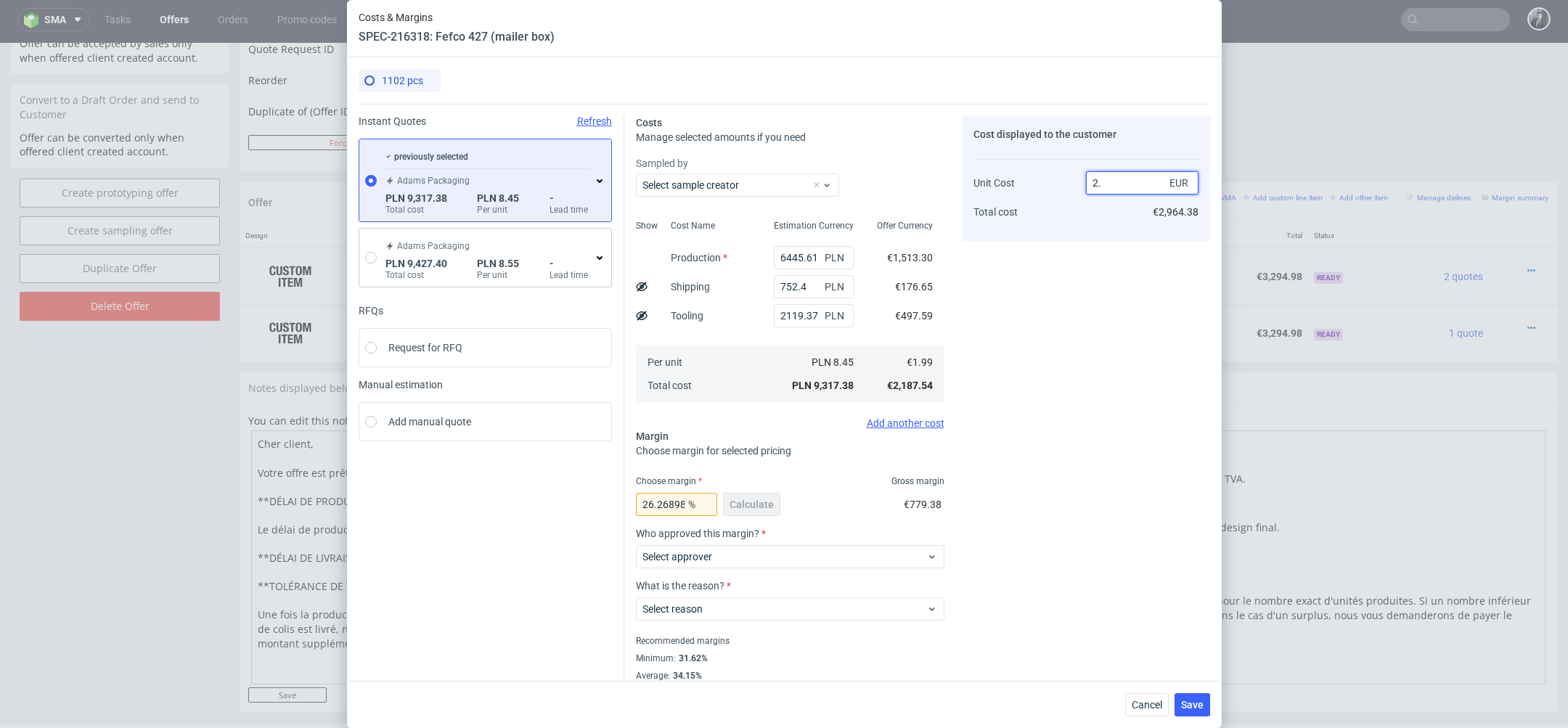
type input "2.2"
type input "9.545454545454549"
type input "2."
type input "0.49999999999999917"
type input "1.998"
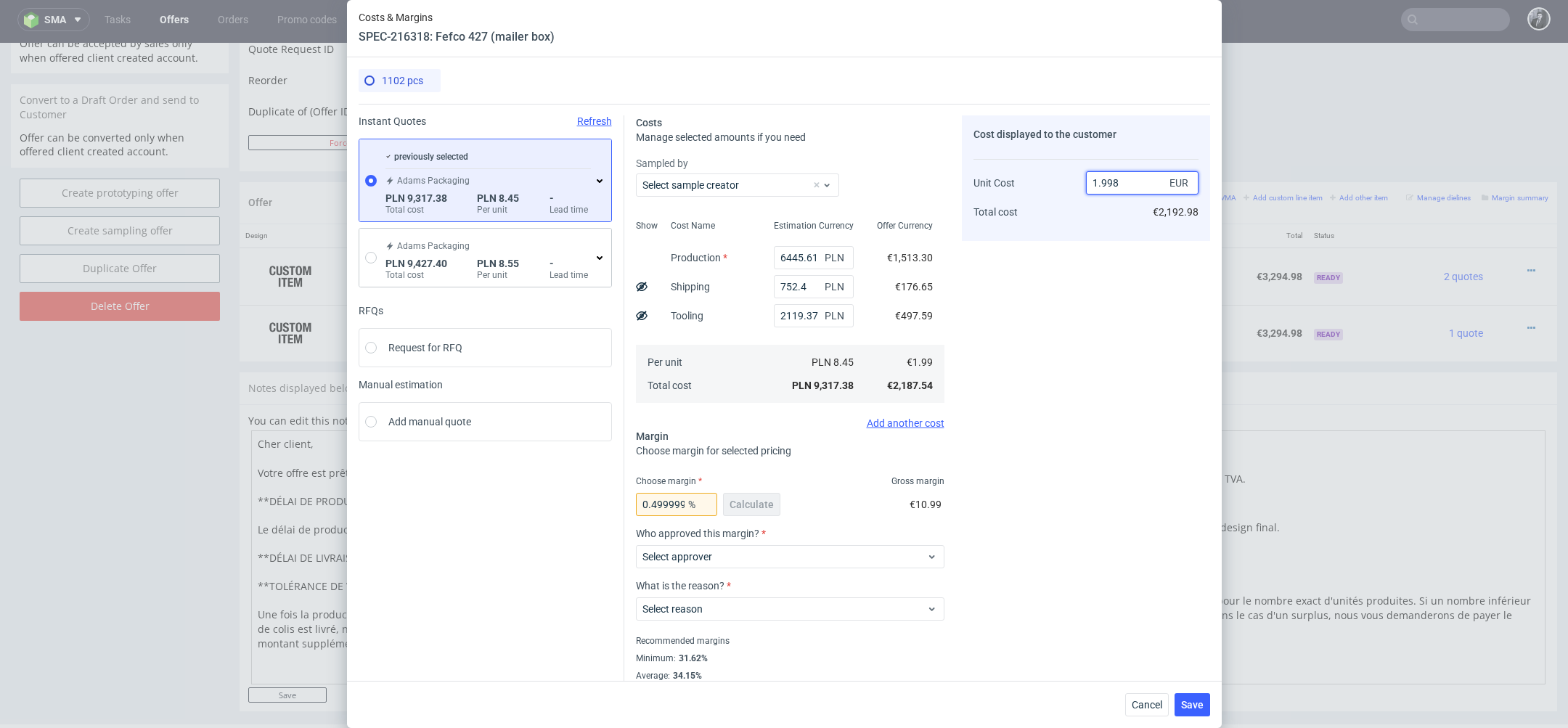
type input "0.40040040040039154"
type input "1.98"
type input "0"
type input "1"
type input "2.7"
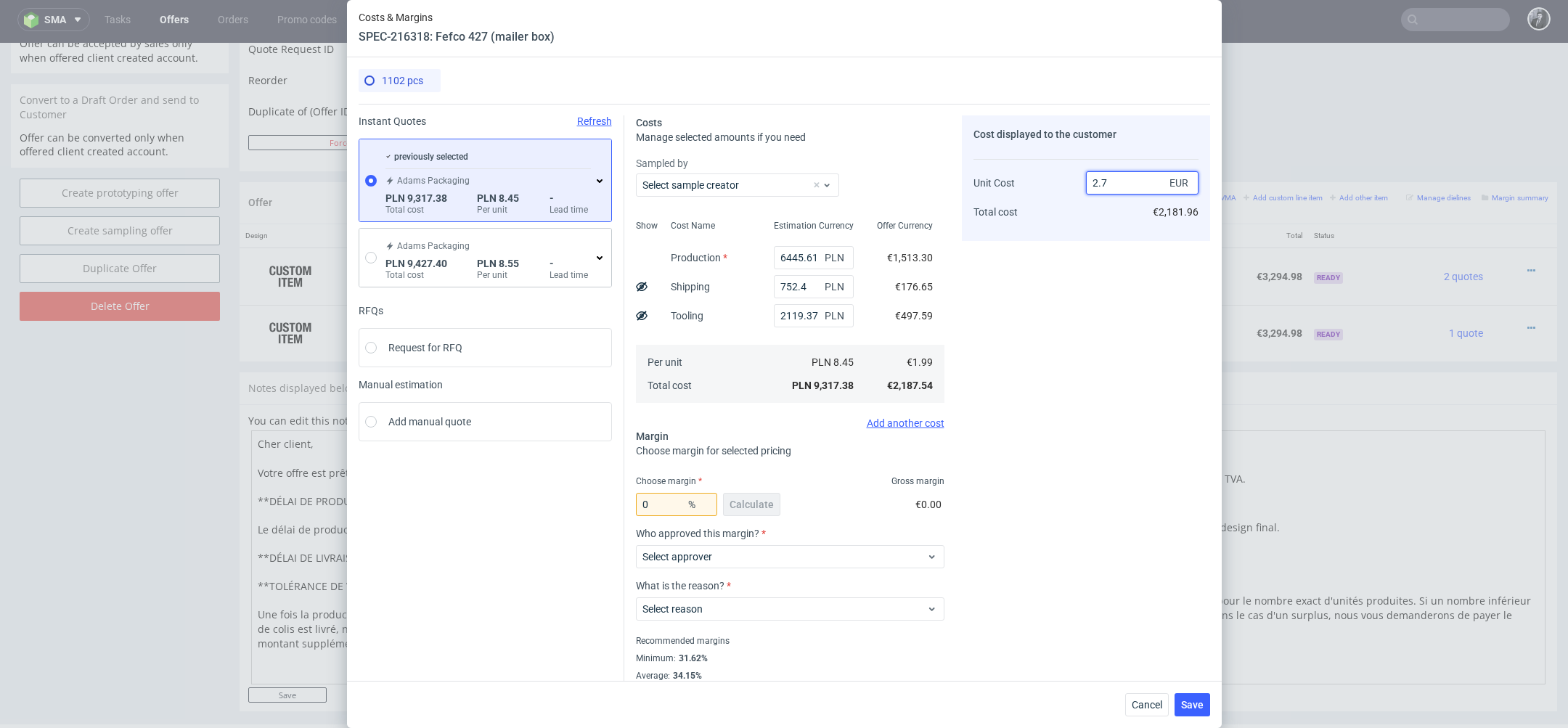
type input "26.296296296296294"
type input "2.690"
type input "26.022304832713754"
type input "2.79"
type input "28.673835125448026"
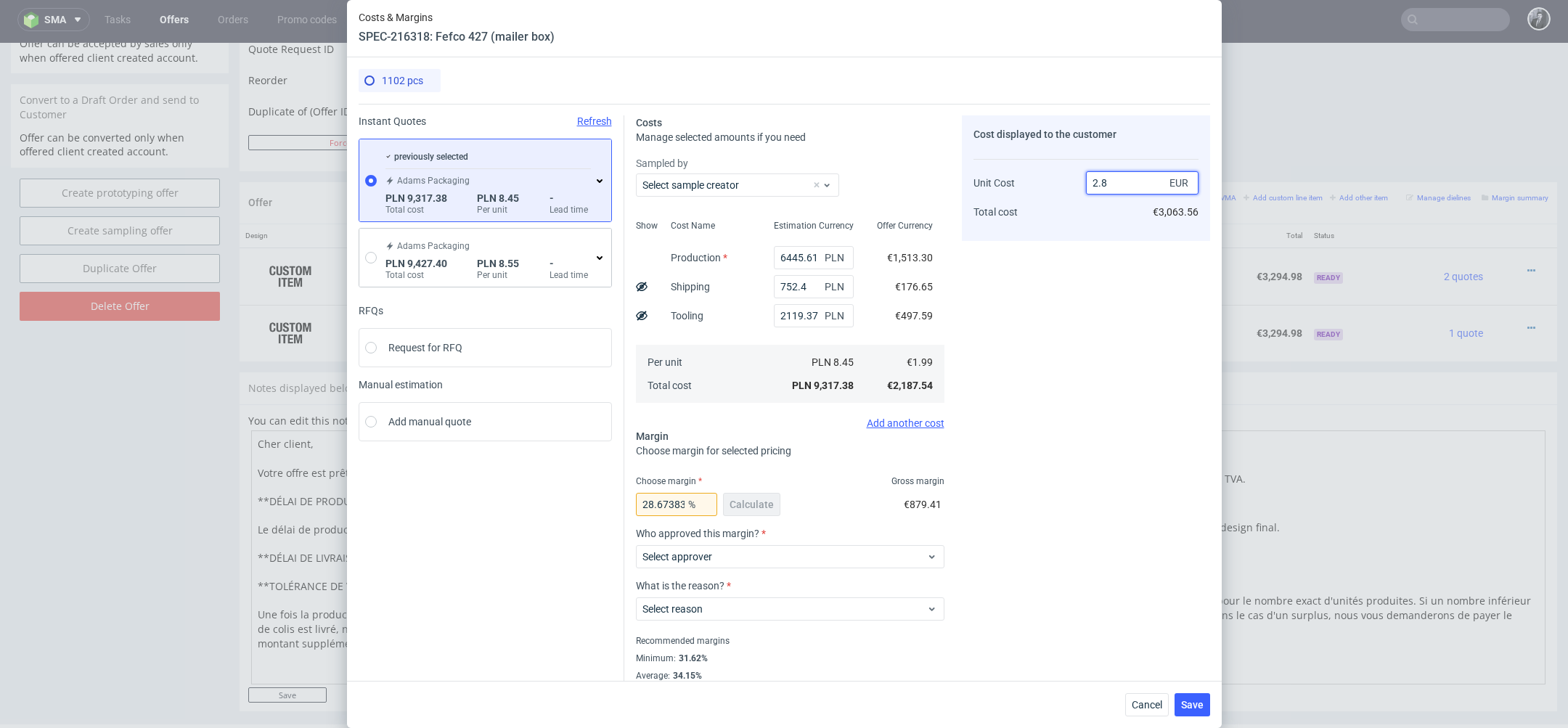
type input "2.80"
type input "28.928571428571427"
type input "2.79"
click at [1037, 546] on div "Cost displayed to the customer Unit Cost Total cost 2.79 EUR €3,074.58" at bounding box center [1085, 406] width 248 height 583
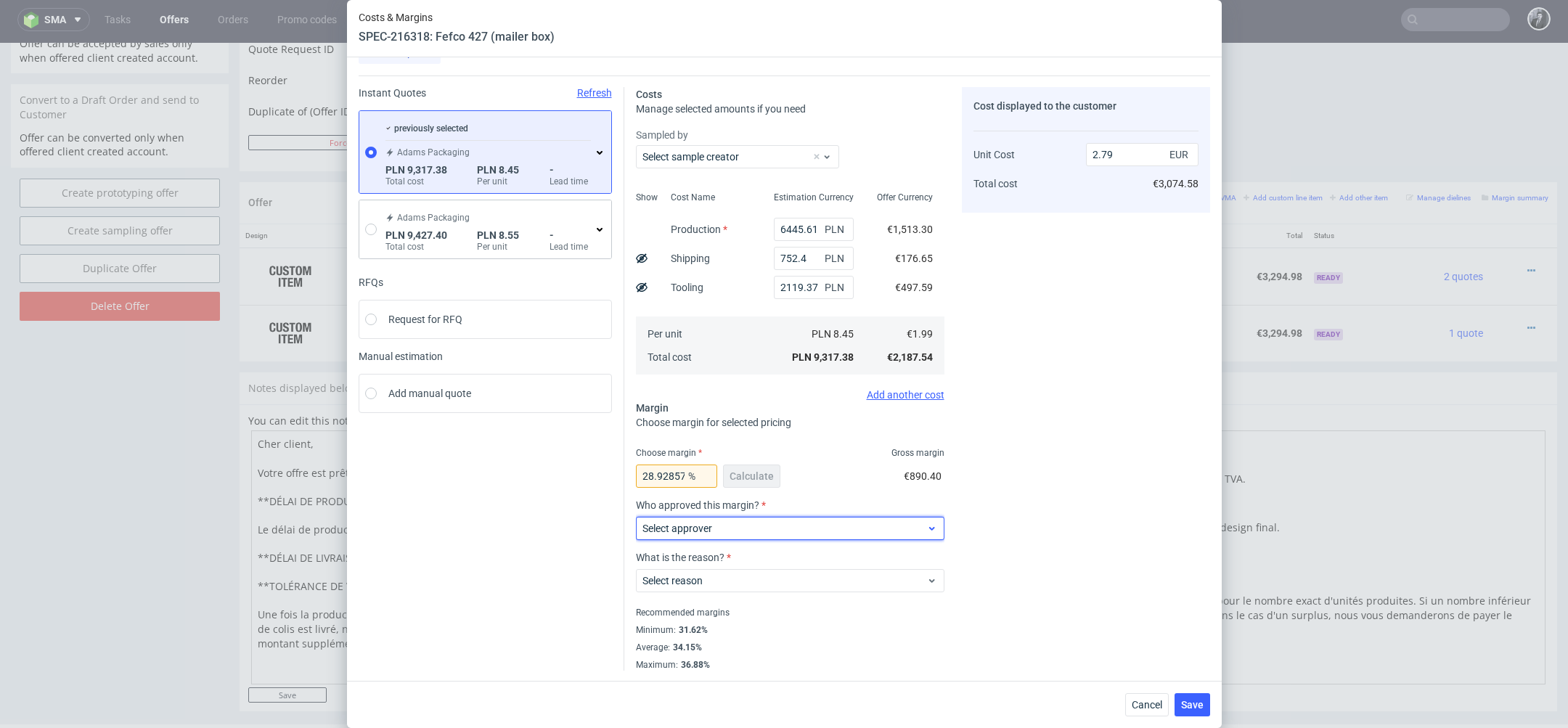
click at [823, 532] on span "Select approver" at bounding box center [784, 529] width 285 height 15
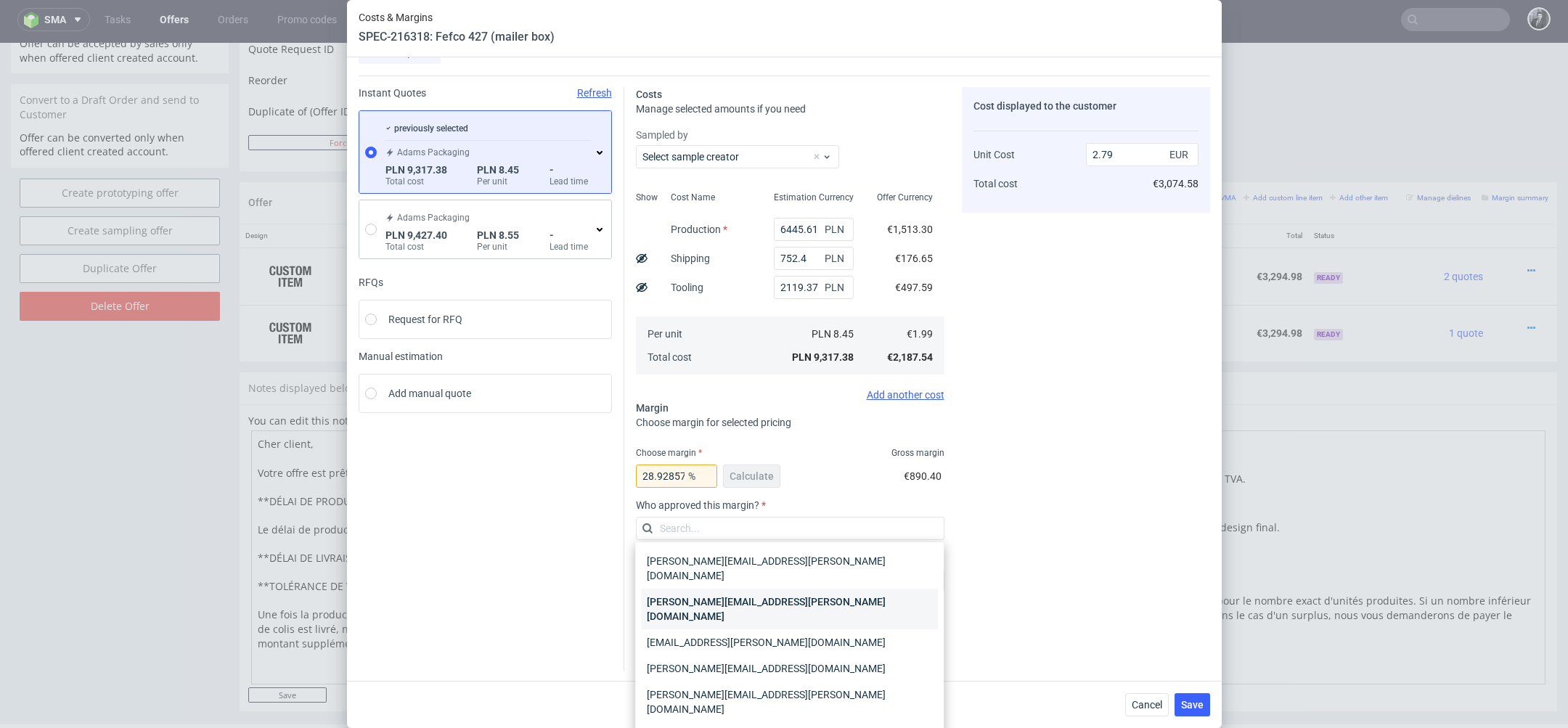
click at [806, 589] on div "katarzyna.traczyk@packhelp.com" at bounding box center [790, 609] width 297 height 41
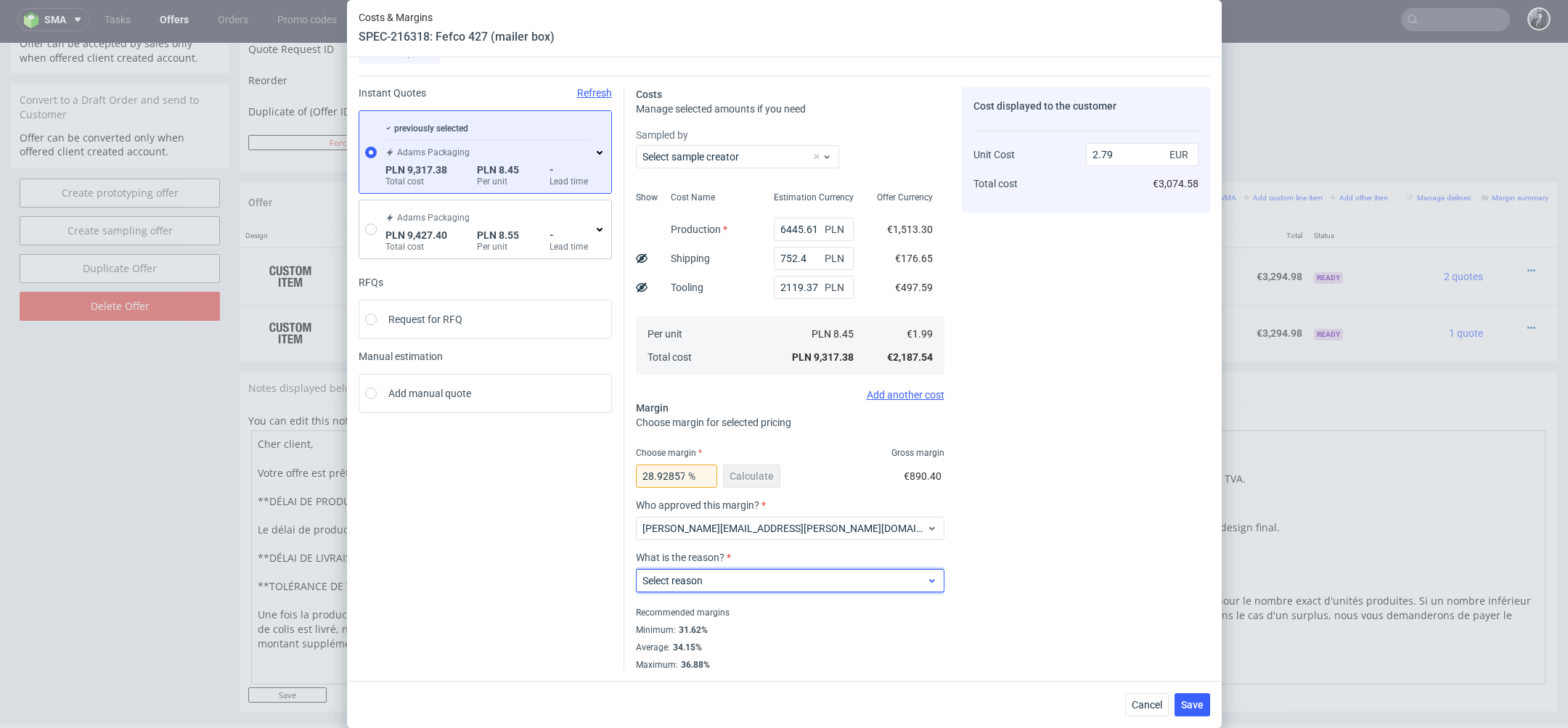
click at [802, 581] on span "Select reason" at bounding box center [784, 581] width 285 height 15
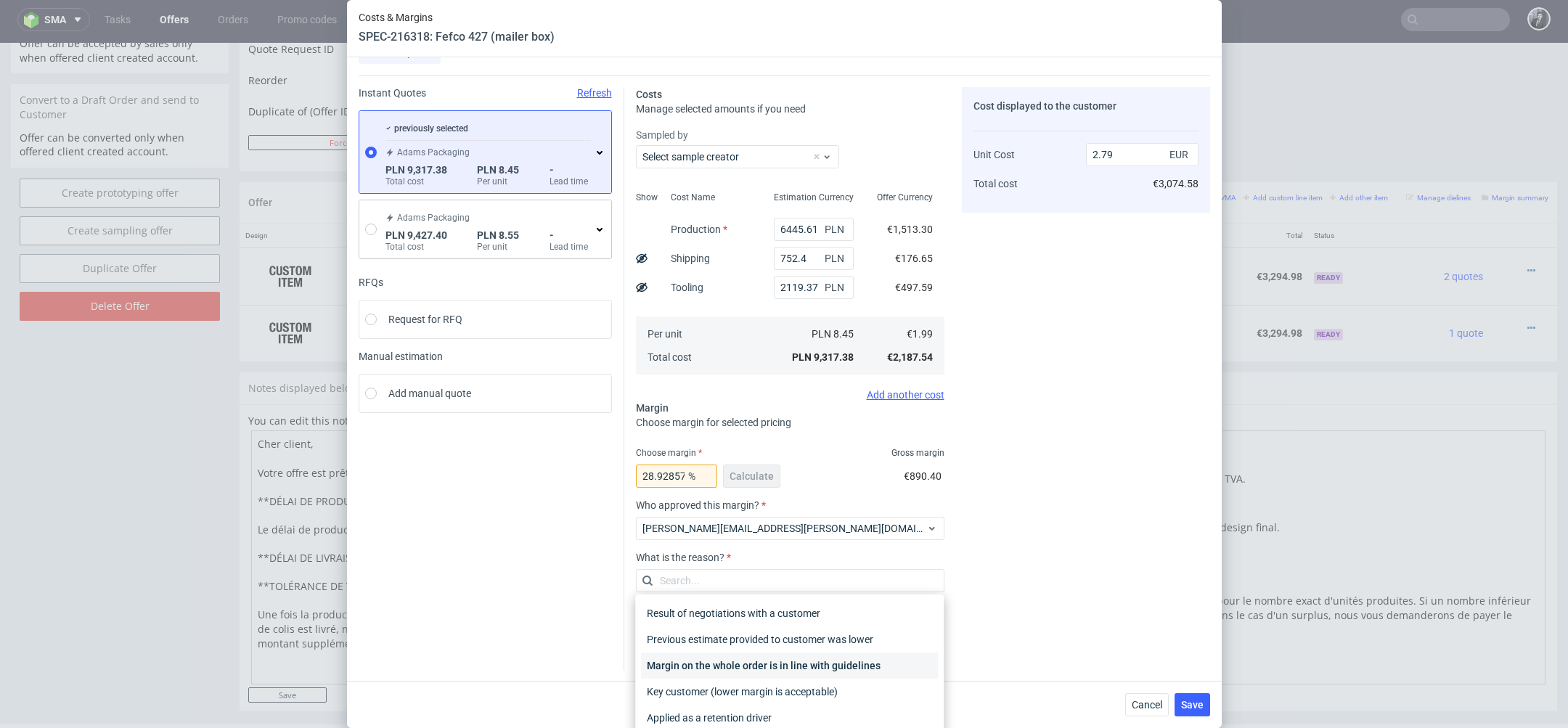
click at [792, 663] on div "Margin on the whole order is in line with guidelines" at bounding box center [790, 665] width 297 height 26
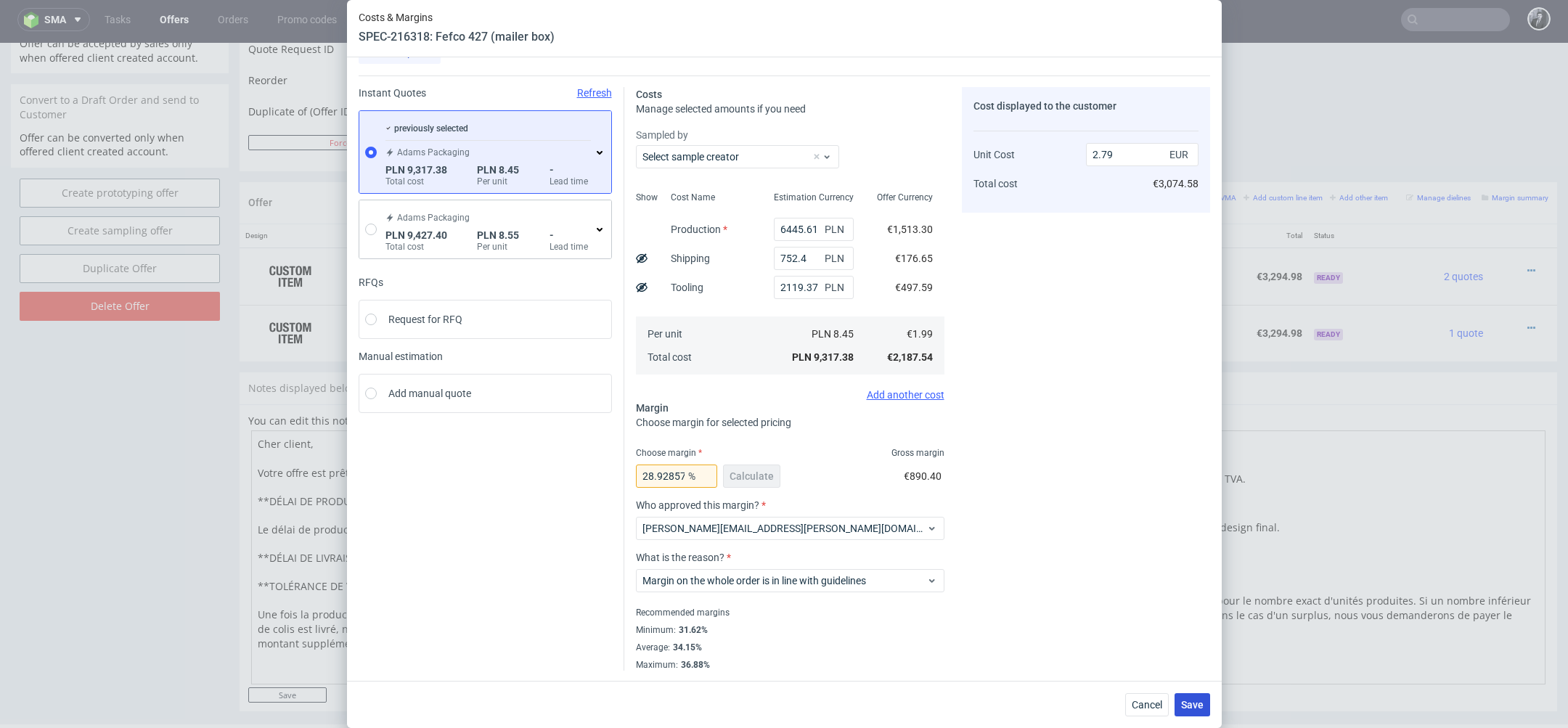
click at [1189, 708] on span "Save" at bounding box center [1192, 705] width 22 height 10
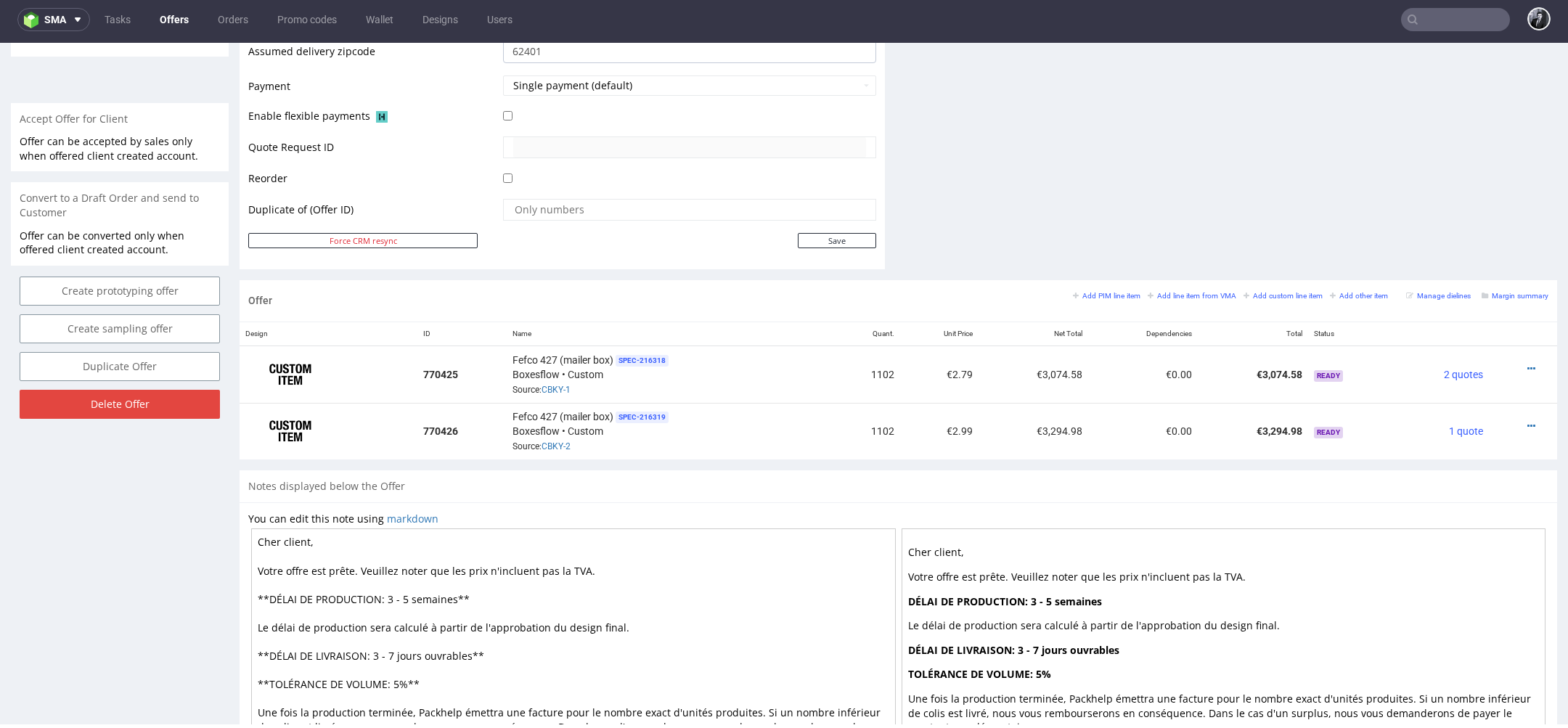
scroll to position [728, 0]
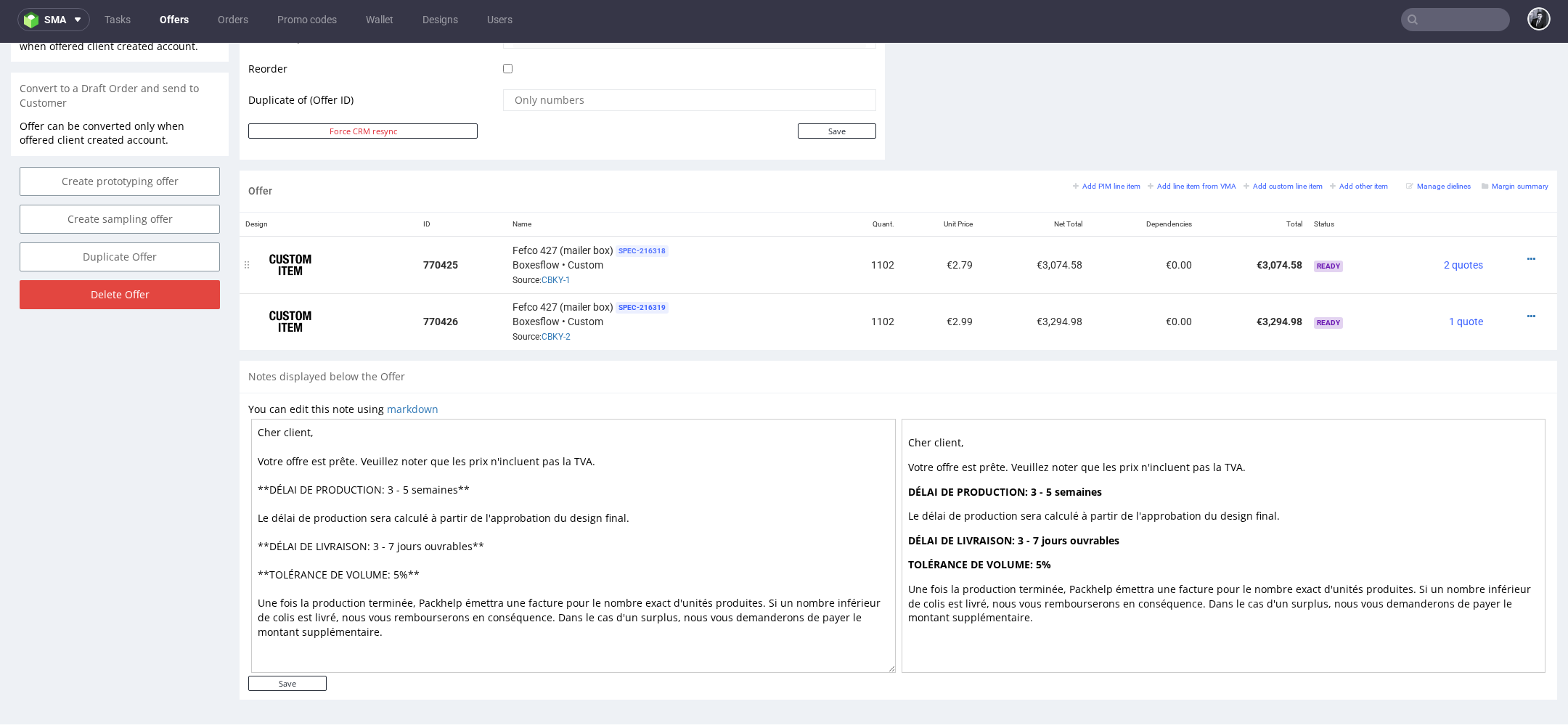
click at [649, 248] on span "SPEC- 216318" at bounding box center [642, 251] width 53 height 12
click at [711, 216] on icon at bounding box center [708, 214] width 12 height 12
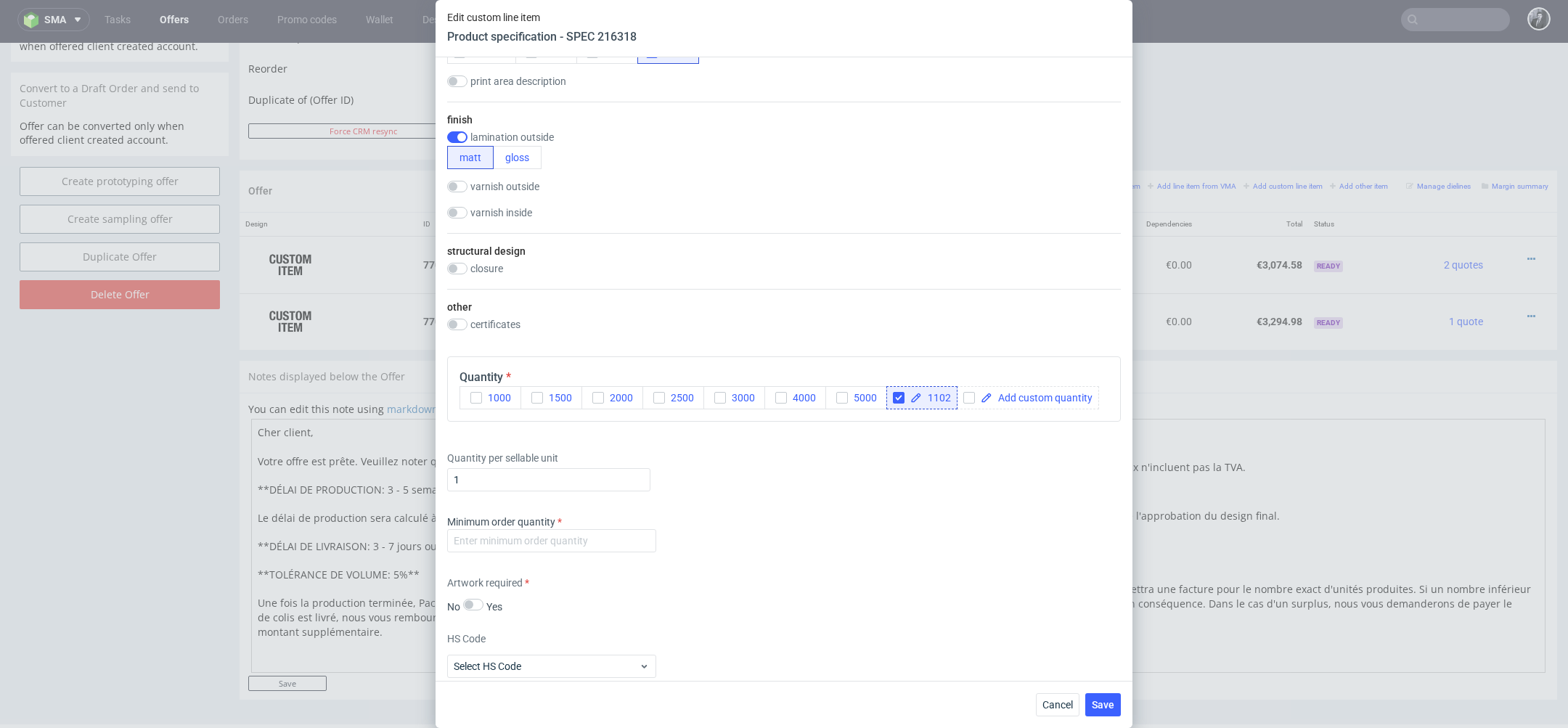
scroll to position [1251, 0]
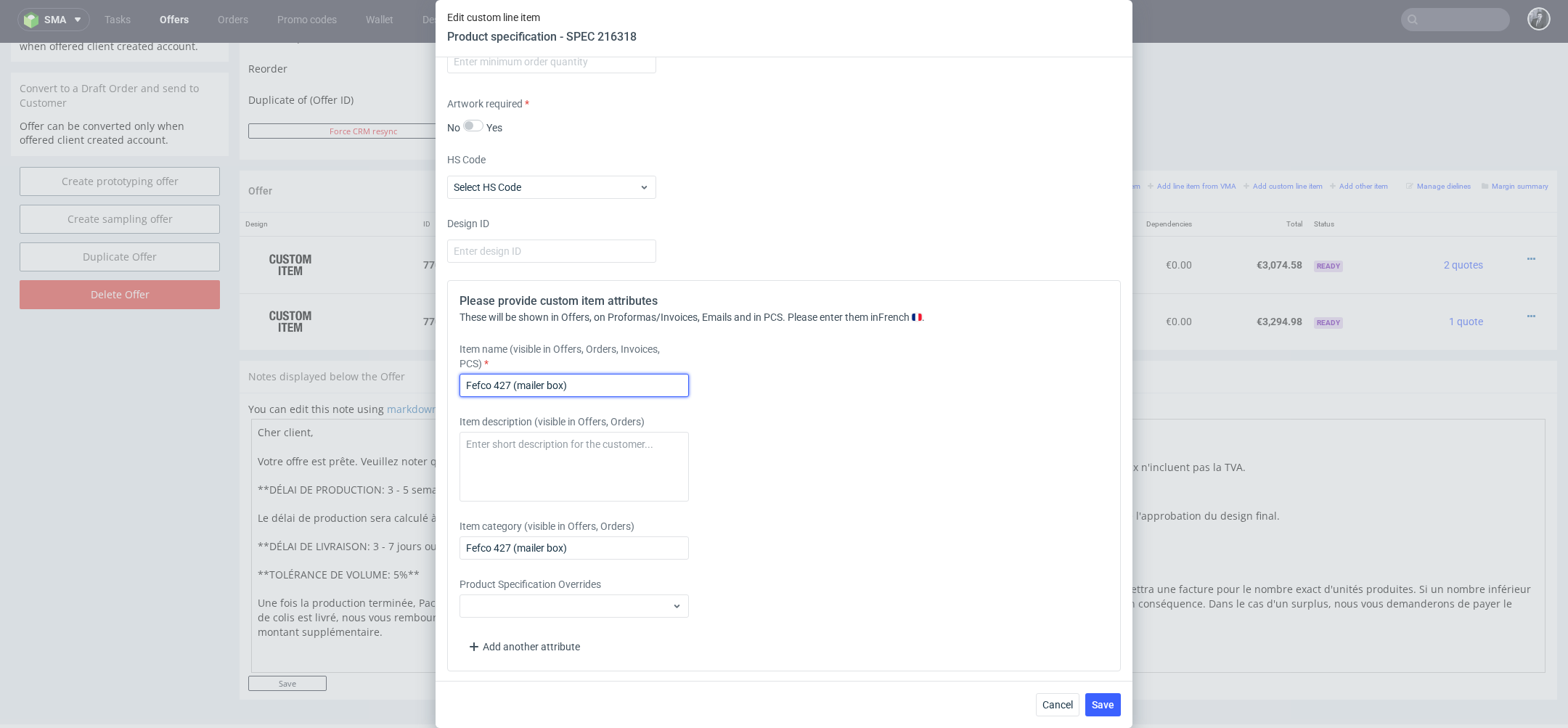
drag, startPoint x: 625, startPoint y: 380, endPoint x: 522, endPoint y: 382, distance: 103.0
click at [522, 382] on input "Fefco 427 (mailer box)" at bounding box center [574, 385] width 229 height 23
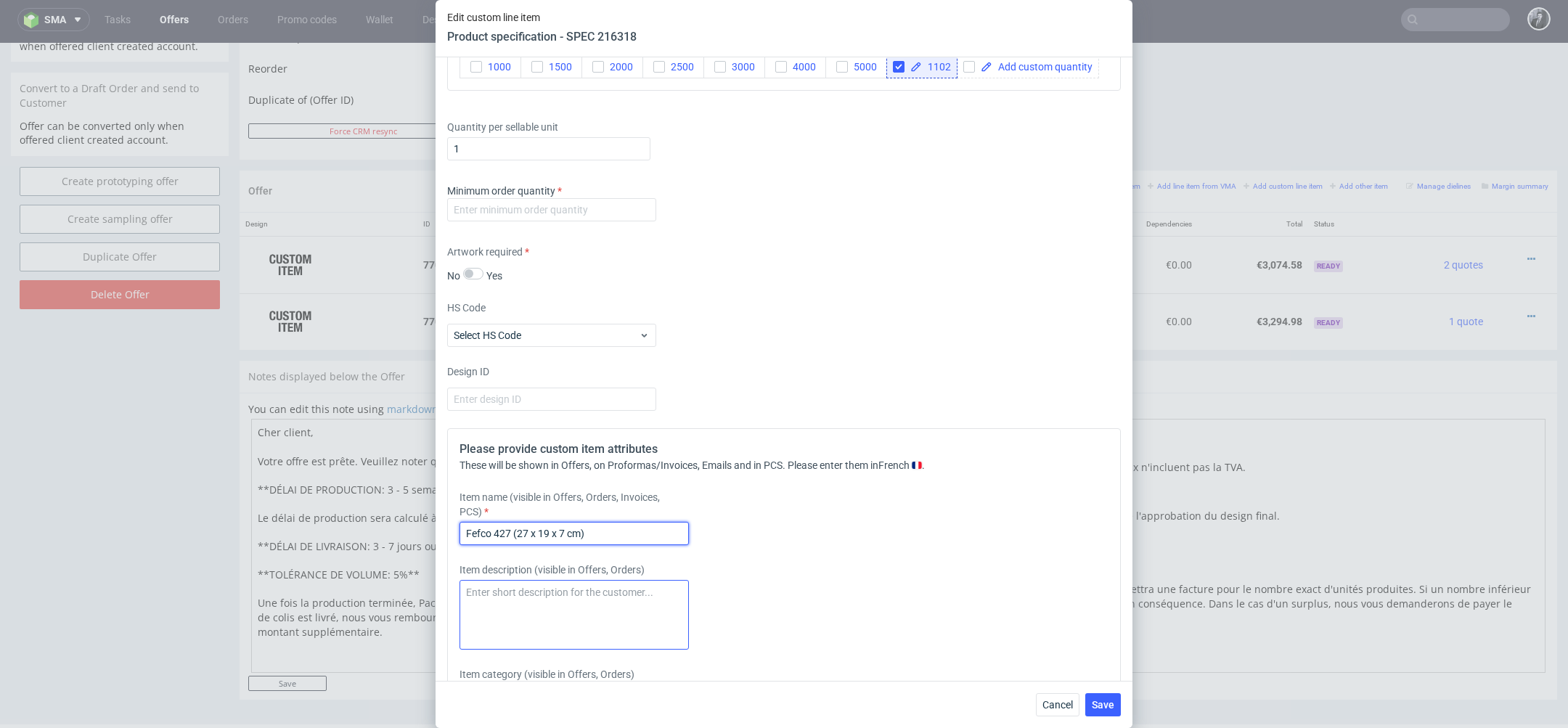
scroll to position [1026, 0]
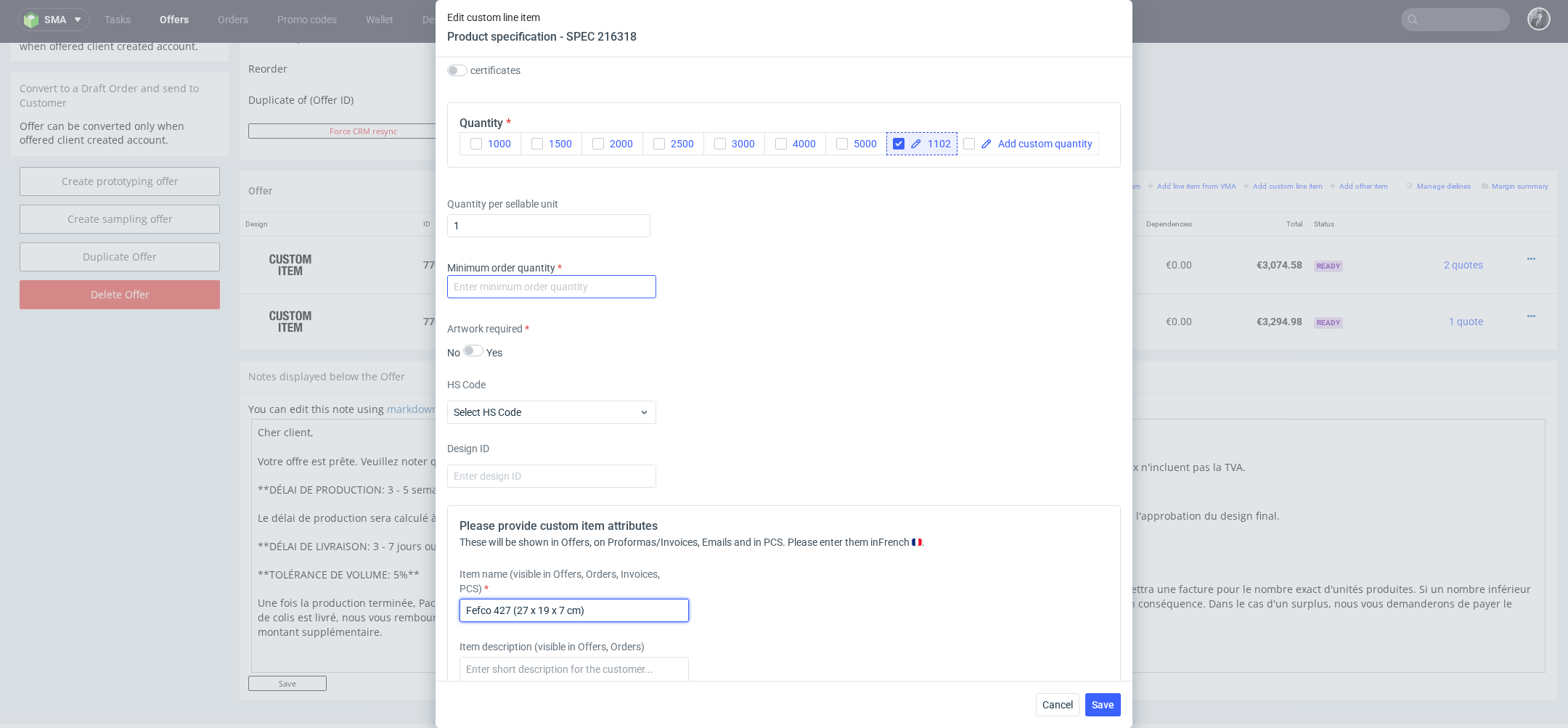
type input "Fefco 427 (27 x 19 x 7 cm)"
click at [567, 288] on input "number" at bounding box center [551, 287] width 209 height 23
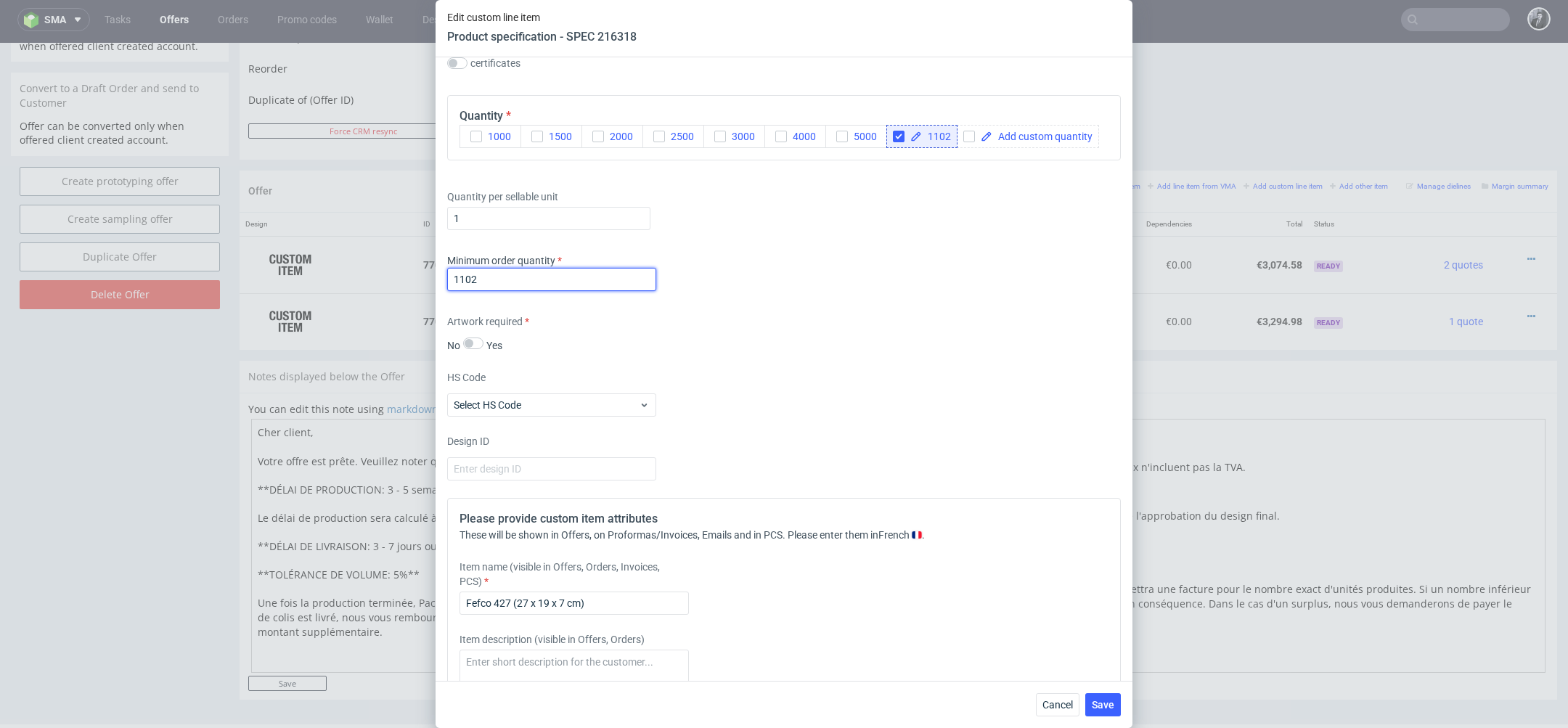
scroll to position [1251, 0]
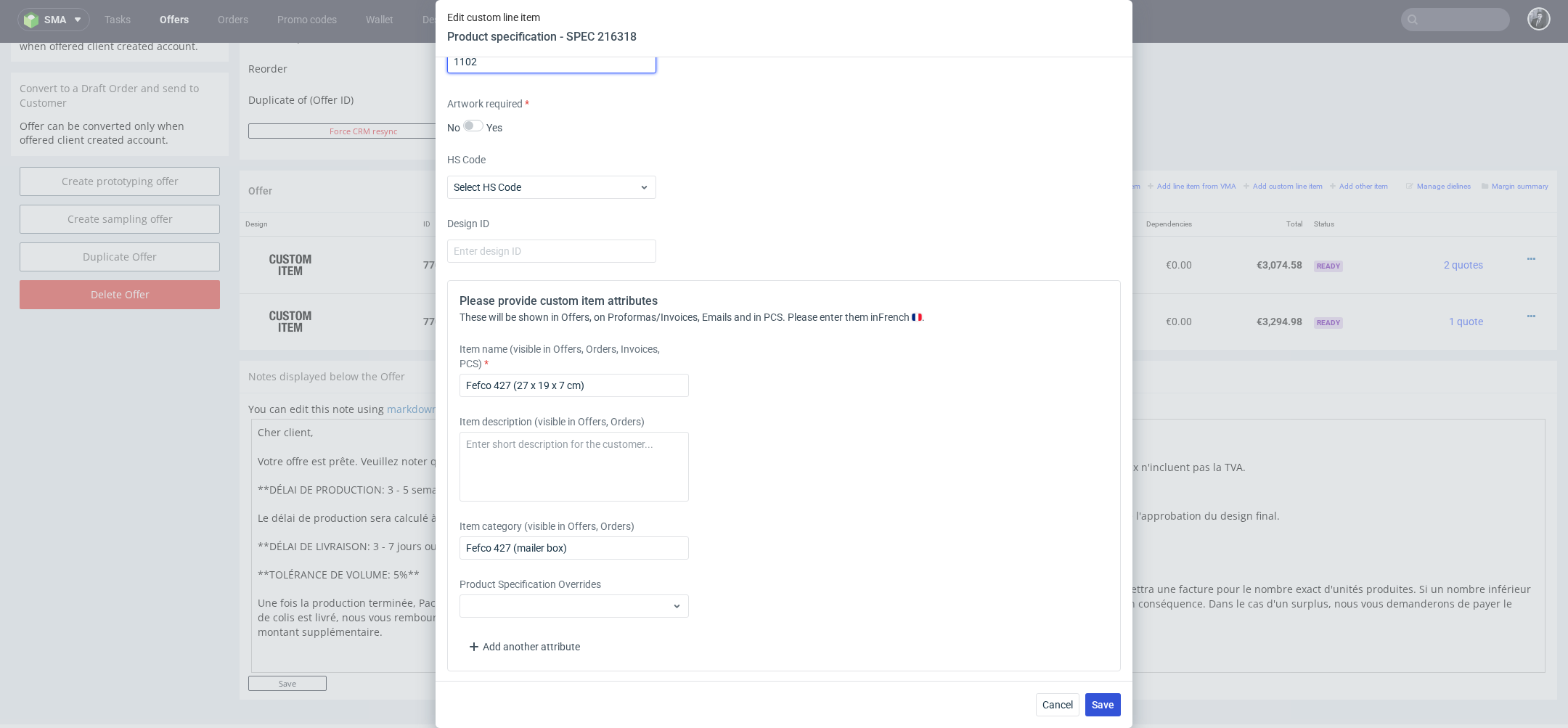
type input "1102"
click at [1106, 703] on span "Save" at bounding box center [1103, 705] width 22 height 10
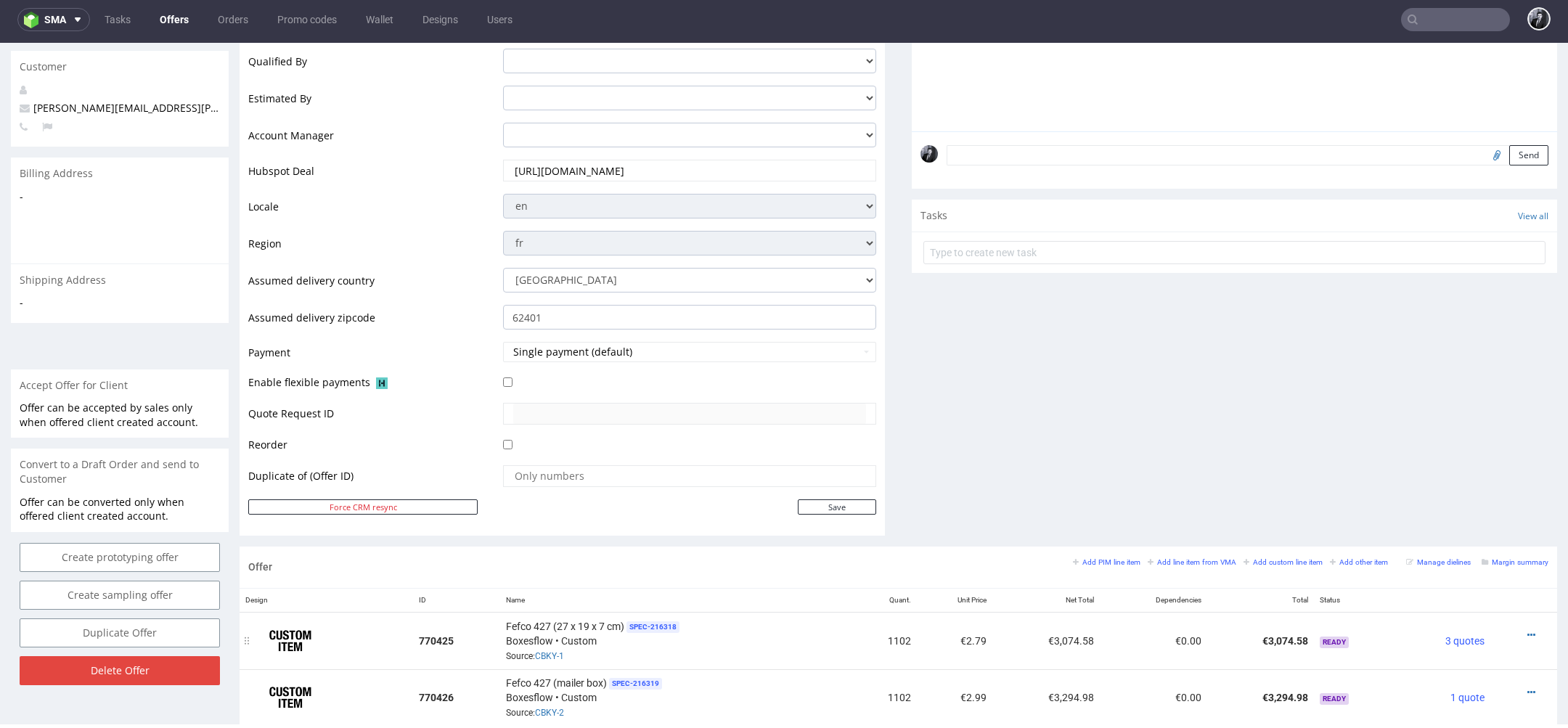
scroll to position [389, 0]
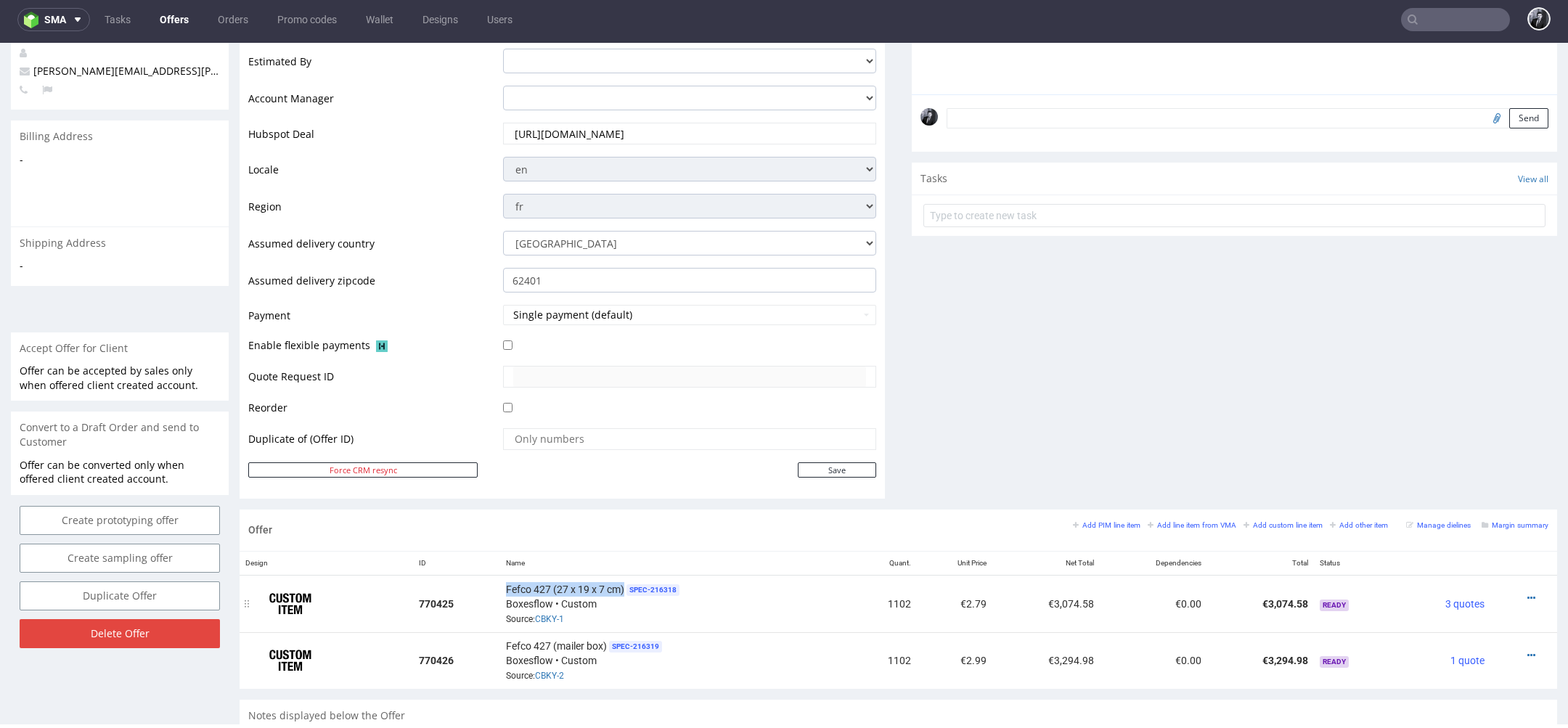
drag, startPoint x: 621, startPoint y: 587, endPoint x: 505, endPoint y: 587, distance: 116.0
click at [506, 587] on span "Fefco 427 (27 x 19 x 7 cm)" at bounding box center [565, 590] width 118 height 15
copy span "Fefco 427 (27 x 19 x 7 cm)"
click at [625, 641] on span "SPEC- 216319" at bounding box center [636, 647] width 53 height 12
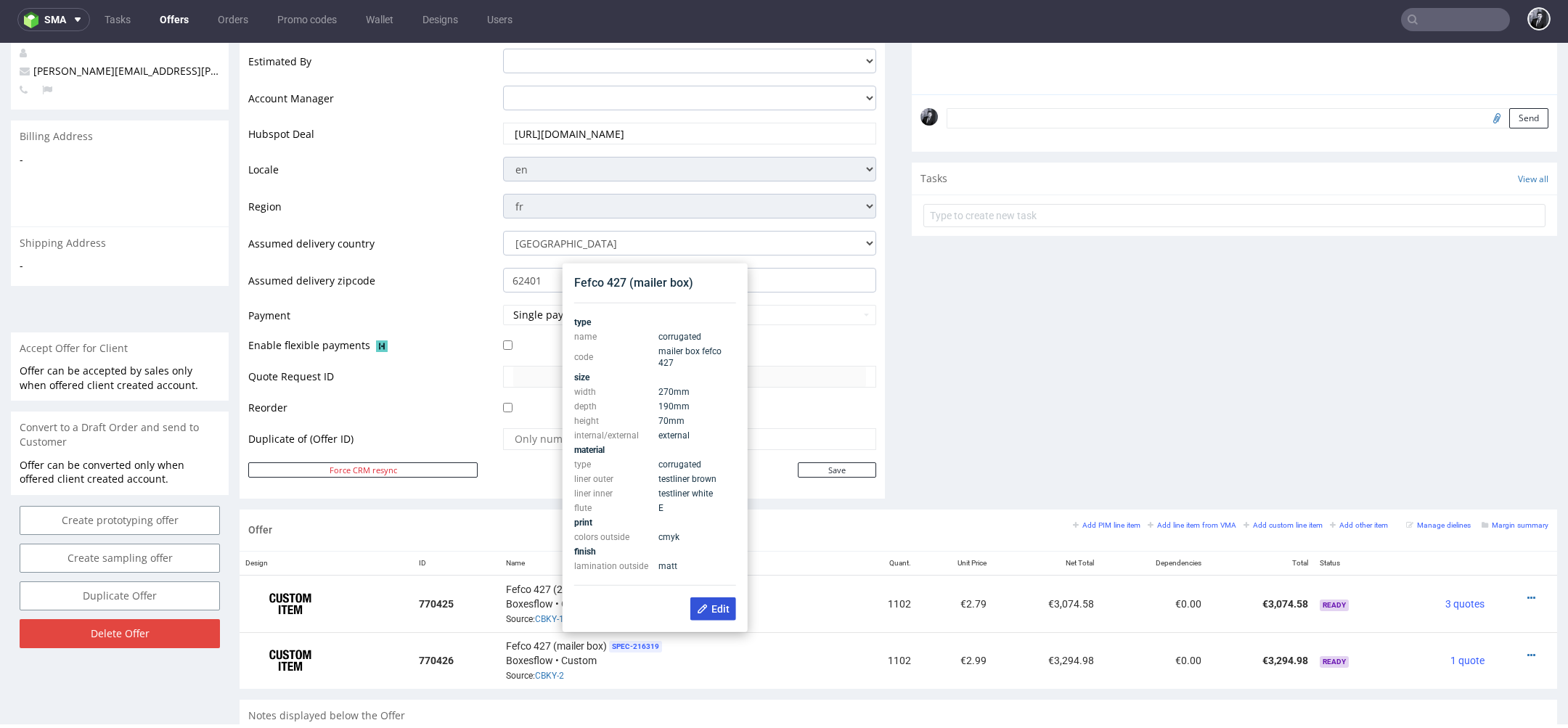
click at [713, 611] on span "Edit" at bounding box center [712, 609] width 32 height 12
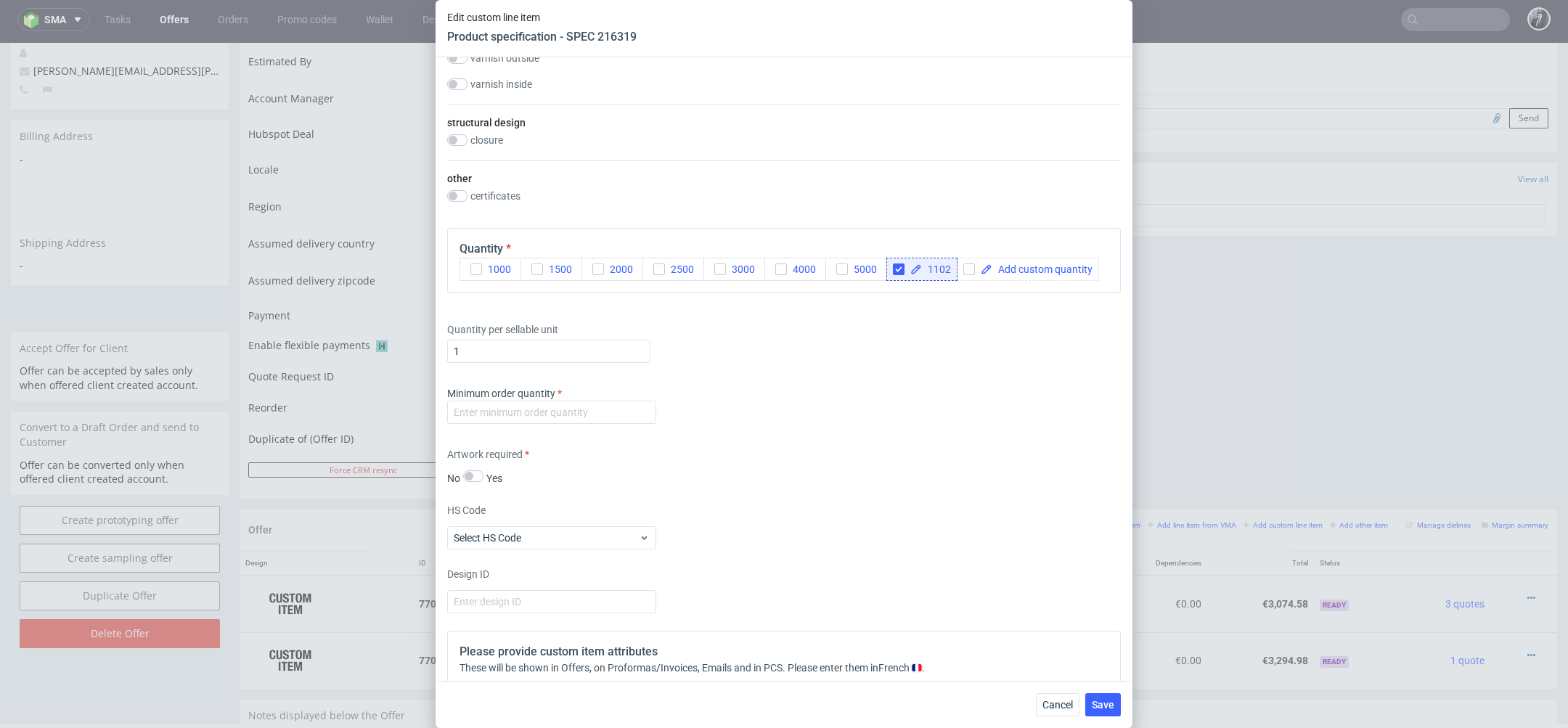
scroll to position [1251, 0]
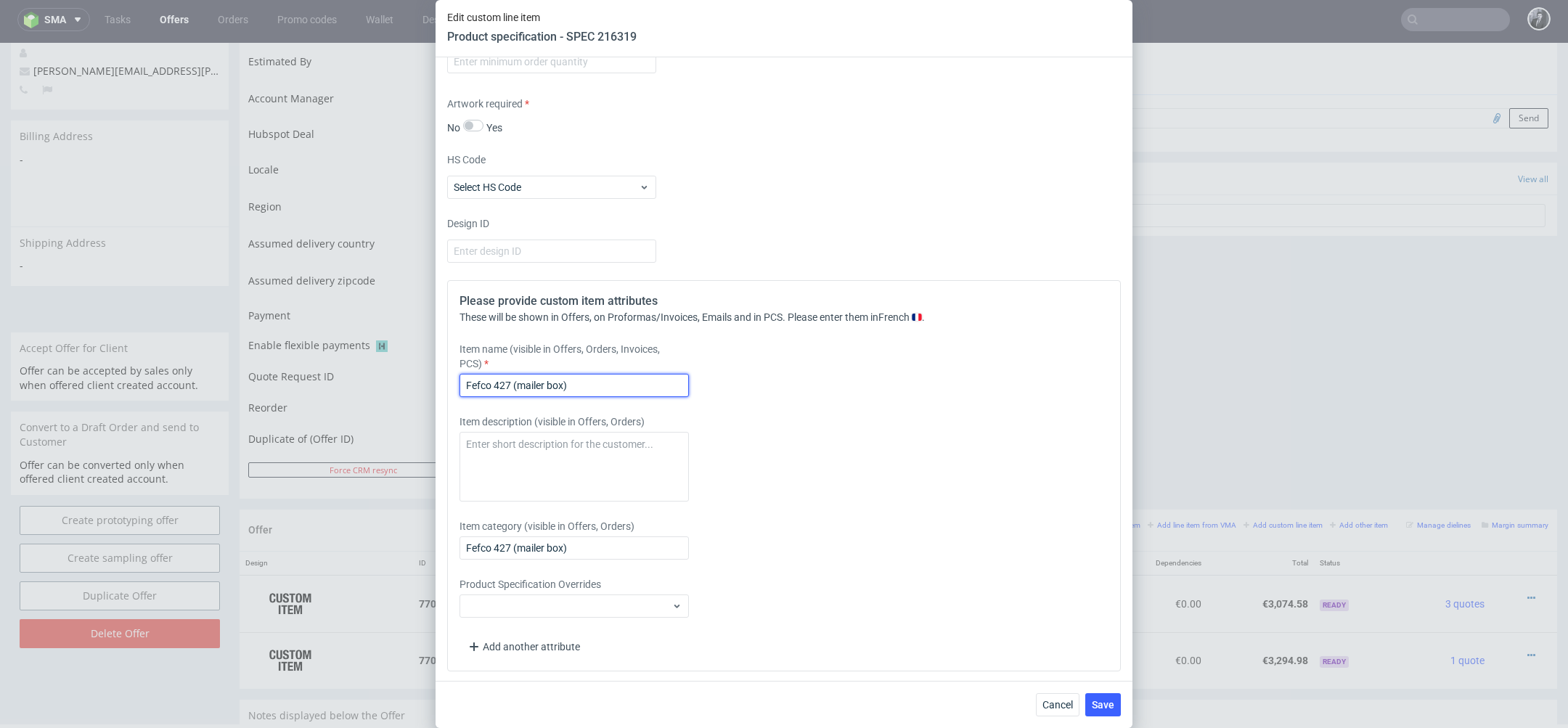
drag, startPoint x: 620, startPoint y: 382, endPoint x: 313, endPoint y: 382, distance: 307.0
click at [313, 382] on div "Edit custom line item Product specification - SPEC 216319 Supplier Custom Custo…" at bounding box center [784, 364] width 1568 height 728
paste input "27 x 19 x 7 cm"
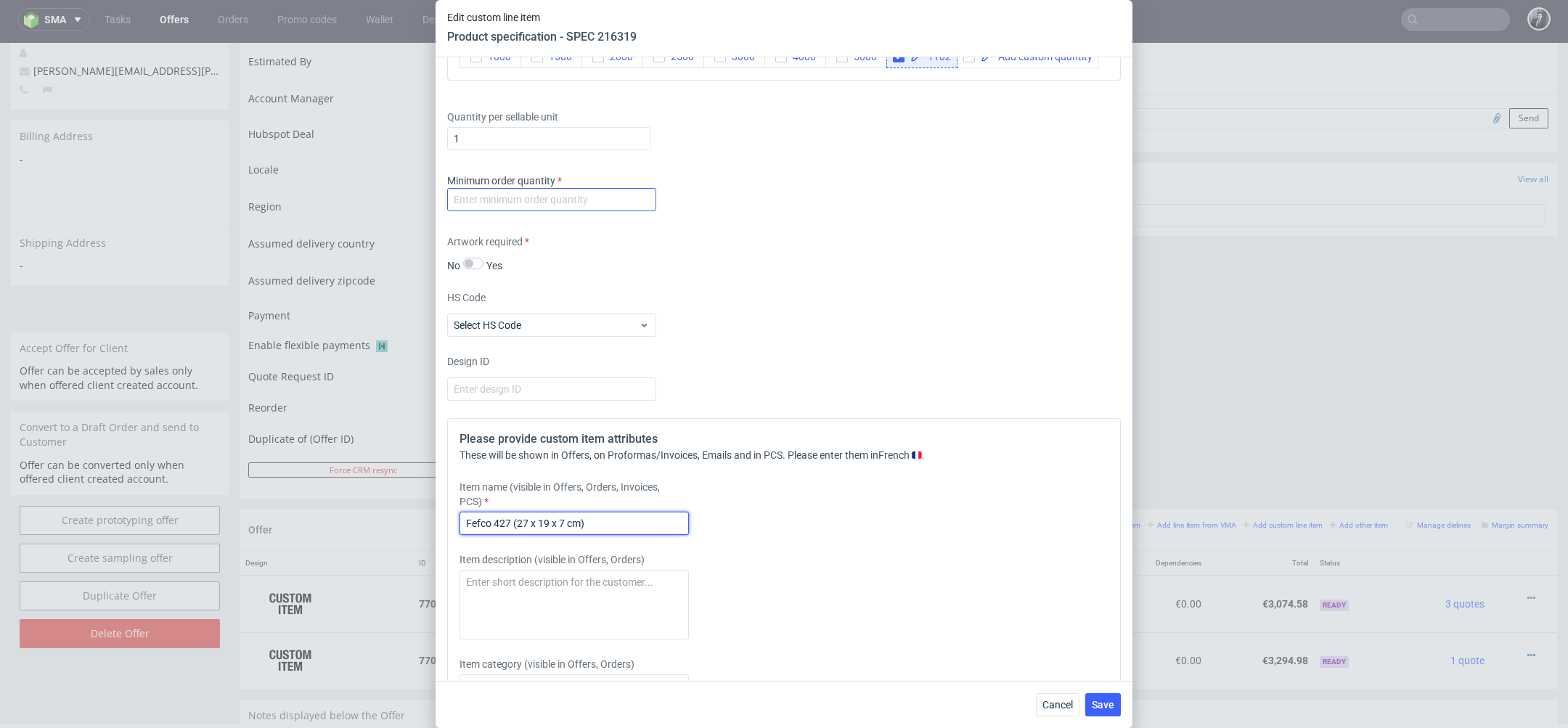
type input "Fefco 427 (27 x 19 x 7 cm)"
click at [538, 207] on input "number" at bounding box center [551, 199] width 209 height 23
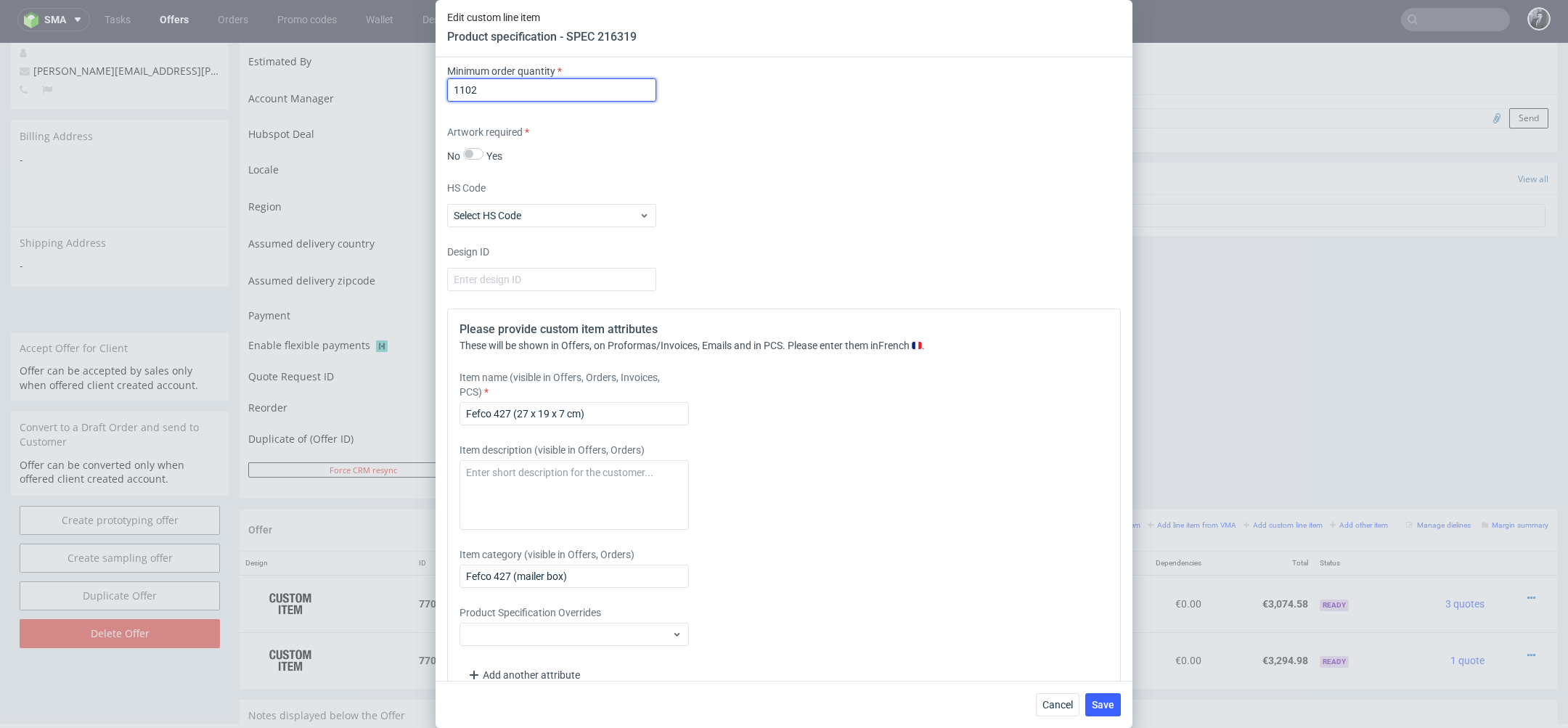
scroll to position [1251, 0]
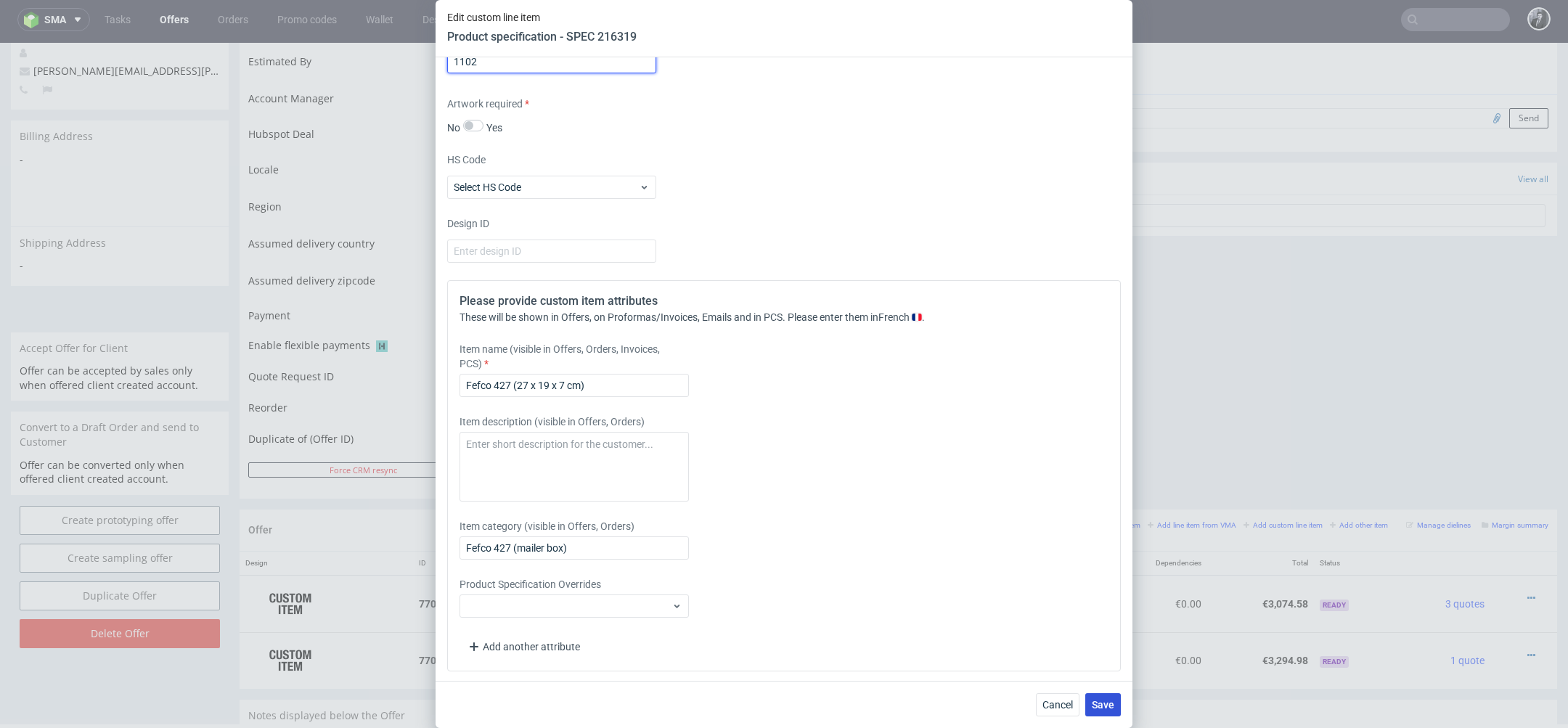
type input "1102"
click at [1103, 701] on span "Save" at bounding box center [1103, 705] width 22 height 10
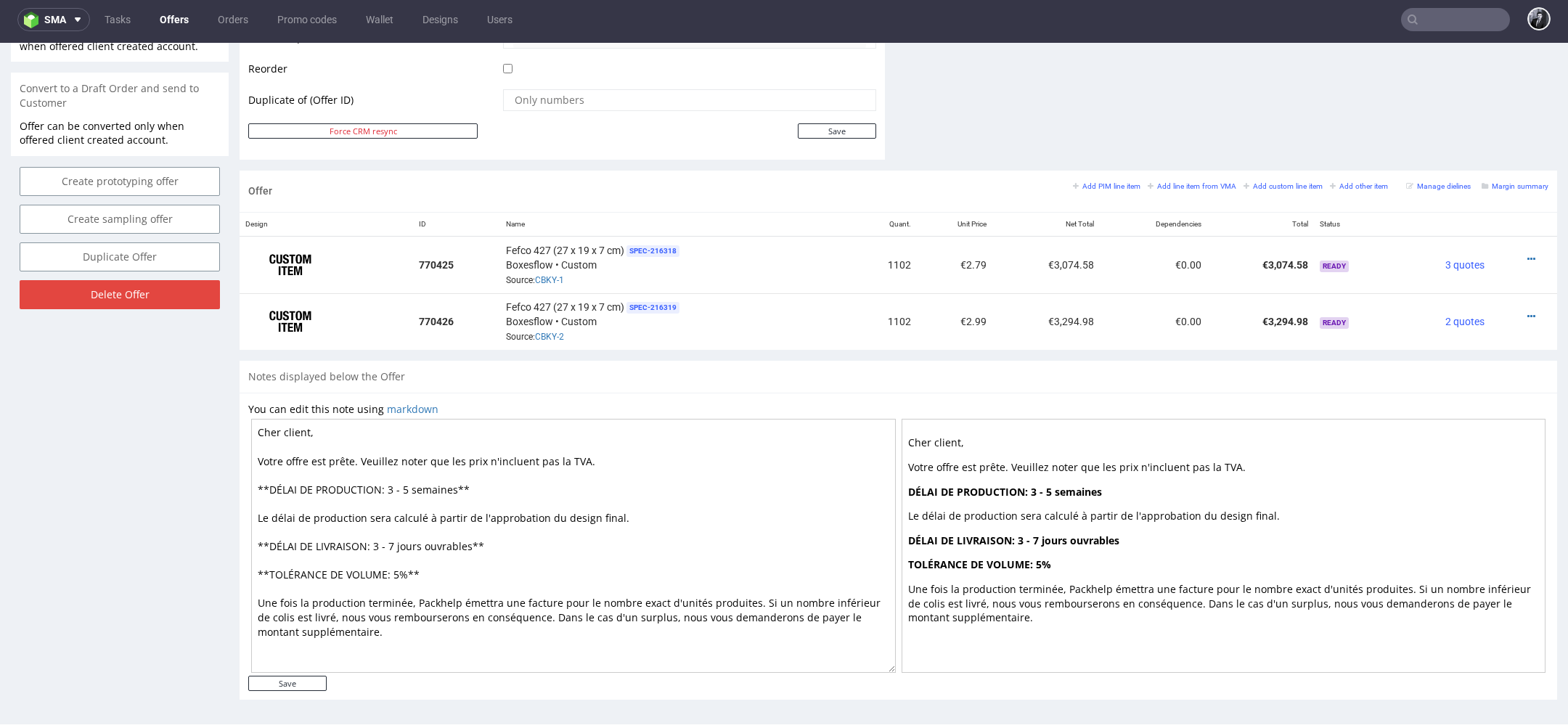
scroll to position [676, 0]
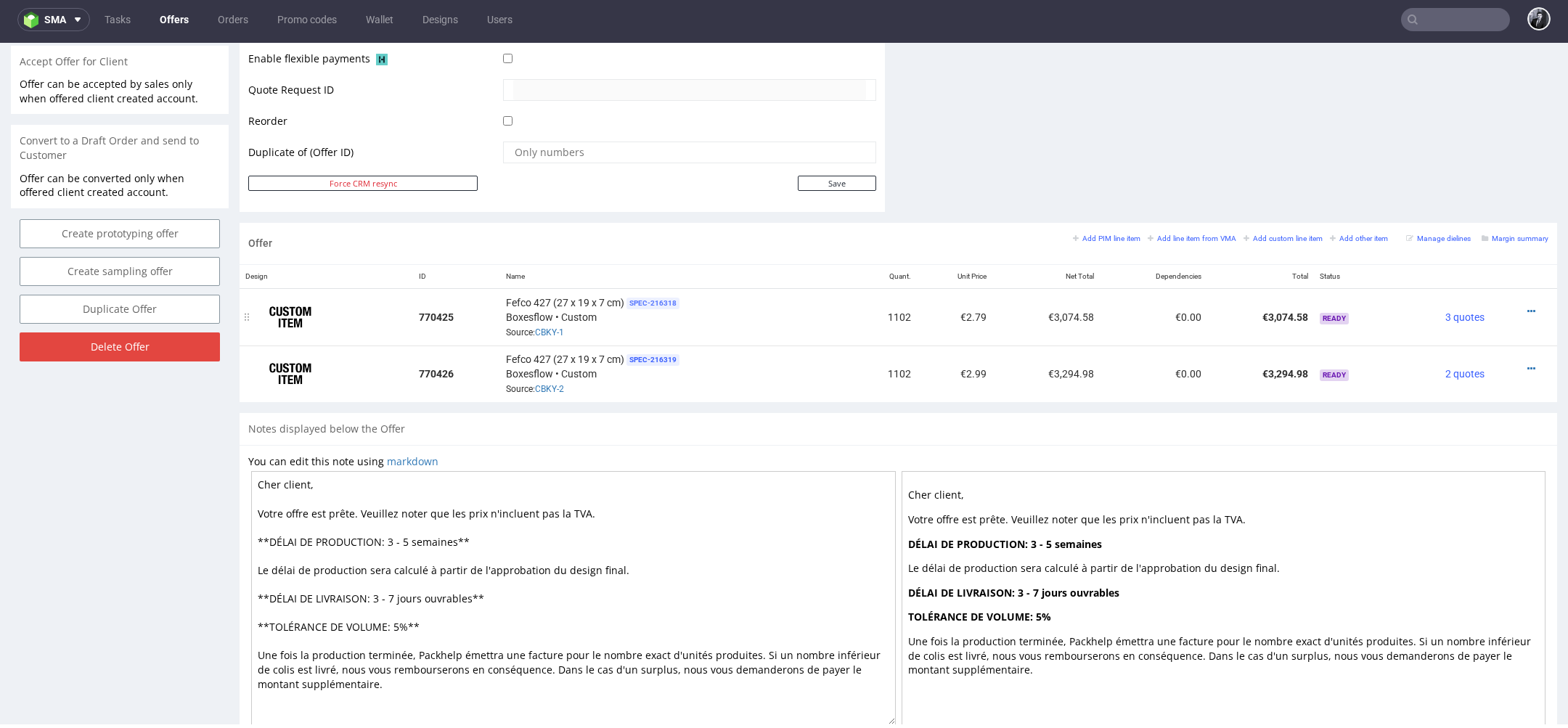
click at [660, 299] on span "SPEC- 216318" at bounding box center [653, 303] width 53 height 12
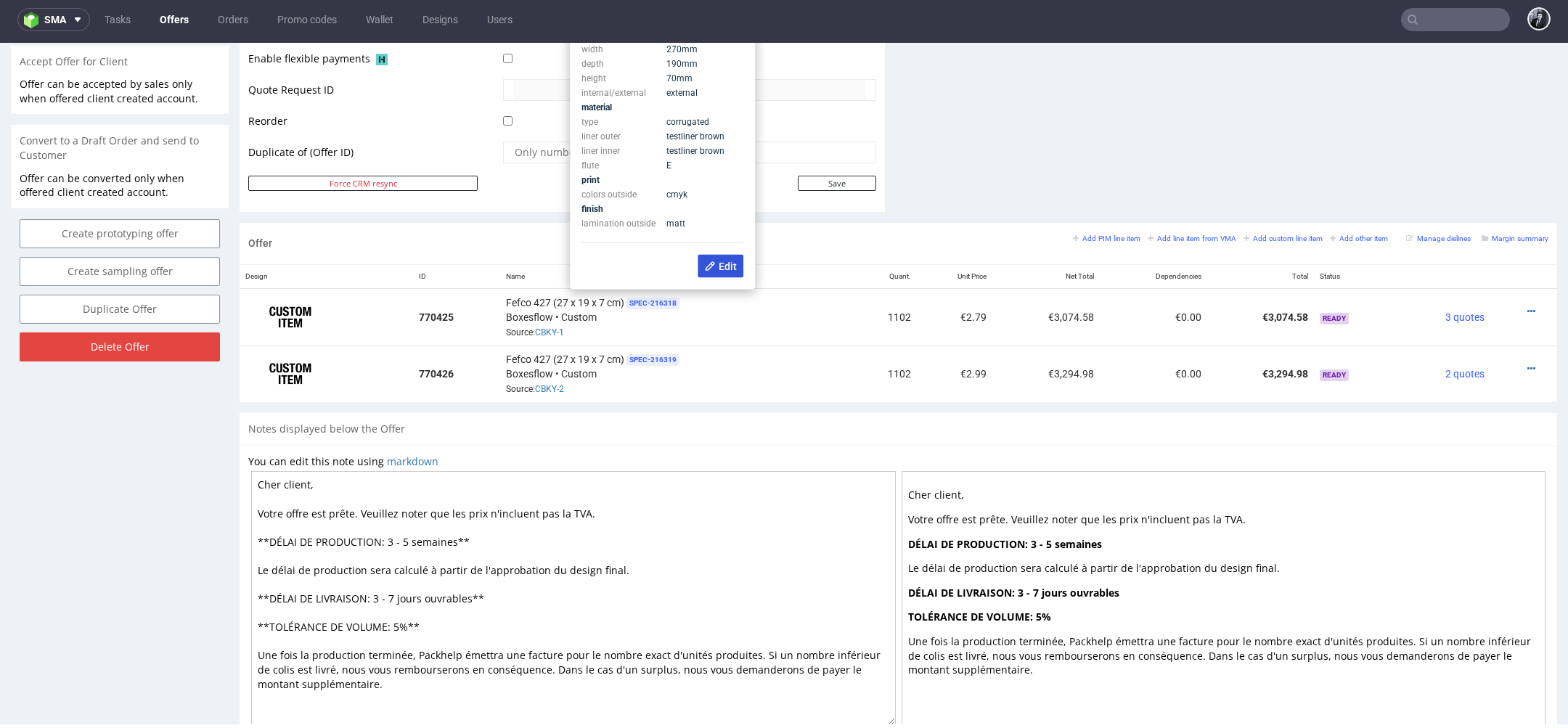
click at [720, 258] on button "Edit" at bounding box center [720, 266] width 46 height 23
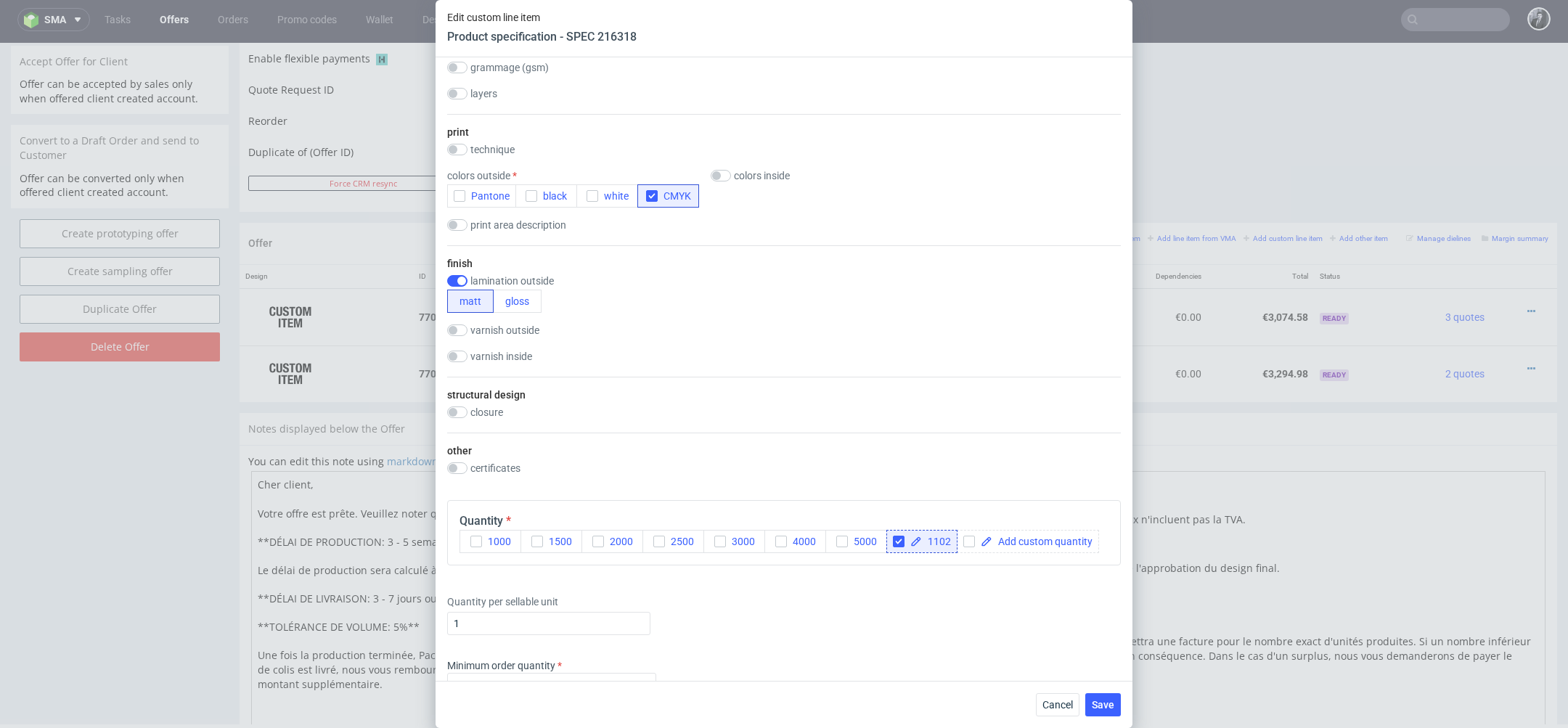
scroll to position [1251, 0]
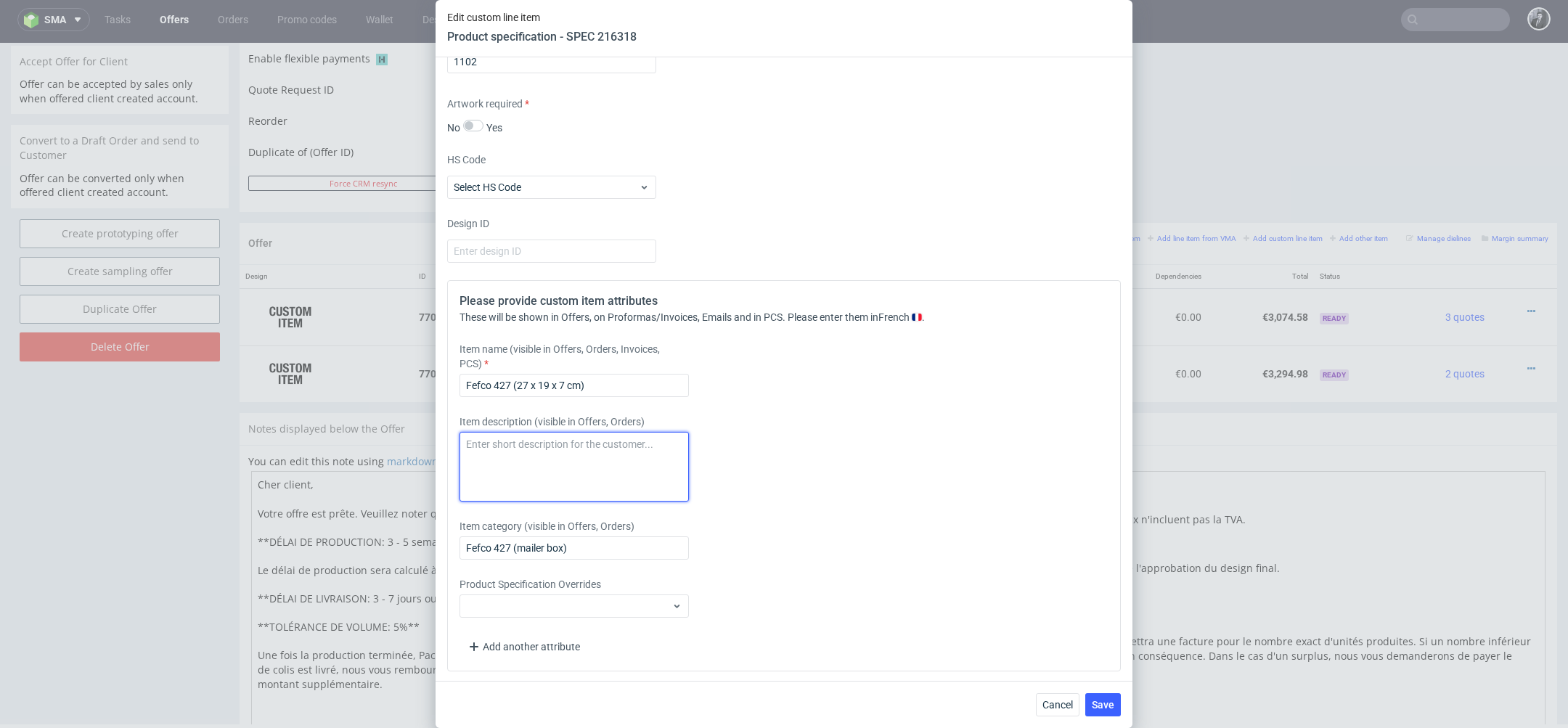
click at [606, 465] on textarea at bounding box center [574, 467] width 229 height 70
paste textarea "Boîte d’expédition personnalisable 27 x 19 x 7 cm Matériau Carton ondulé couché…"
click at [468, 457] on textarea "Boîte d’expédition personnalisable 27 x 19 x 7 cm Matériau Carton ondulé couché…" at bounding box center [574, 467] width 229 height 70
click at [463, 484] on textarea "Boîte d’expédition personnalisable 27 x 19 x 7 cm Matériau Carton ondulé couché…" at bounding box center [574, 467] width 229 height 70
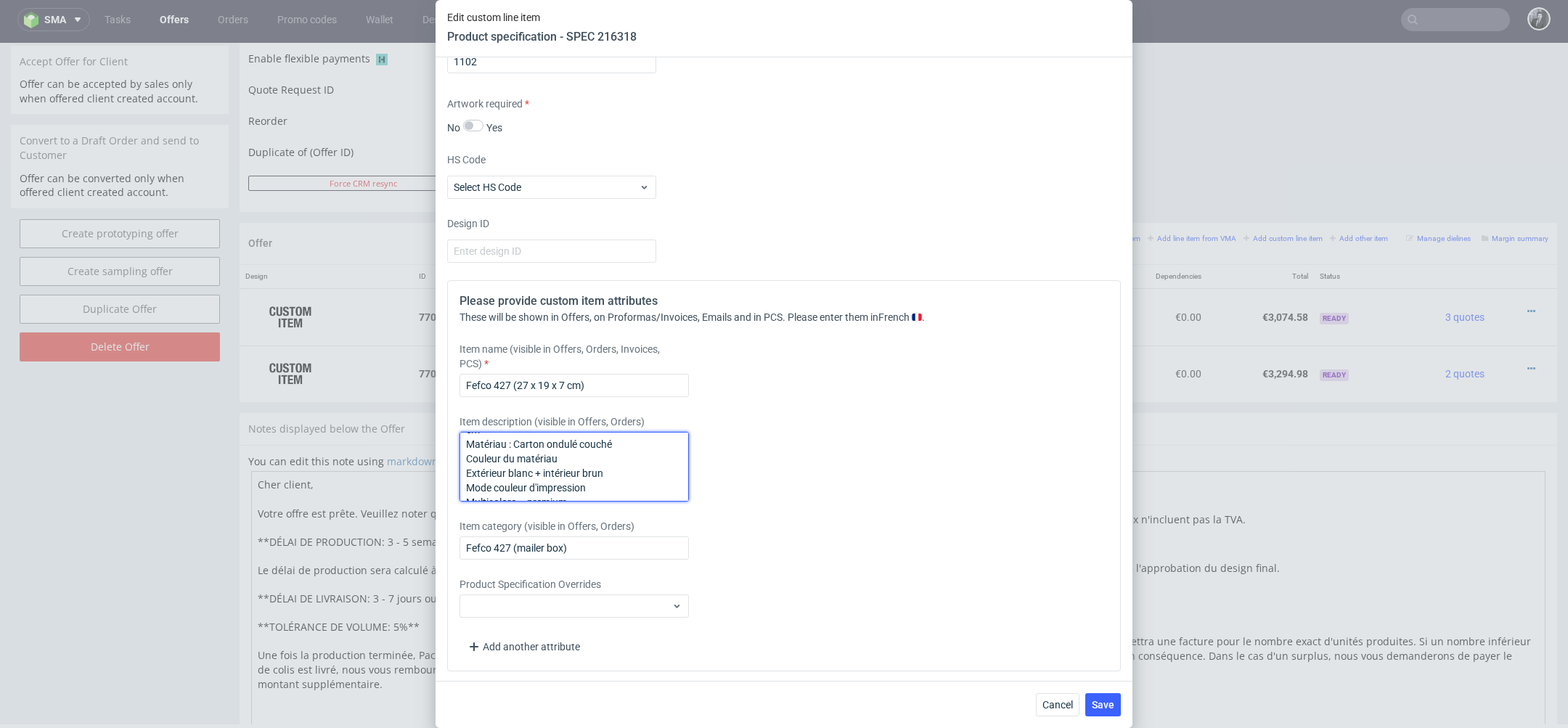
scroll to position [37, 0]
click at [466, 465] on textarea "Boîte d’expédition personnalisable 27 x 19 x 7 cm Matériau : Carton ondulé couc…" at bounding box center [574, 467] width 229 height 70
click at [626, 449] on textarea "Boîte d’expédition personnalisable 27 x 19 x 7 cm Matériau : Carton ondulé couc…" at bounding box center [574, 467] width 229 height 70
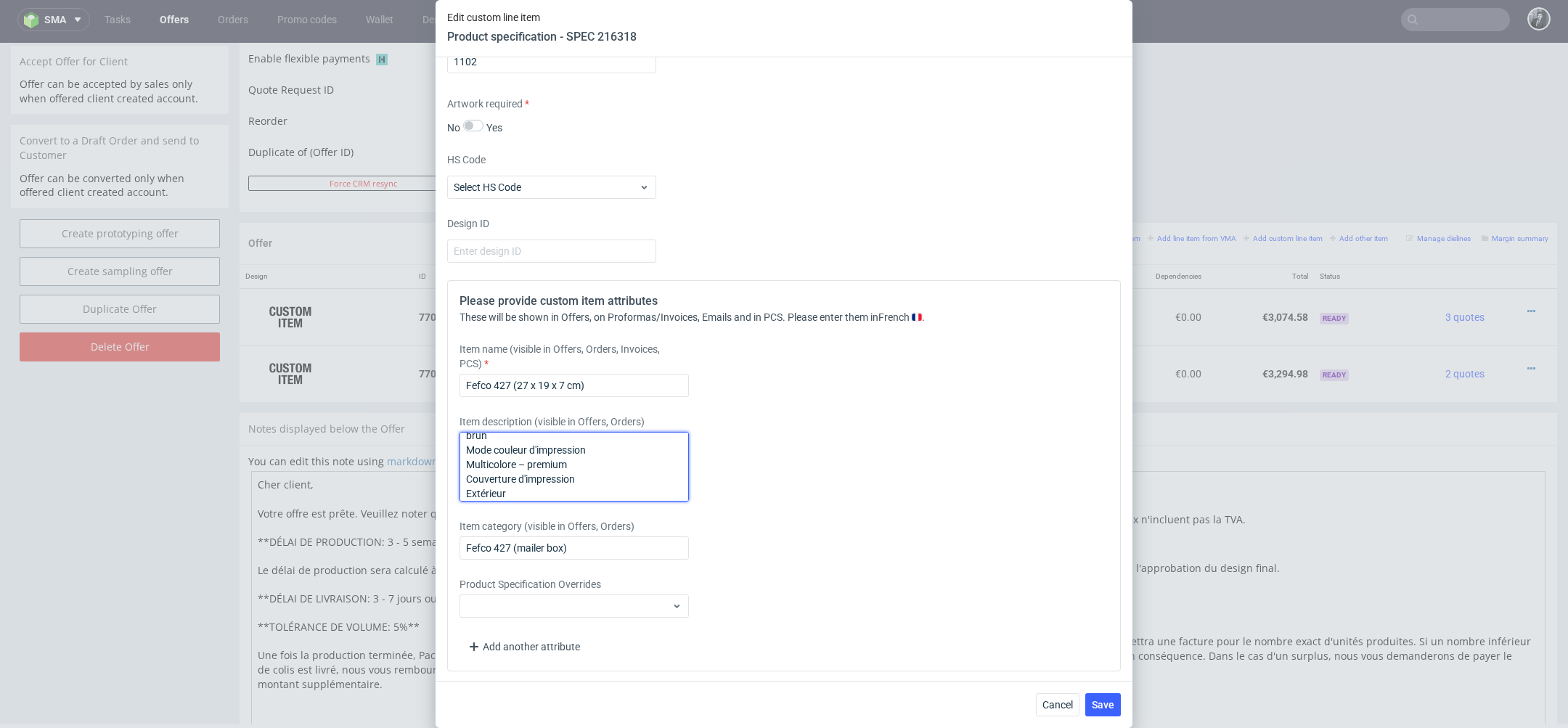
click at [468, 464] on textarea "Boîte d’expédition personnalisable 27 x 19 x 7 cm Matériau : Carton ondulé couc…" at bounding box center [574, 467] width 229 height 70
click at [462, 488] on textarea "Boîte d’expédition personnalisable 27 x 19 x 7 cm Matériau : Carton ondulé couc…" at bounding box center [574, 467] width 229 height 70
click at [466, 484] on textarea "Boîte d’expédition personnalisable 27 x 19 x 7 cm Matériau : Carton ondulé couc…" at bounding box center [574, 467] width 229 height 70
click at [462, 495] on textarea "Boîte d’expédition personnalisable 27 x 19 x 7 cm Matériau : Carton ondulé couc…" at bounding box center [574, 467] width 229 height 70
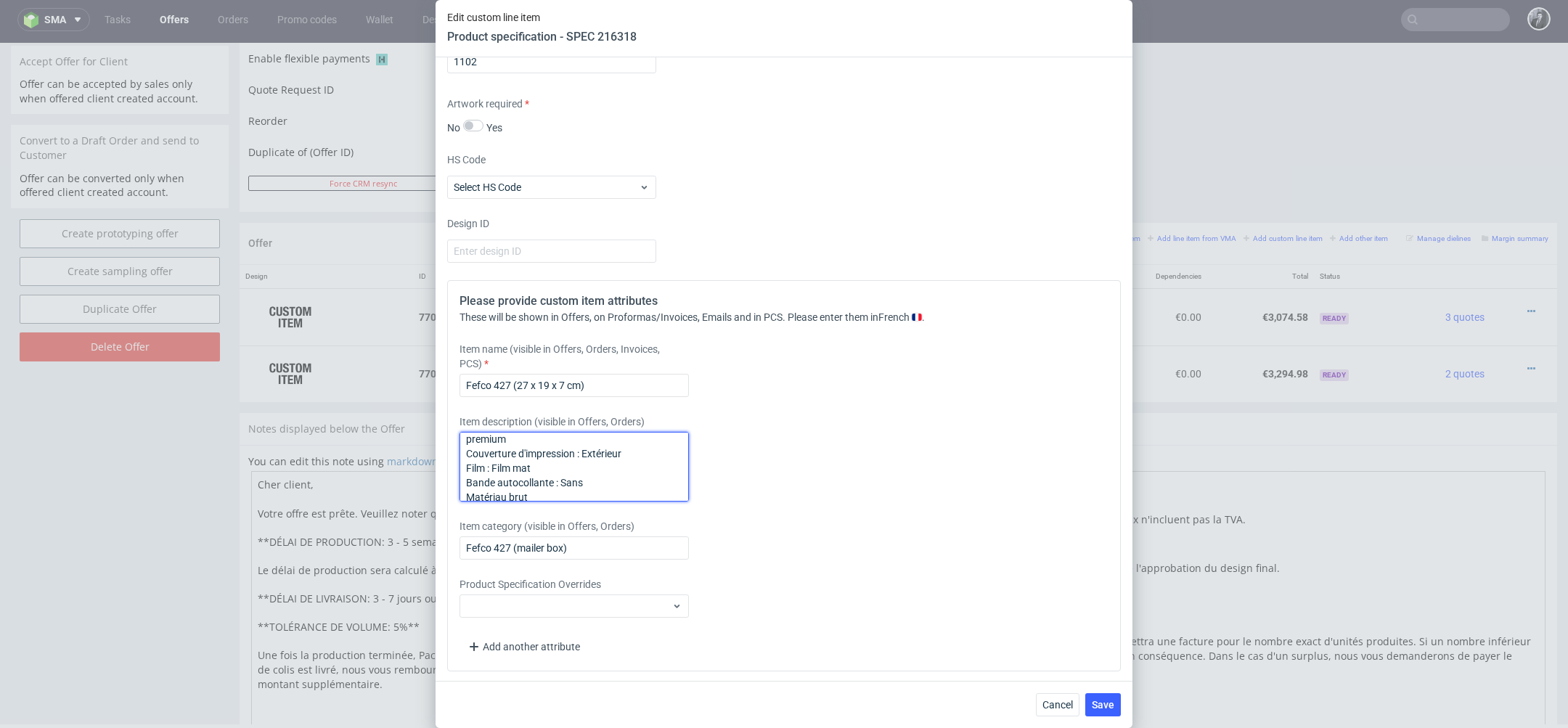
scroll to position [117, 0]
click at [466, 487] on textarea "Boîte d’expédition personnalisable 27 x 19 x 7 cm Matériau : Carton ondulé couc…" at bounding box center [574, 467] width 229 height 70
drag, startPoint x: 659, startPoint y: 487, endPoint x: 437, endPoint y: 414, distance: 233.7
click at [436, 413] on div "Supplier Custom Custom supplier Boxesflow Technical specification Instant price…" at bounding box center [784, 369] width 696 height 624
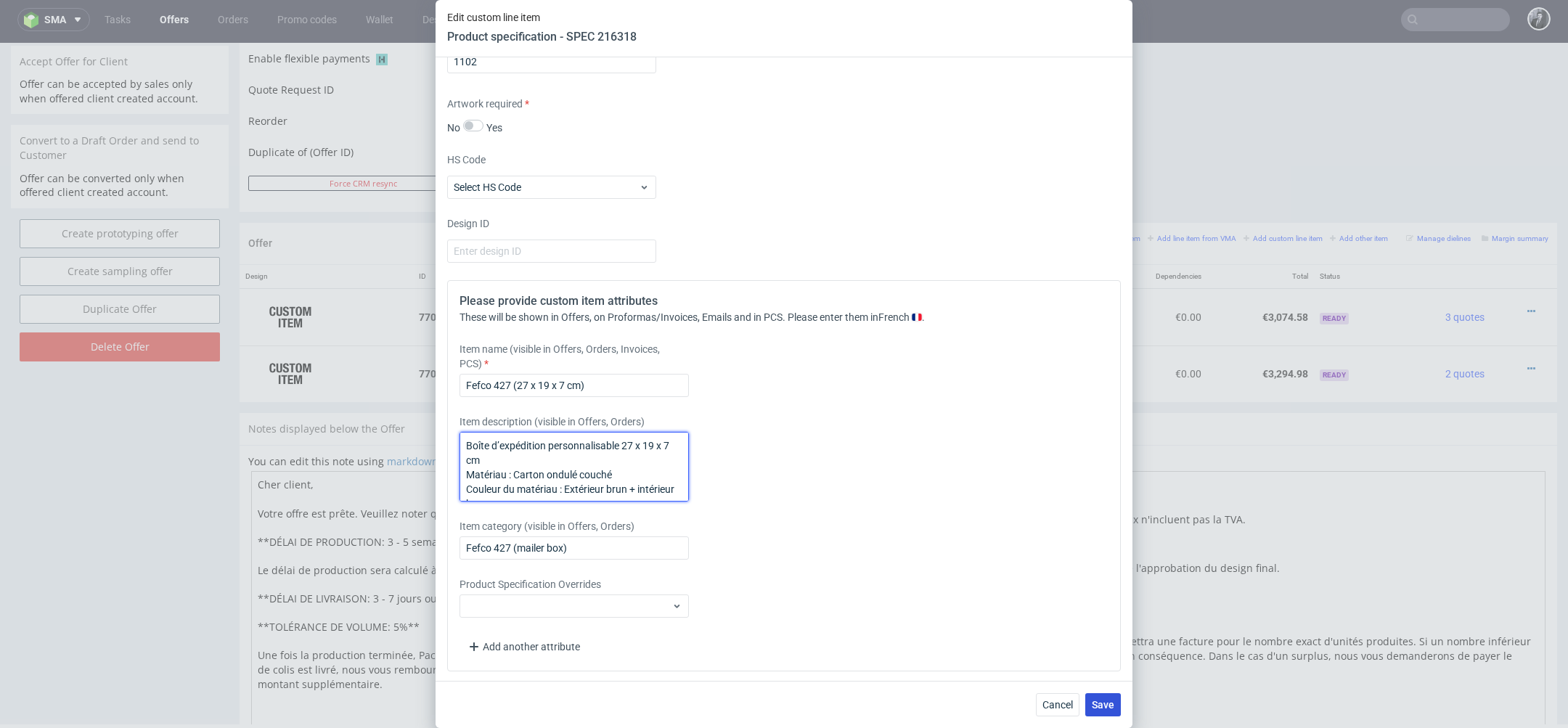
type textarea "Boîte d’expédition personnalisable 27 x 19 x 7 cm Matériau : Carton ondulé couc…"
click at [1106, 707] on span "Save" at bounding box center [1103, 705] width 22 height 10
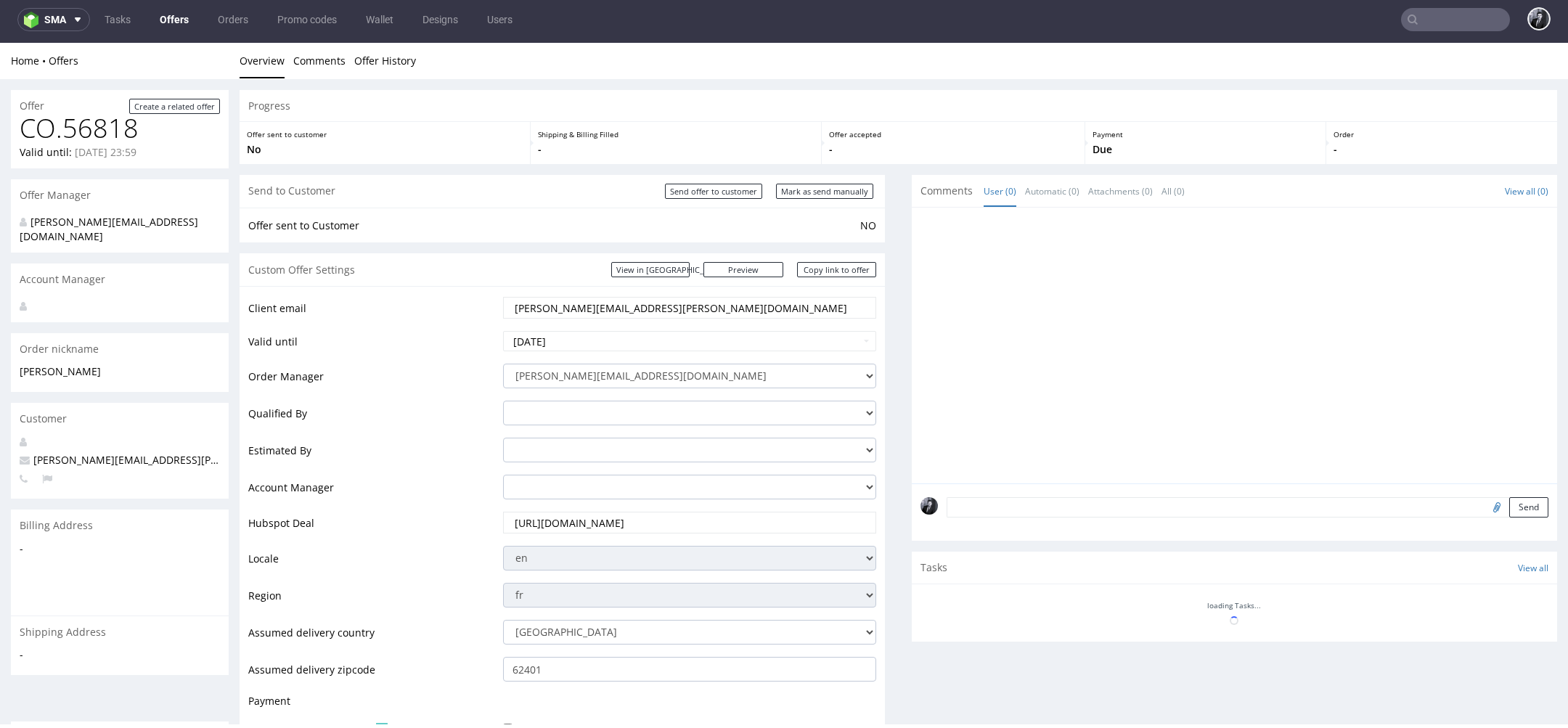
scroll to position [502, 0]
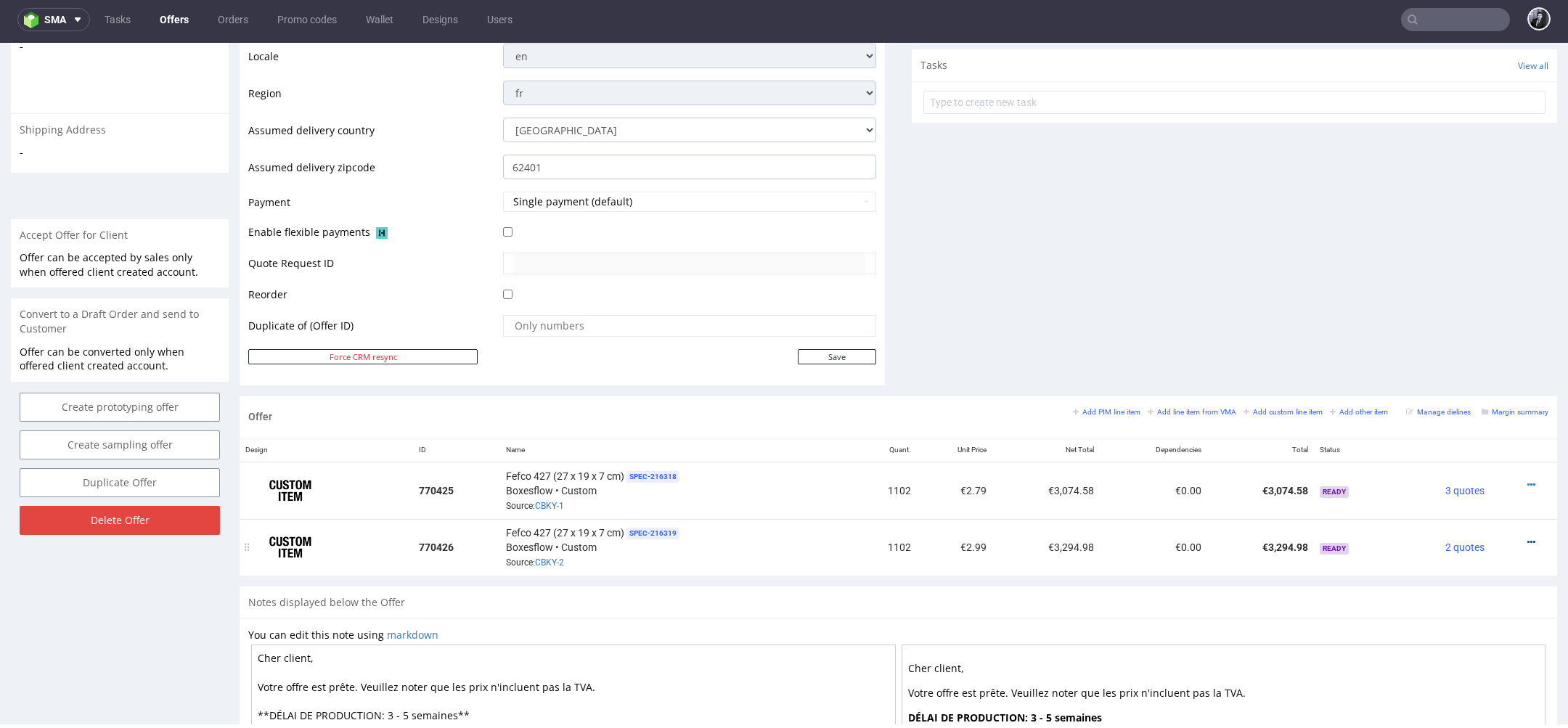
click at [1527, 537] on icon at bounding box center [1531, 542] width 8 height 10
click at [1467, 383] on span "Edit item price" at bounding box center [1465, 379] width 117 height 15
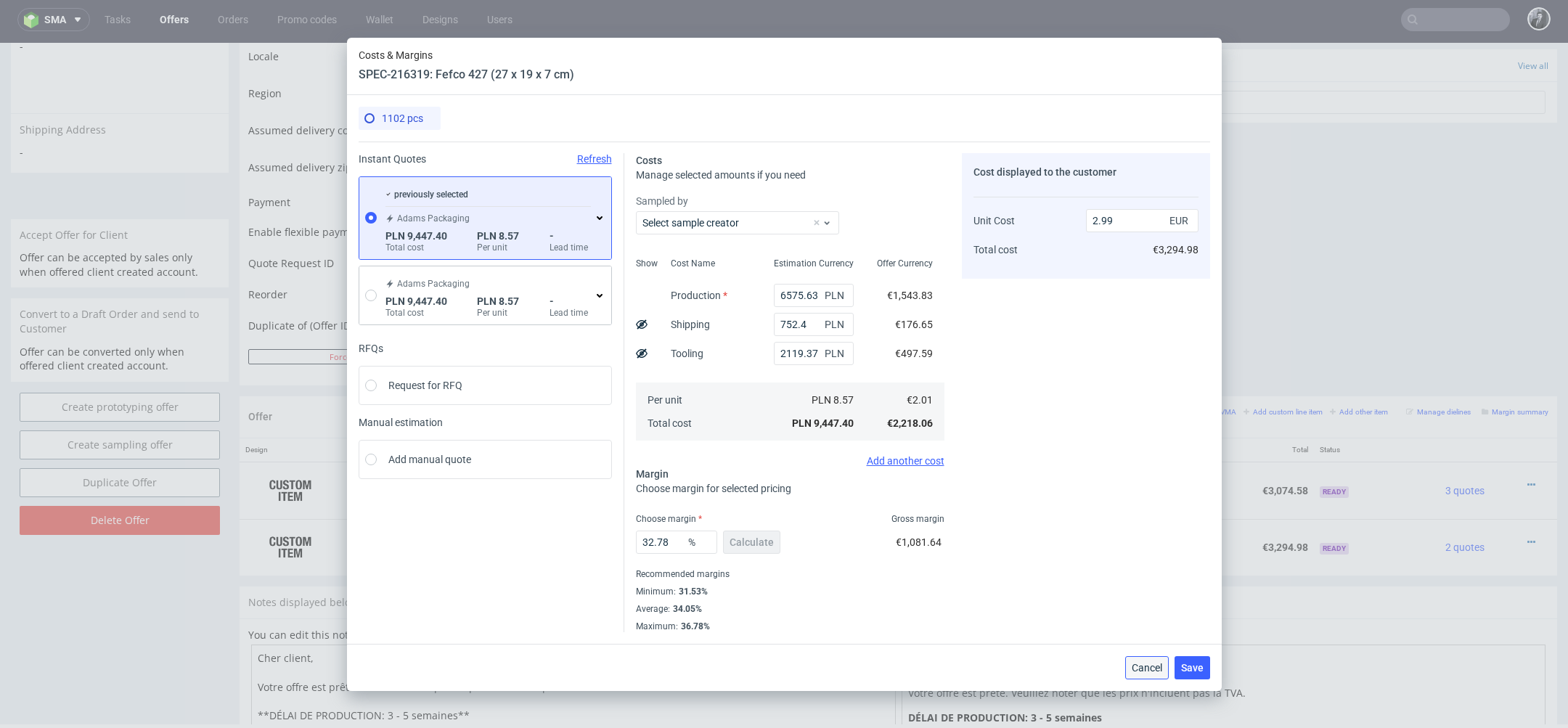
click at [1138, 661] on button "Cancel" at bounding box center [1146, 667] width 43 height 23
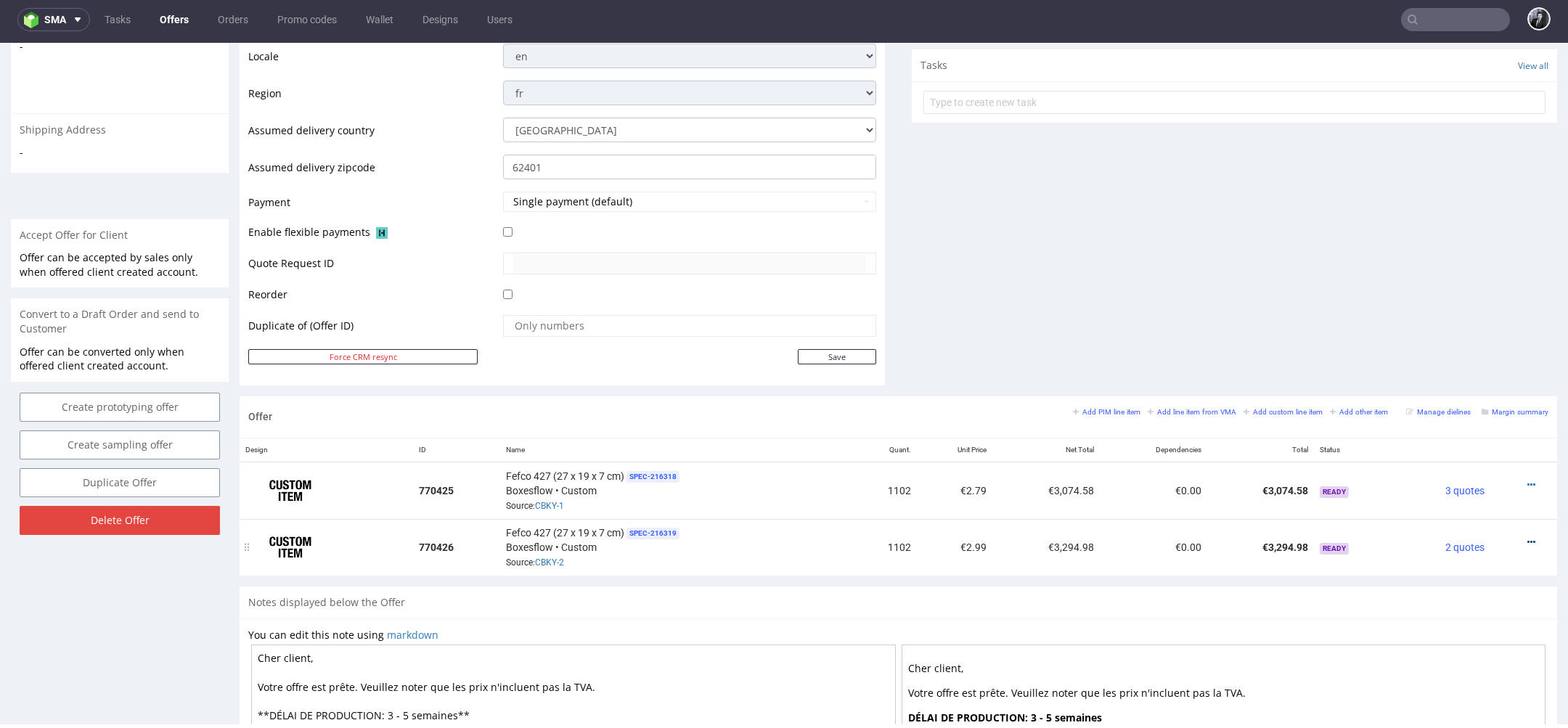
click at [1527, 539] on icon at bounding box center [1531, 542] width 8 height 10
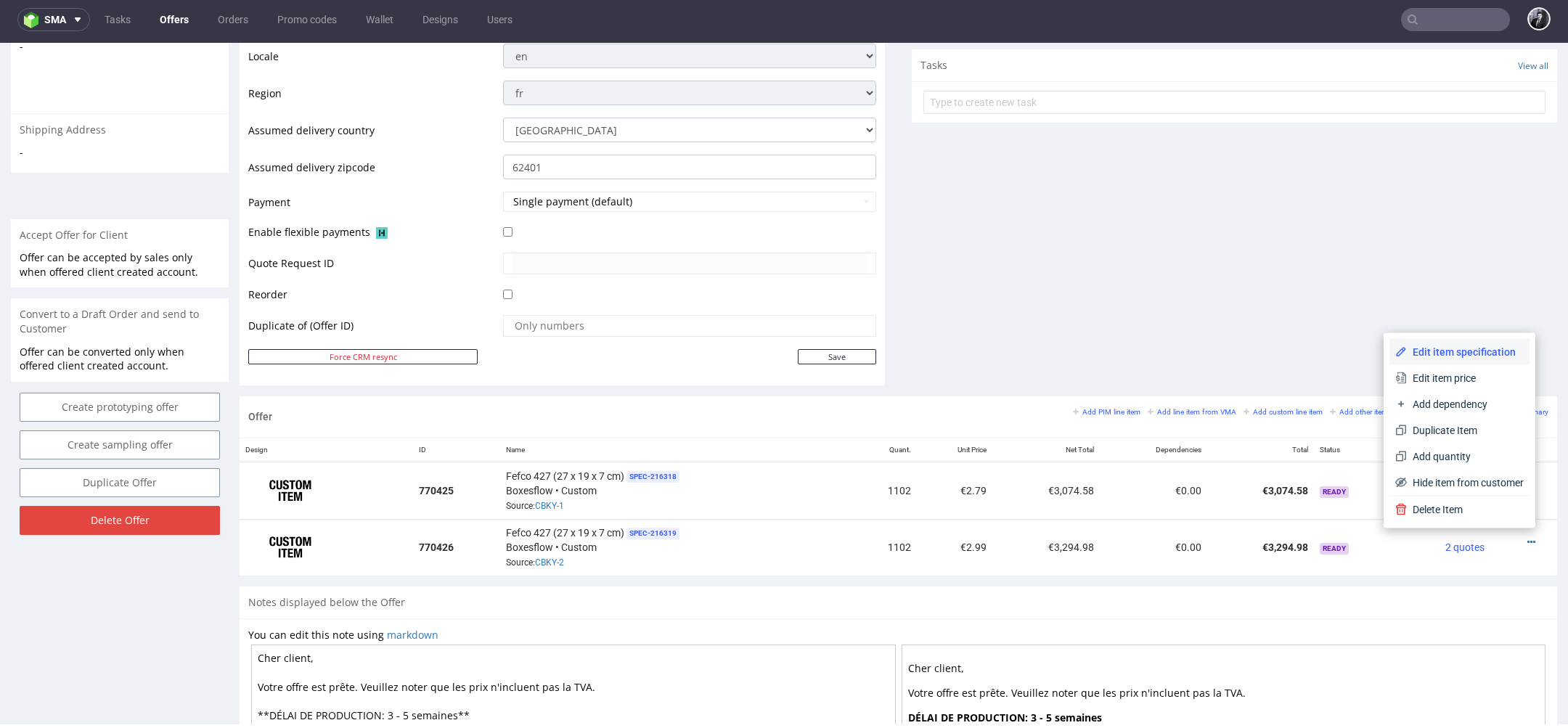
click at [1444, 356] on span "Edit item specification" at bounding box center [1465, 352] width 117 height 15
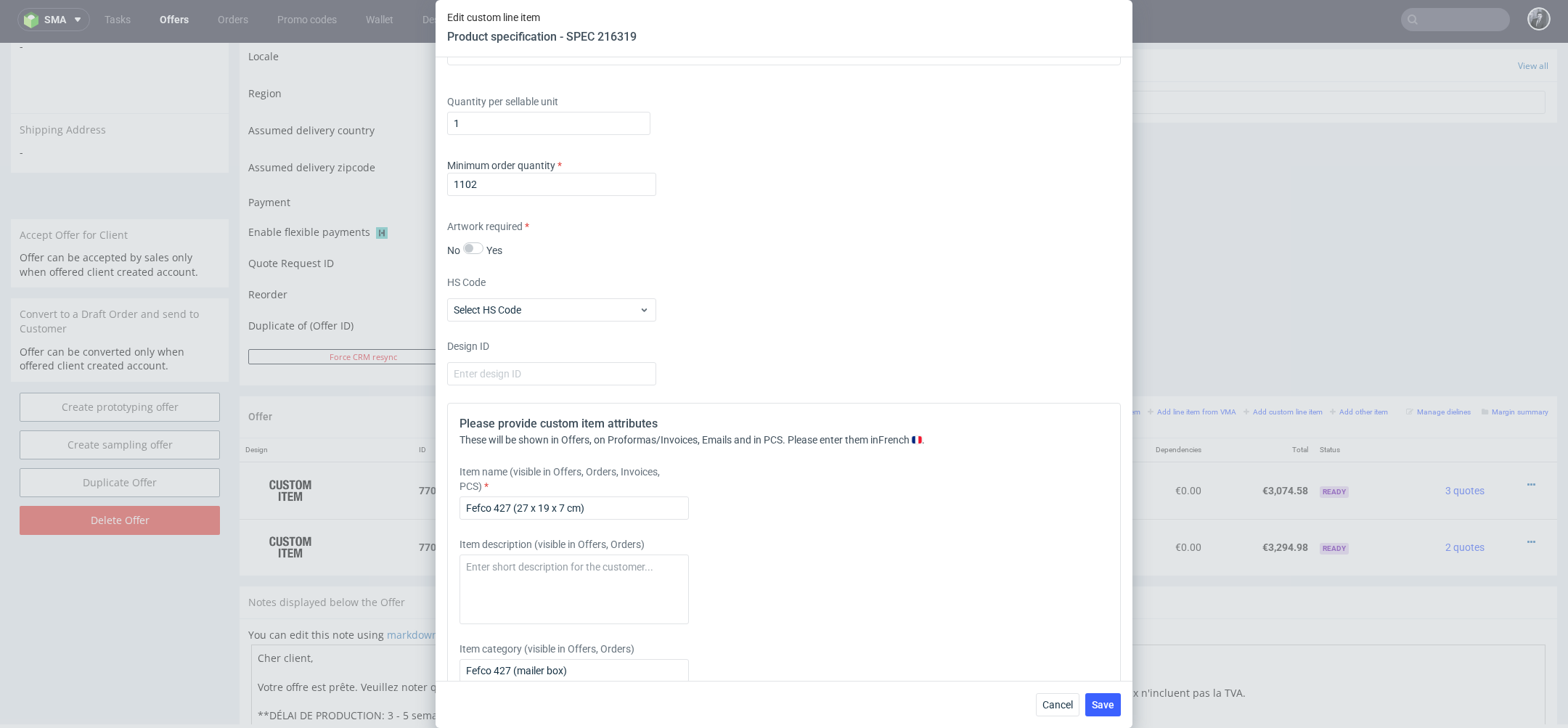
scroll to position [1251, 0]
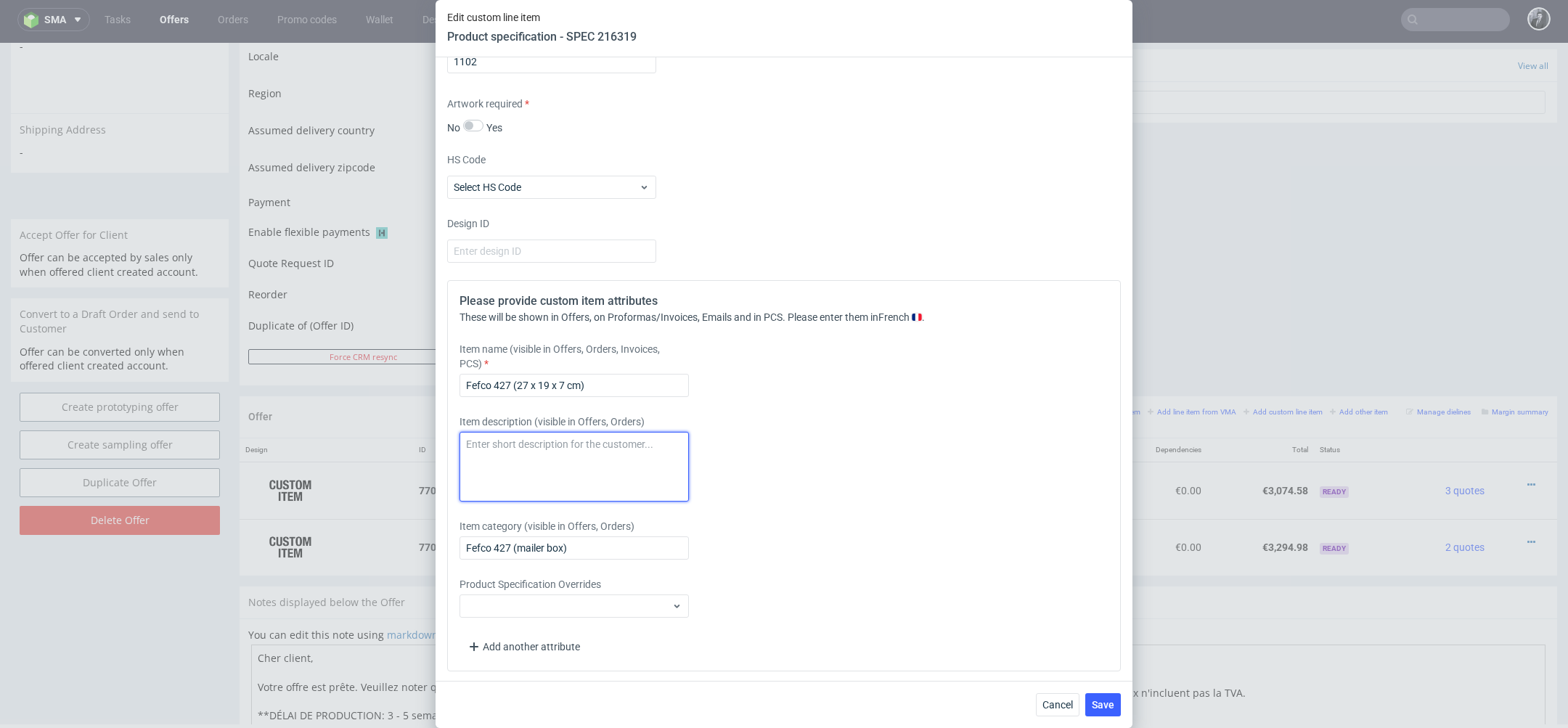
click at [615, 461] on textarea at bounding box center [574, 467] width 229 height 70
paste textarea "Boîte d’expédition personnalisable 27 x 19 x 7 cm Matériau : Carton ondulé couc…"
click at [516, 481] on textarea "Boîte d’expédition personnalisable 27 x 19 x 7 cm Matériau : Carton ondulé couc…" at bounding box center [574, 467] width 229 height 70
click at [625, 466] on textarea "Boîte d’expédition personnalisable 27 x 19 x 7 cm Matériau : Carton ondulé couc…" at bounding box center [574, 467] width 229 height 70
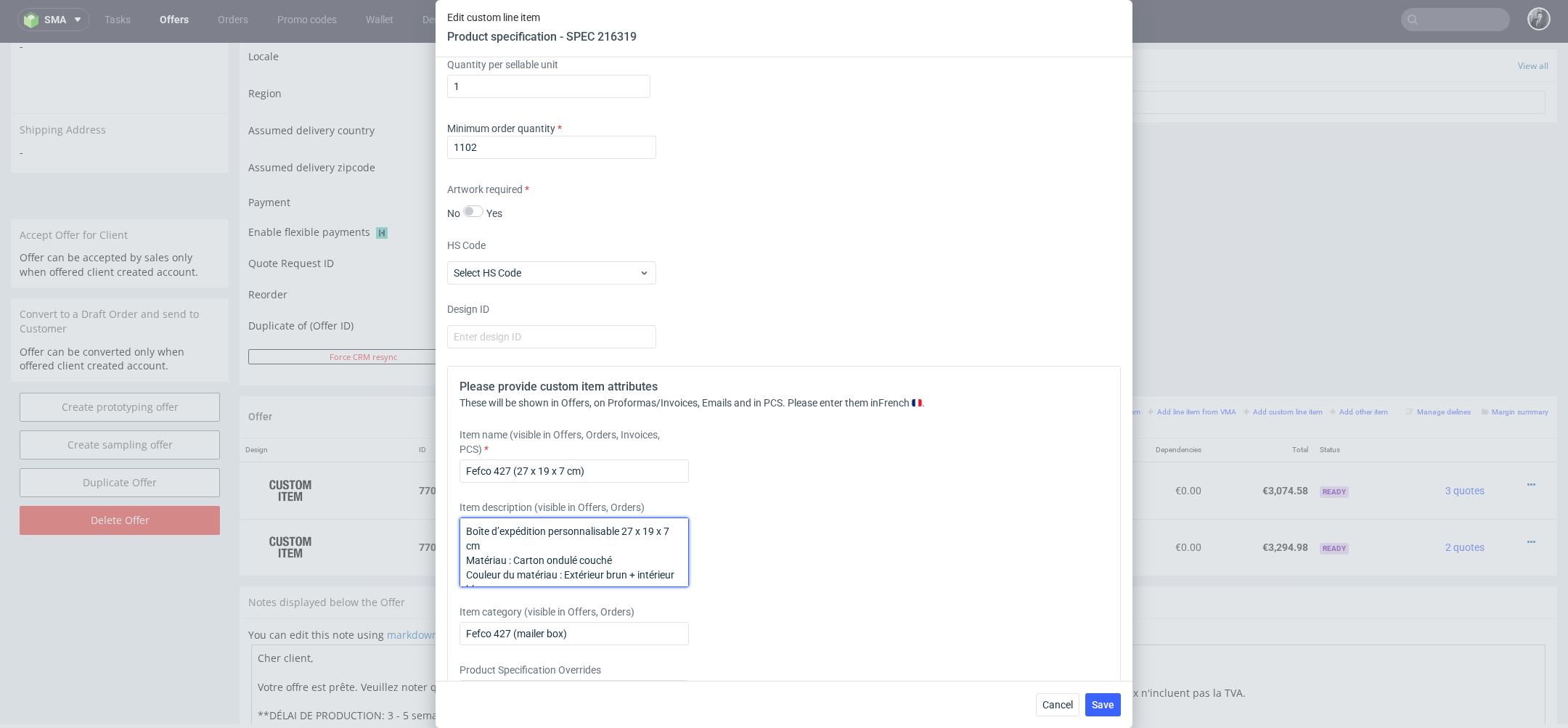
scroll to position [1251, 0]
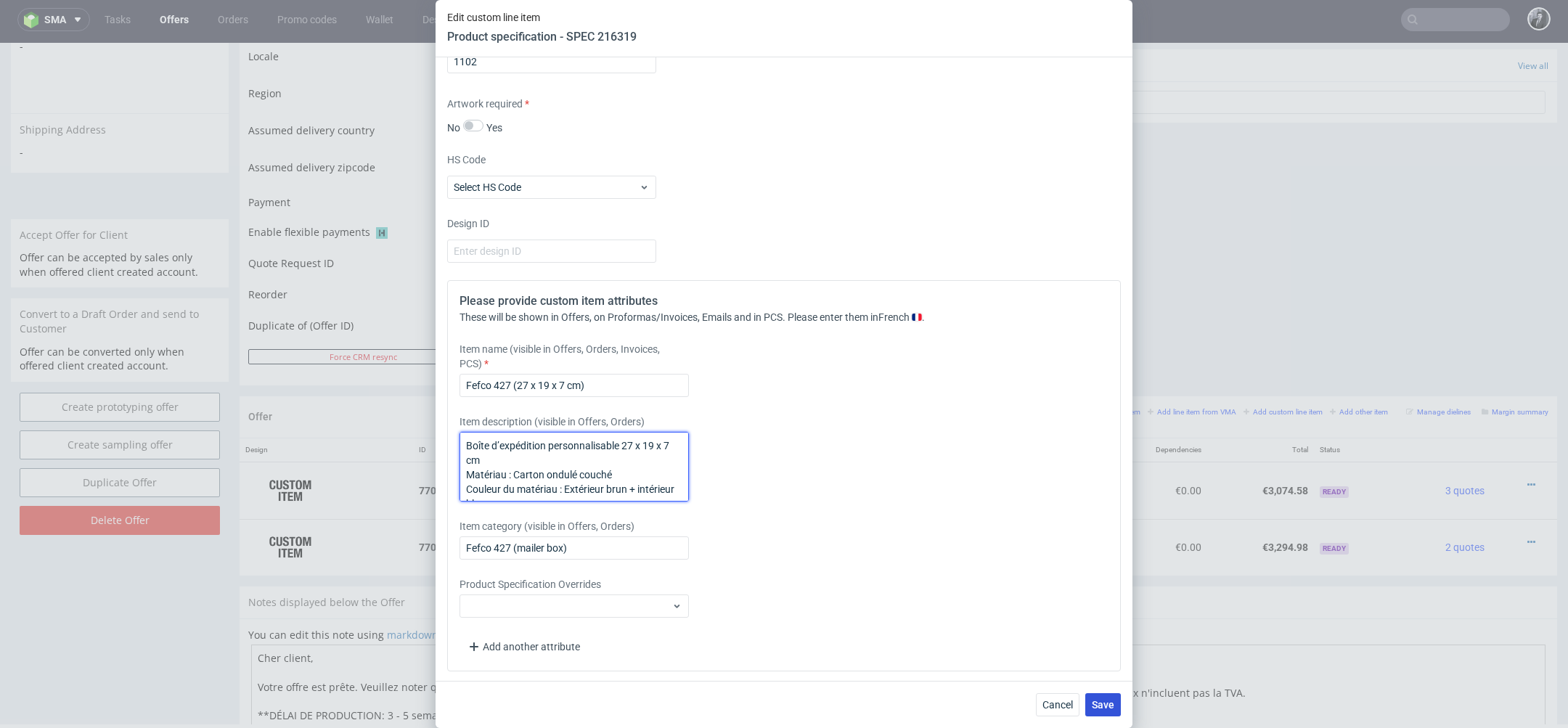
type textarea "Boîte d’expédition personnalisable 27 x 19 x 7 cm Matériau : Carton ondulé couc…"
click at [1110, 705] on span "Save" at bounding box center [1103, 705] width 22 height 10
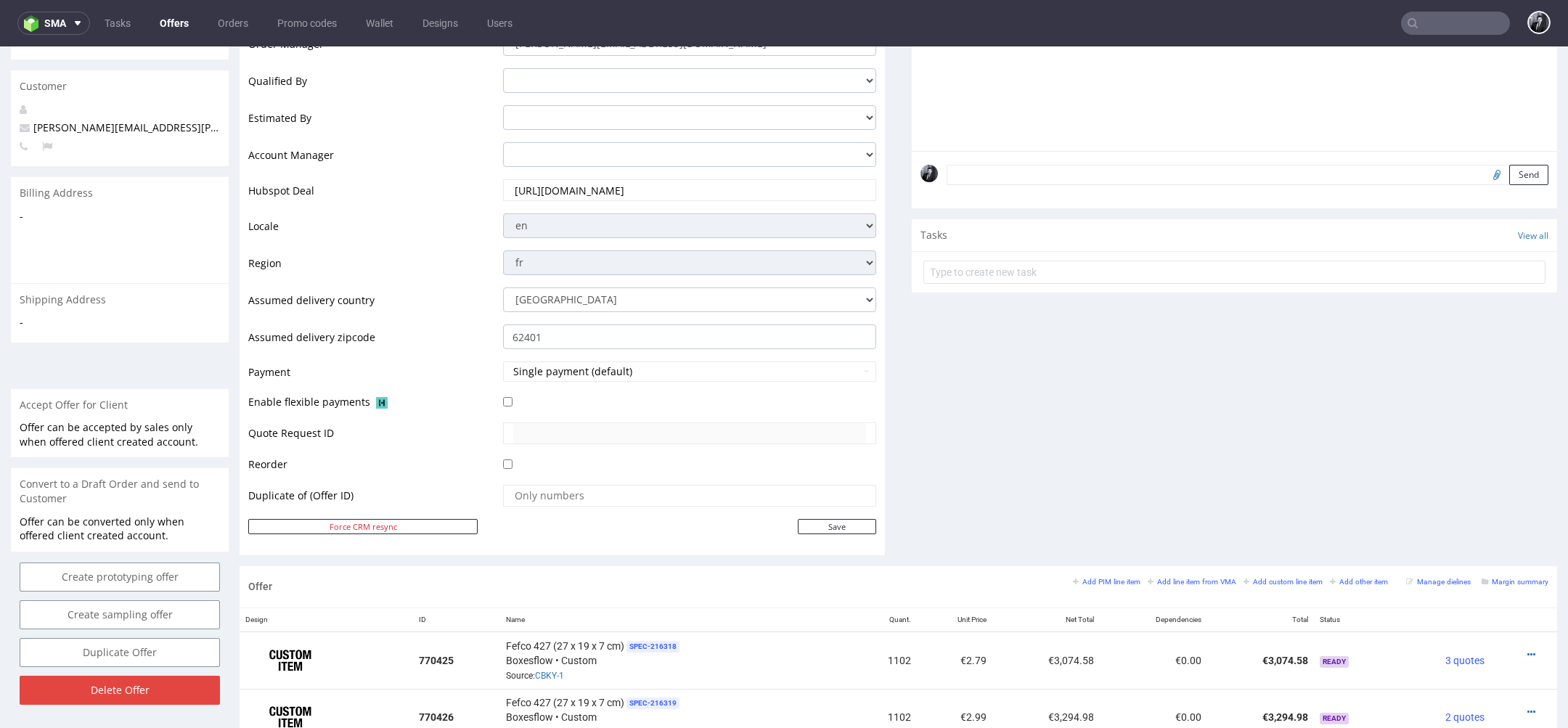
scroll to position [0, 0]
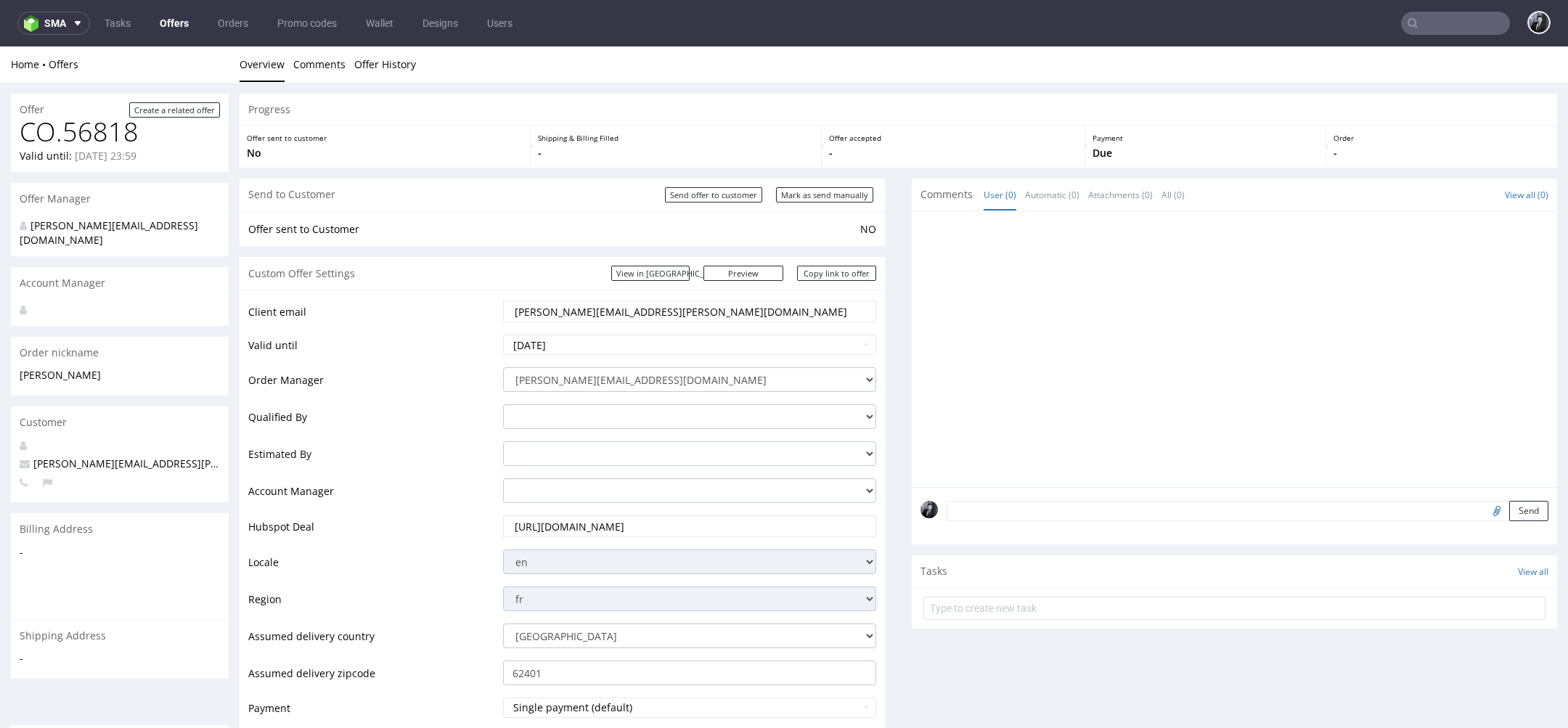
click at [755, 264] on div "Custom Offer Settings View in Hubspot Preview https://packhelp.fr/packhelp-plus…" at bounding box center [562, 273] width 645 height 32
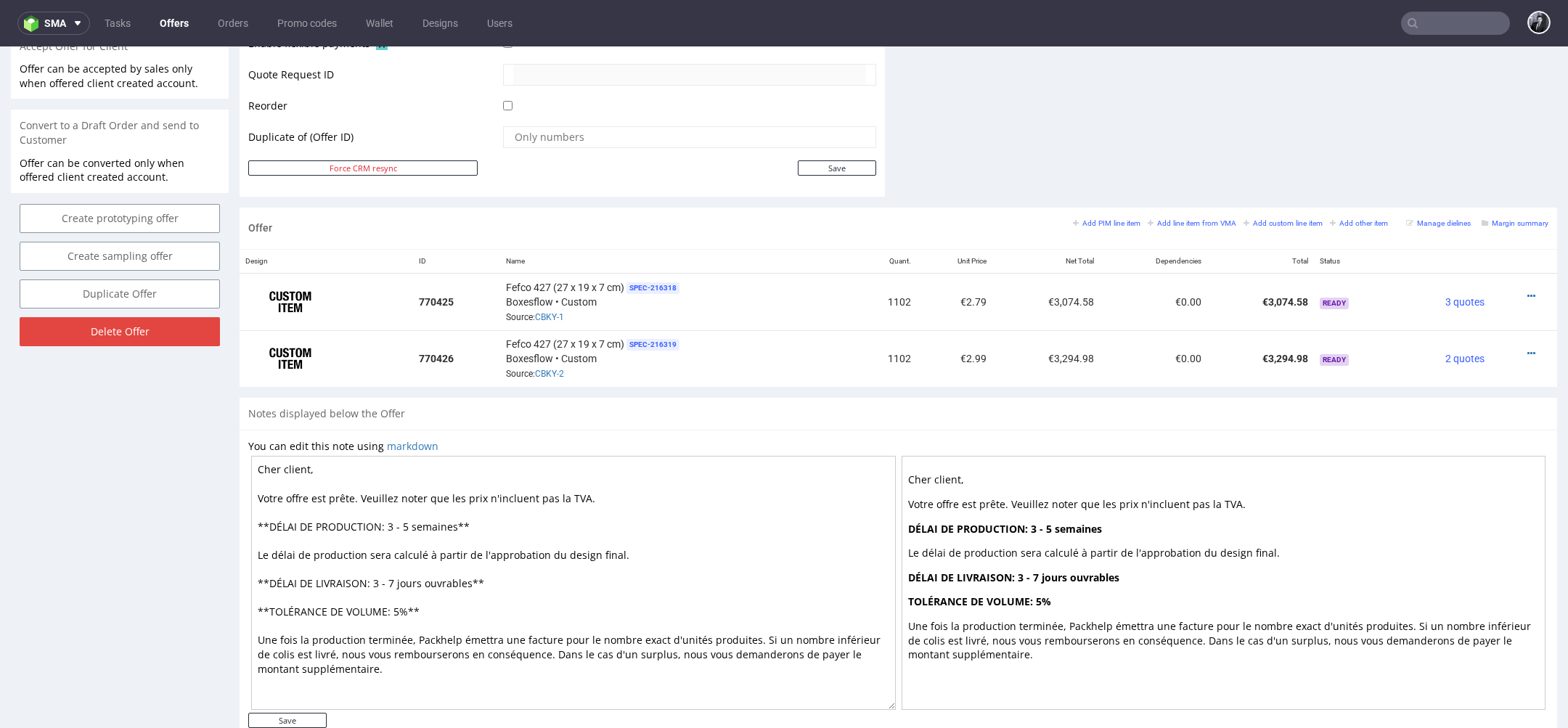
scroll to position [728, 0]
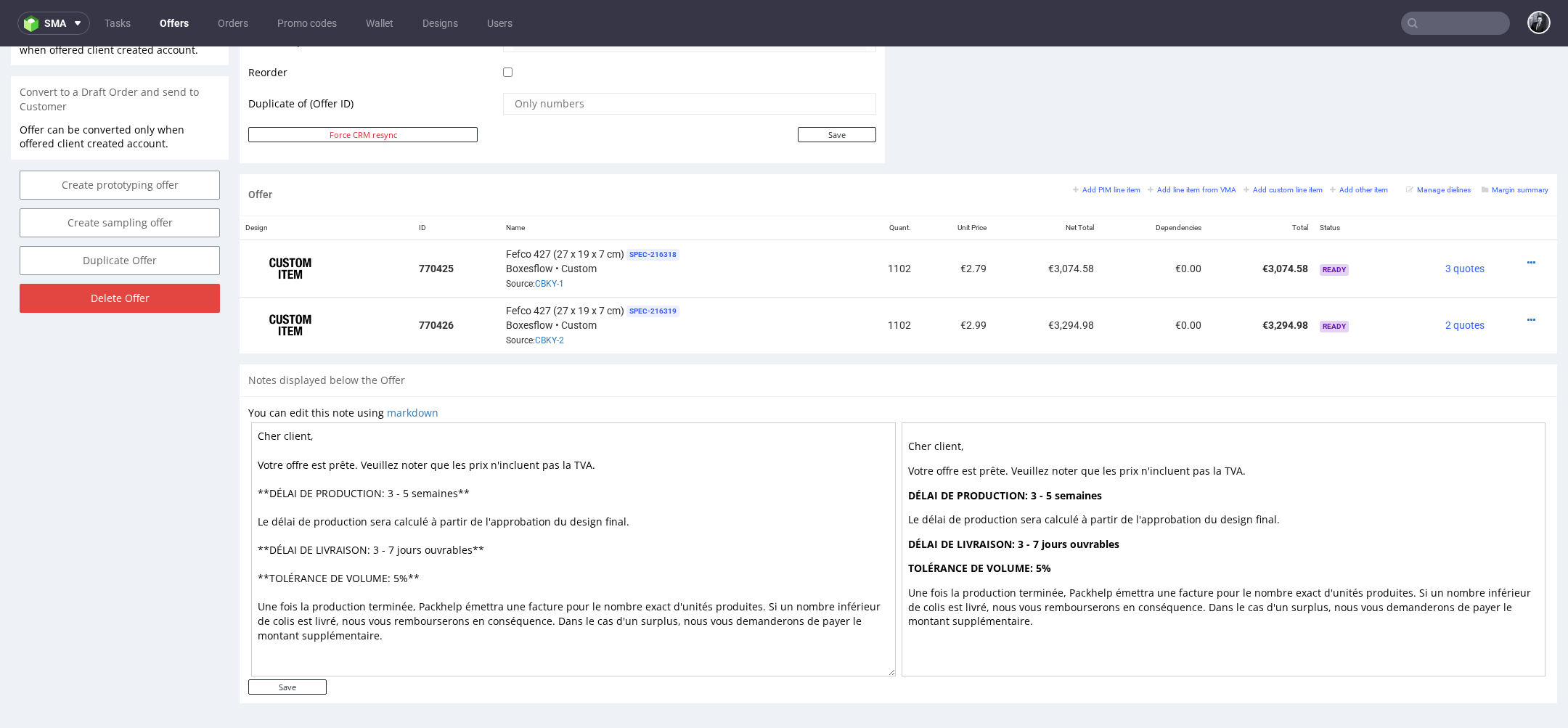
click at [310, 435] on textarea "Cher client, Votre offre est prête. Veuillez noter que les prix n'incluent pas …" at bounding box center [574, 550] width 645 height 254
click at [703, 396] on div "You can edit this note using markdown Cher client, Votre offre est prête. Veuil…" at bounding box center [898, 550] width 1317 height 308
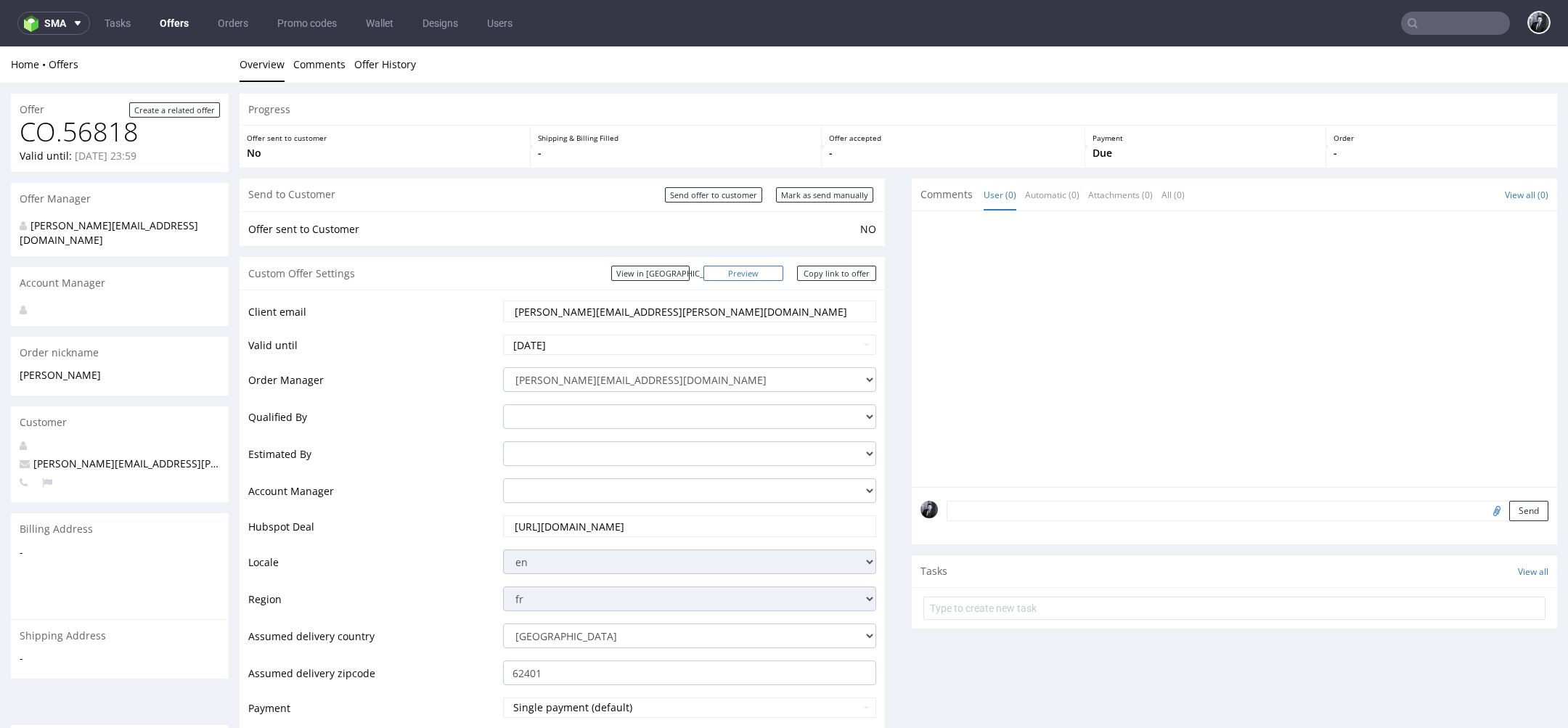
click at [767, 276] on link "Preview" at bounding box center [743, 273] width 80 height 16
click at [840, 276] on link "Copy link to offer" at bounding box center [837, 273] width 80 height 16
click at [720, 196] on input "Send offer to customer" at bounding box center [714, 194] width 98 height 16
type input "In progress..."
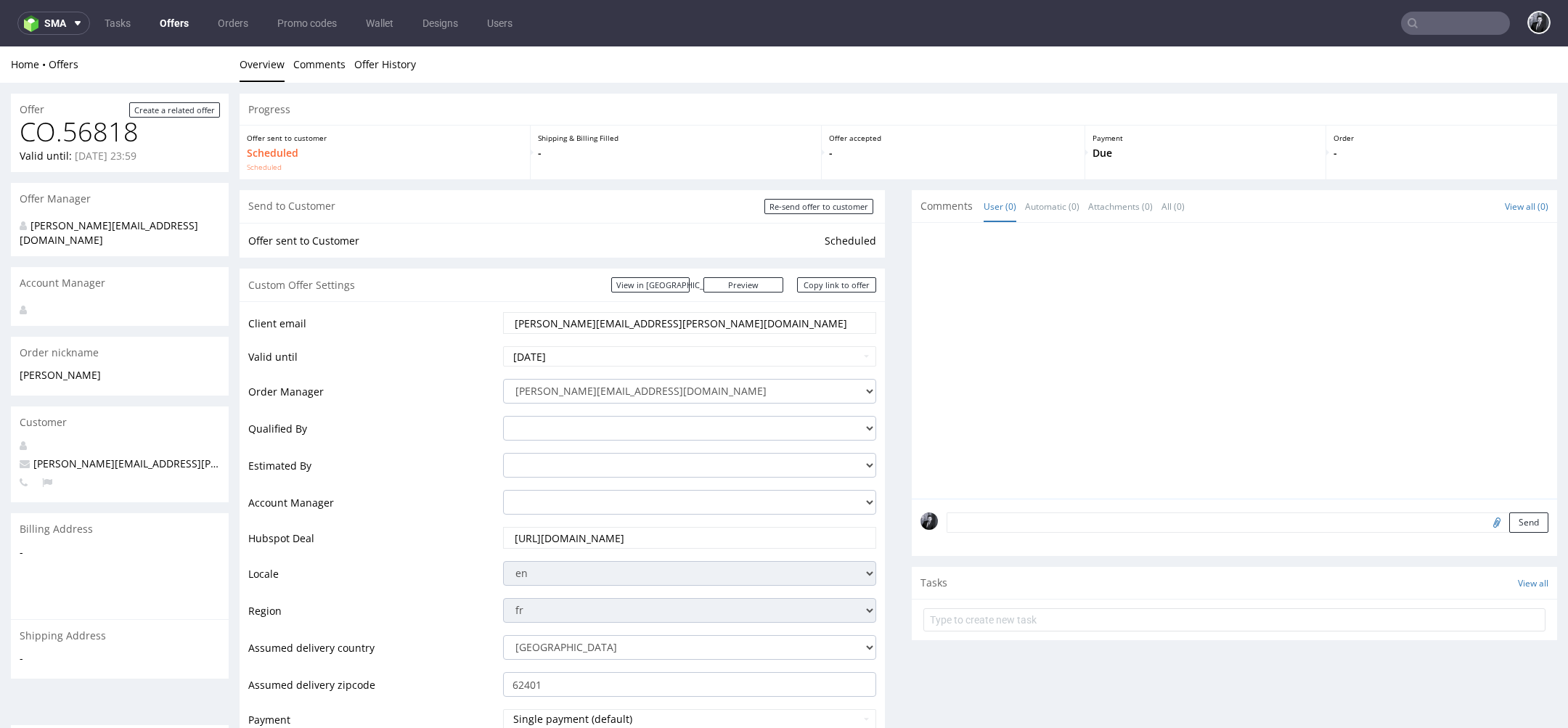
click at [170, 20] on link "Offers" at bounding box center [174, 23] width 46 height 23
